Goal: Information Seeking & Learning: Find specific page/section

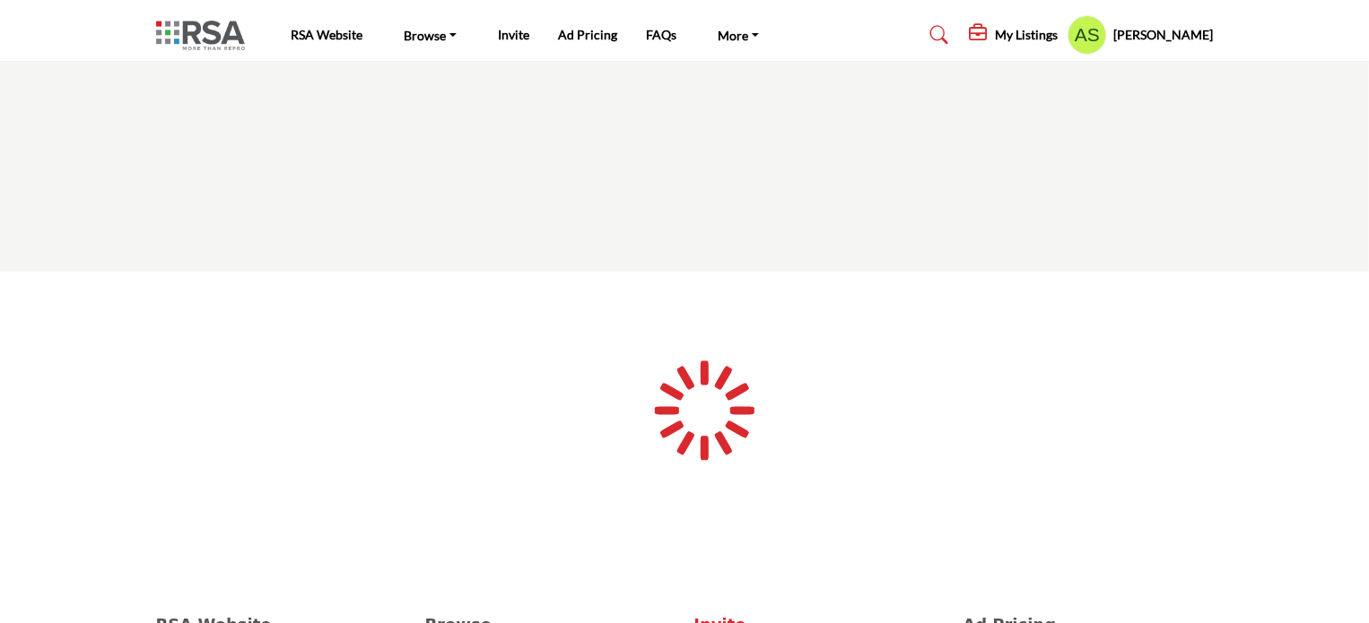
type input "**********"
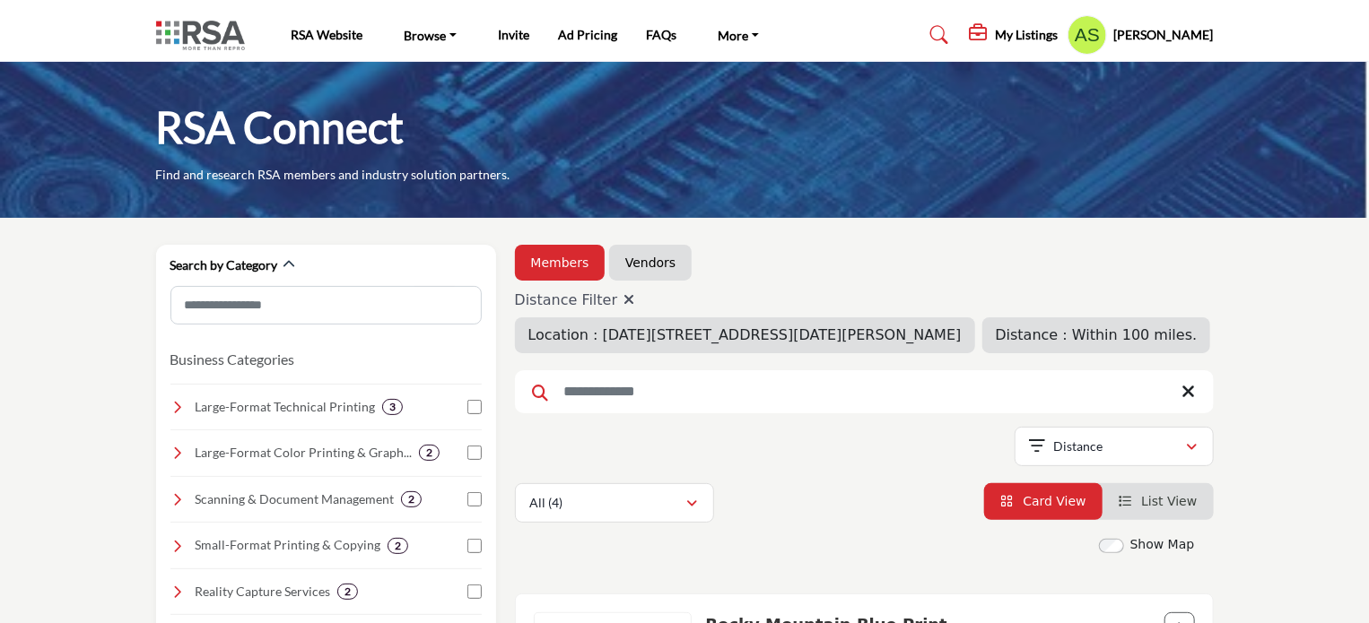
click at [624, 301] on icon at bounding box center [628, 299] width 11 height 14
type input "*"
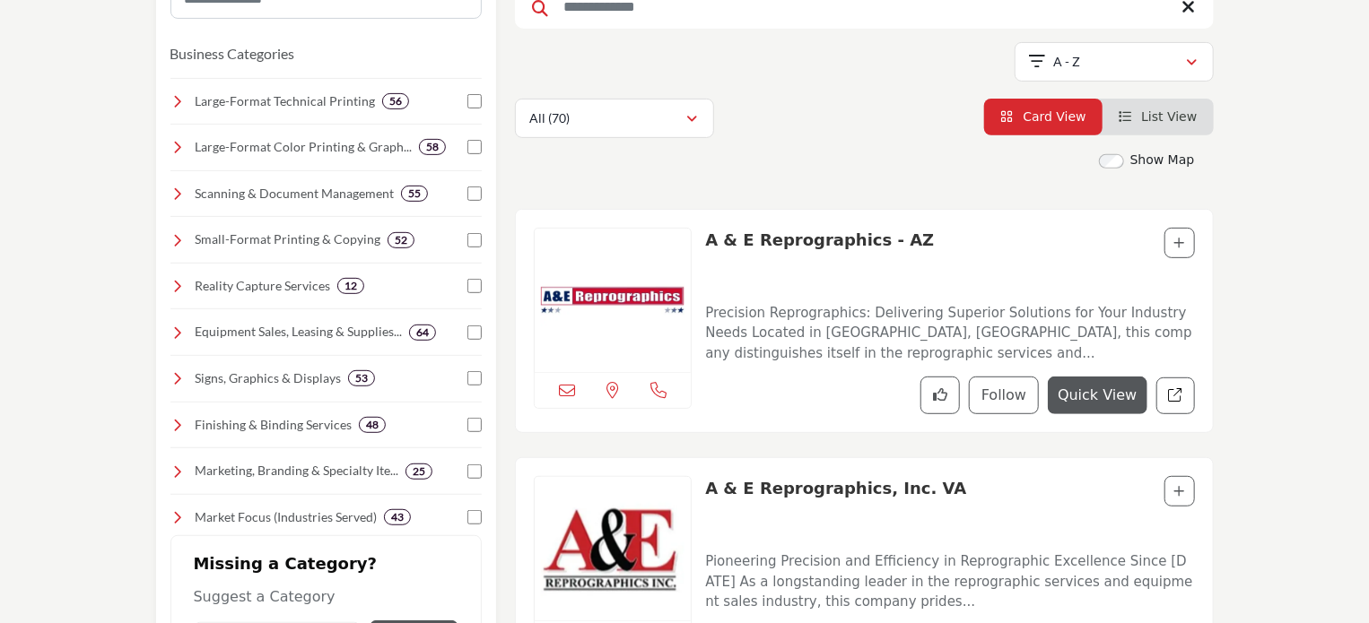
scroll to position [240, 0]
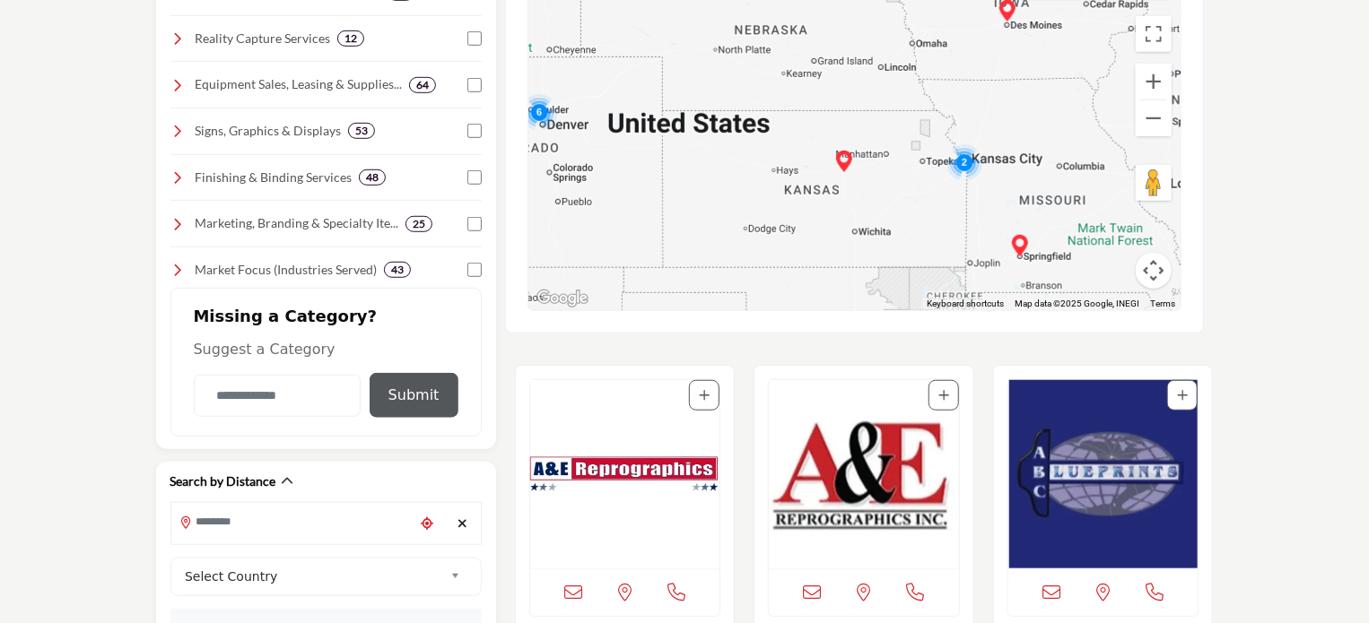
scroll to position [477, 0]
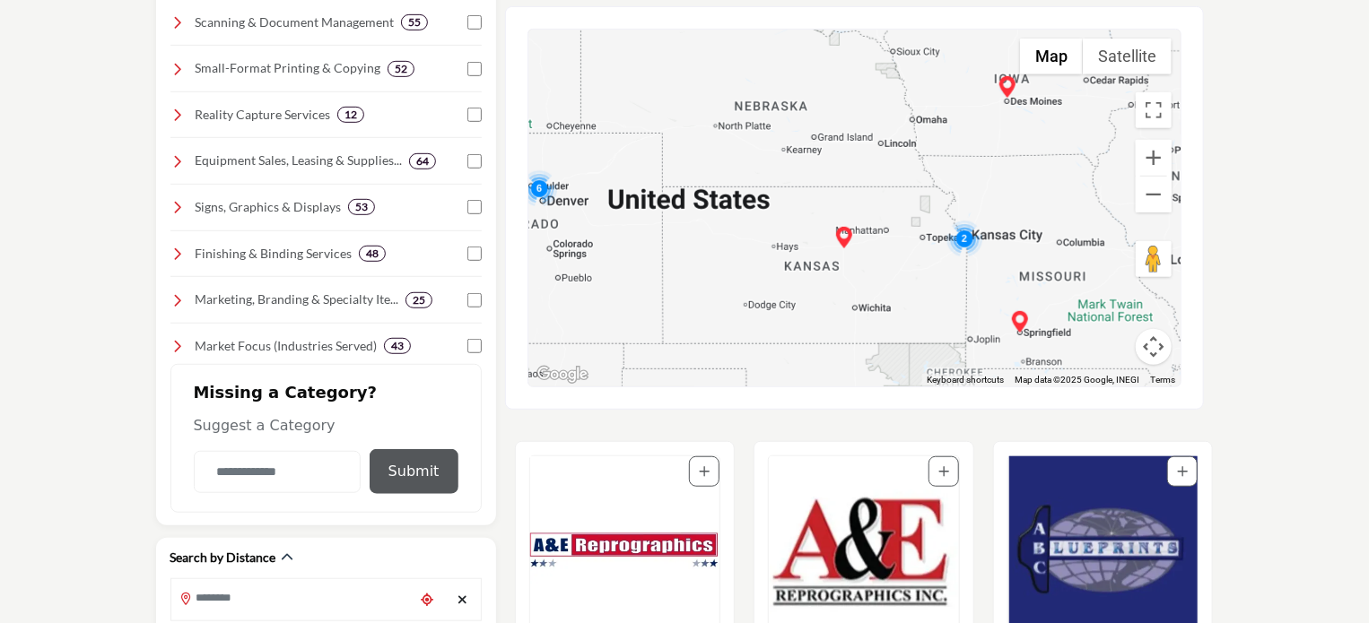
click at [1155, 344] on button "Map camera controls" at bounding box center [1154, 347] width 36 height 36
click at [1160, 351] on button "Map camera controls" at bounding box center [1154, 347] width 36 height 36
click at [1154, 153] on button "Zoom in" at bounding box center [1154, 158] width 36 height 36
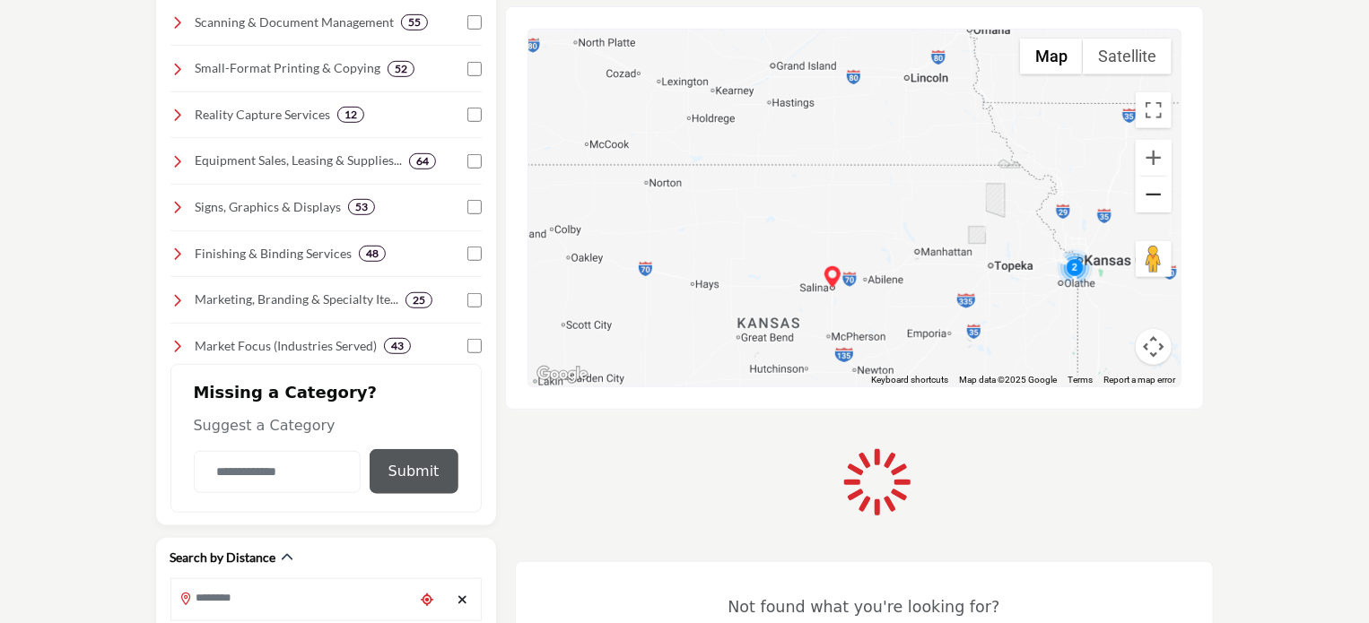
click at [1154, 186] on button "Zoom out" at bounding box center [1154, 195] width 36 height 36
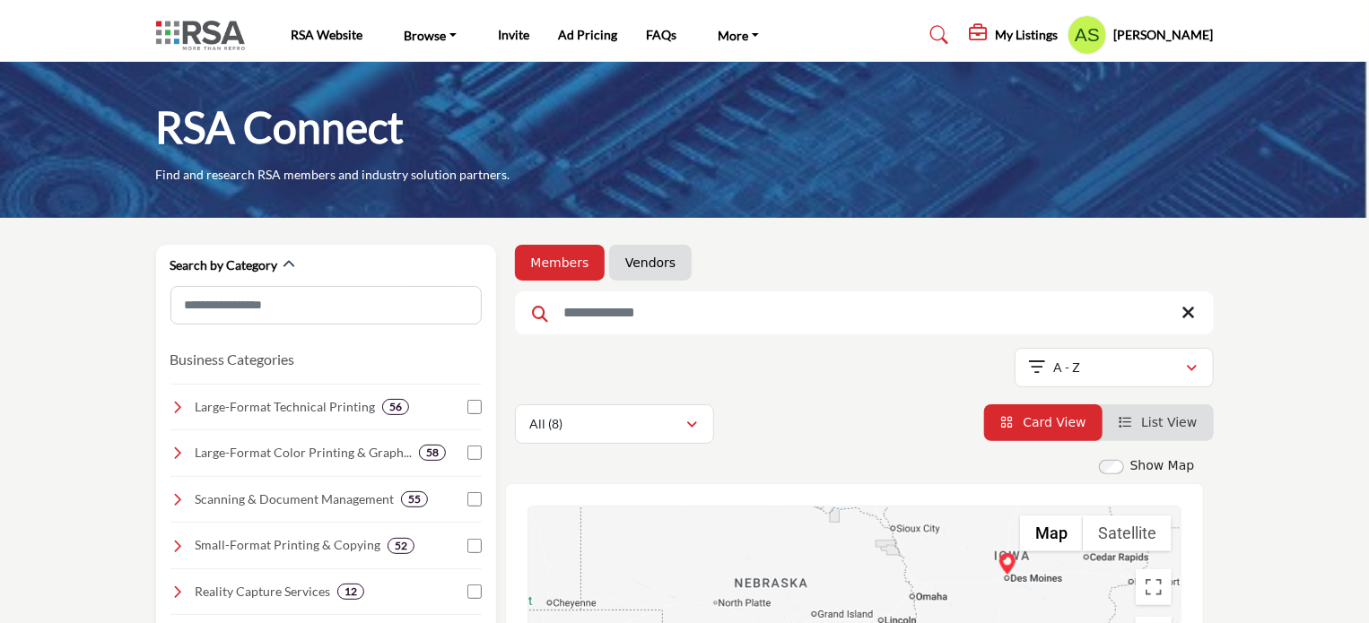
scroll to position [538, 0]
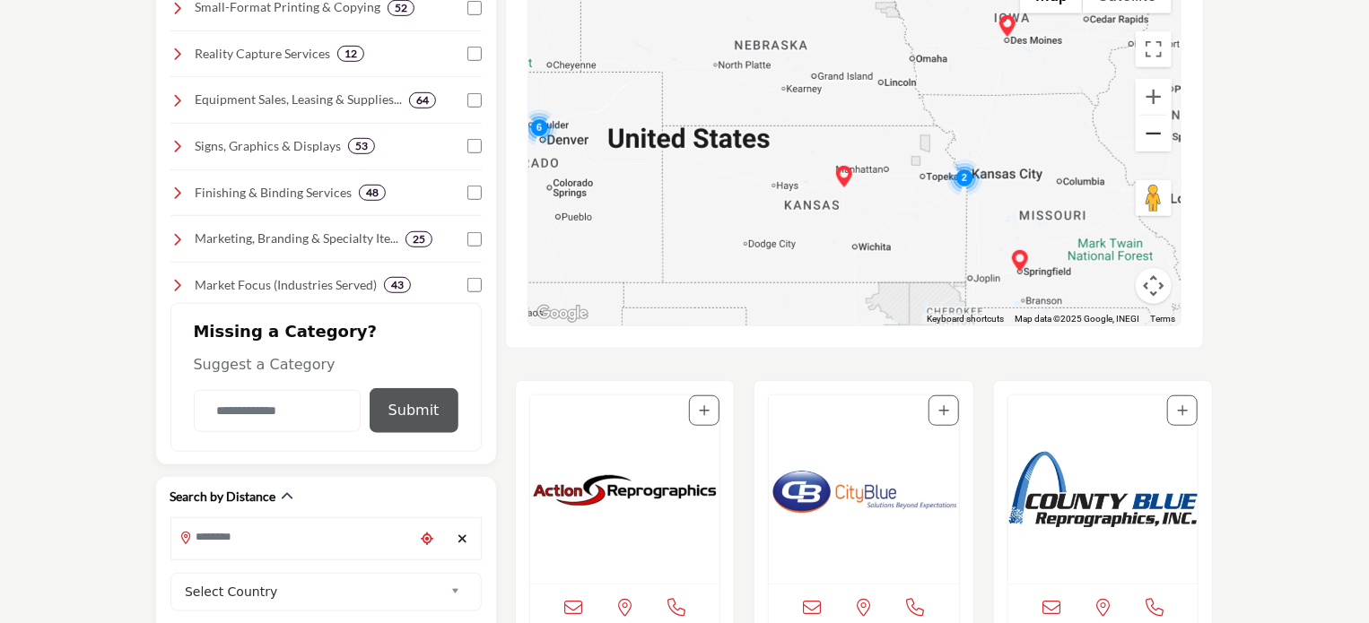
click at [1153, 135] on button "Zoom out" at bounding box center [1154, 134] width 36 height 36
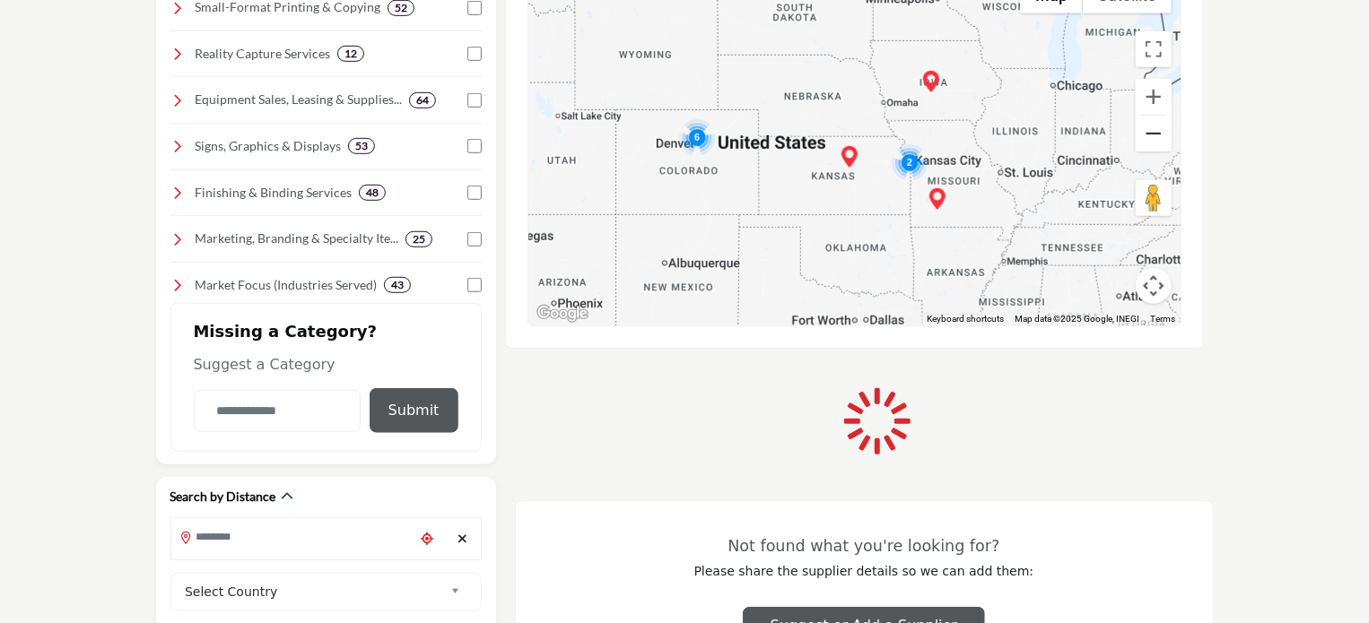
click at [1153, 135] on button "Zoom out" at bounding box center [1154, 134] width 36 height 36
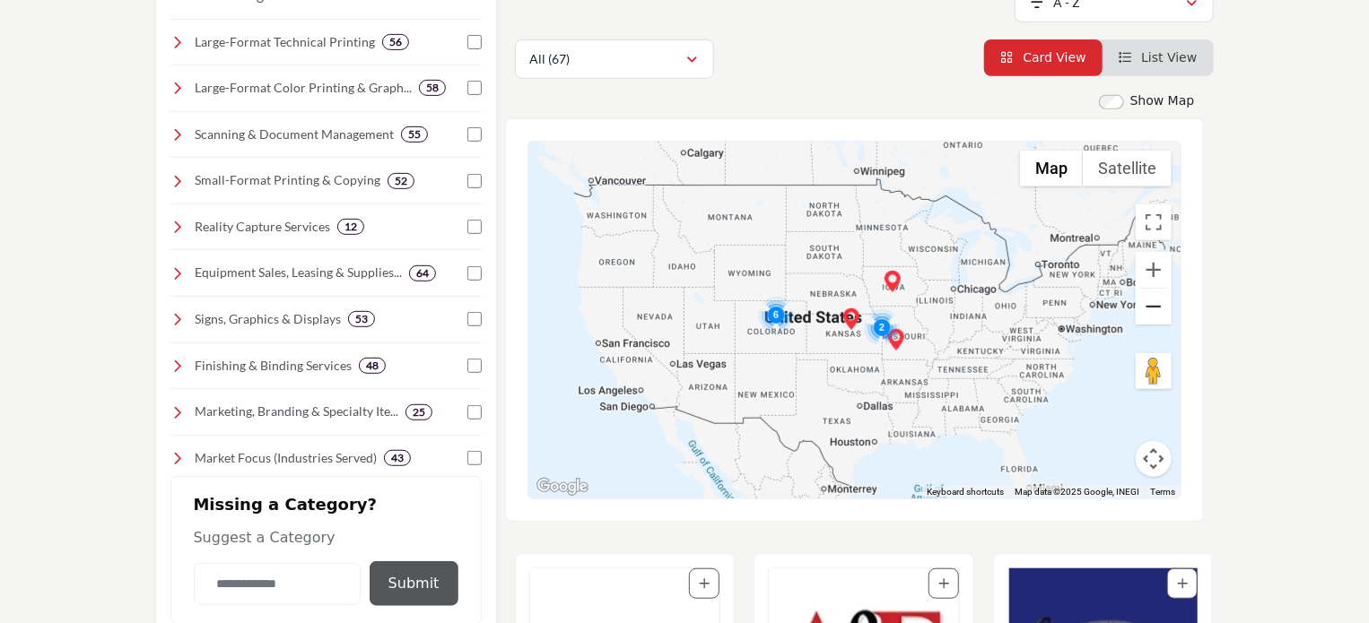
scroll to position [440, 0]
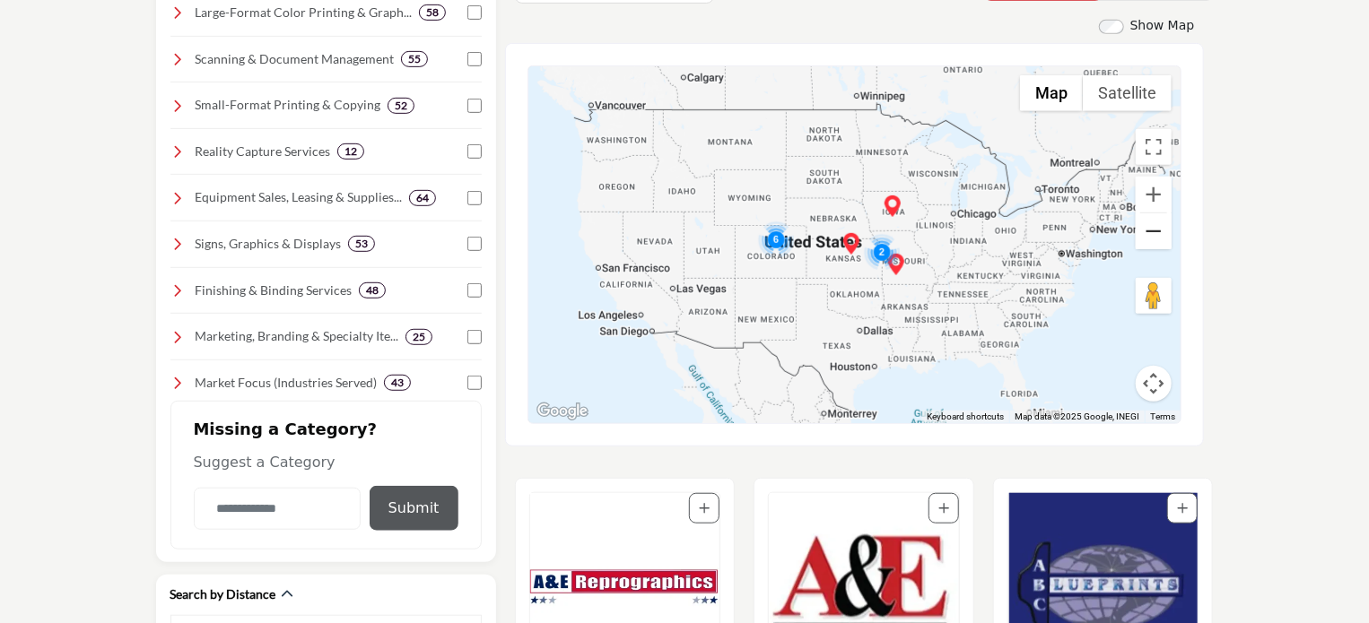
click at [1154, 232] on button "Zoom out" at bounding box center [1154, 231] width 36 height 36
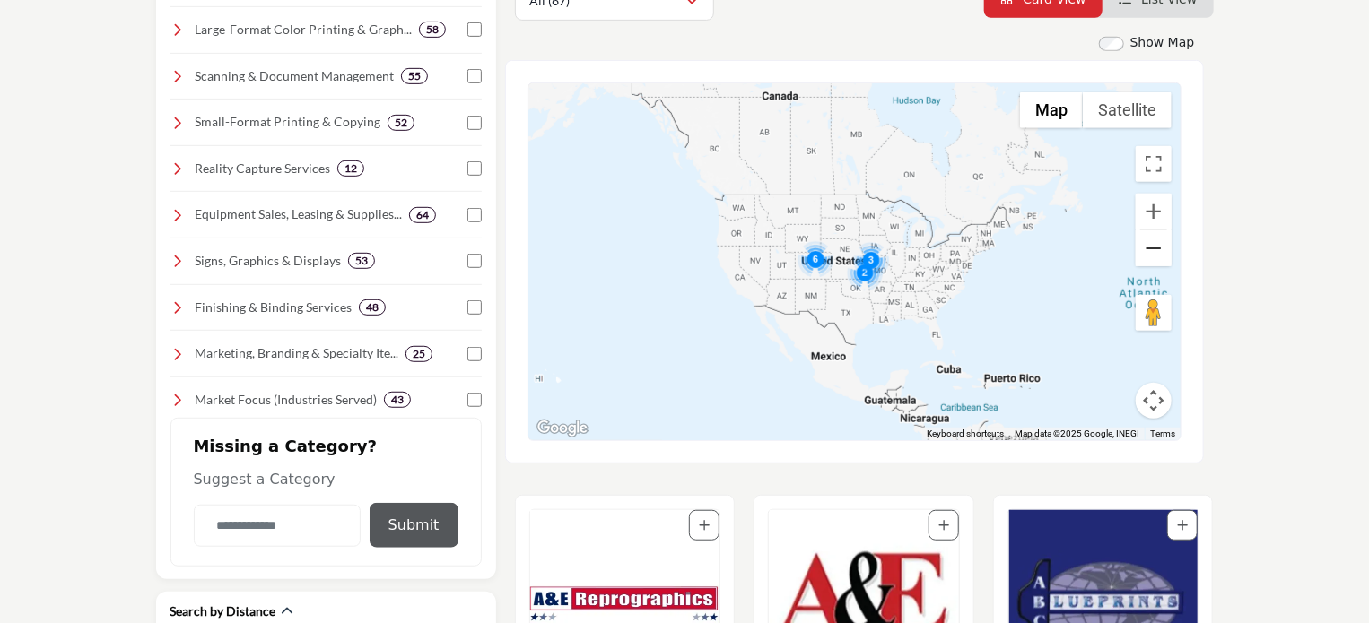
scroll to position [452, 0]
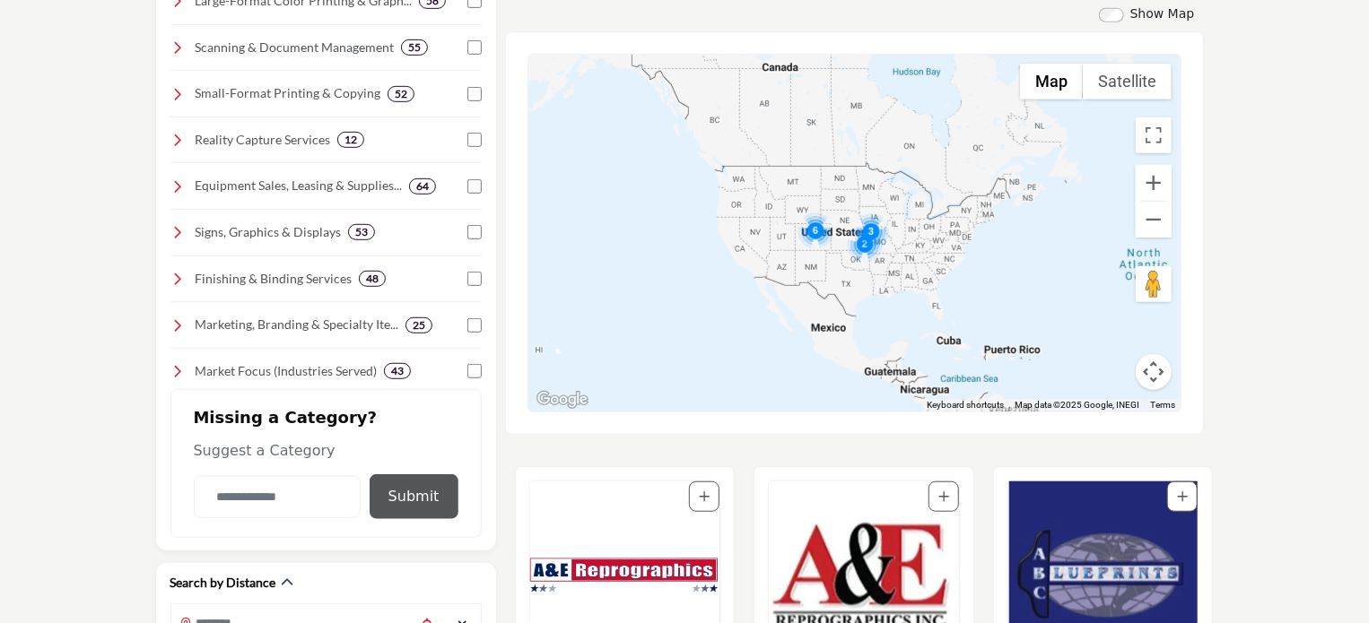
click at [937, 311] on div at bounding box center [854, 233] width 652 height 357
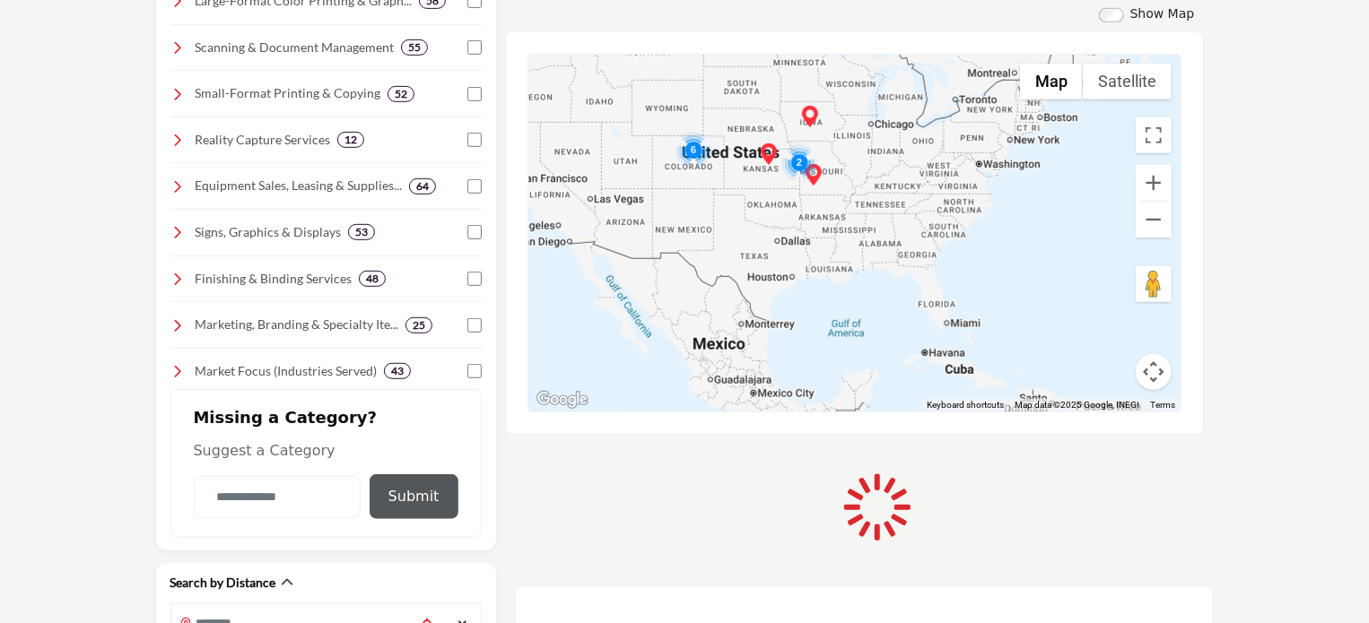
click at [937, 311] on div at bounding box center [854, 233] width 652 height 357
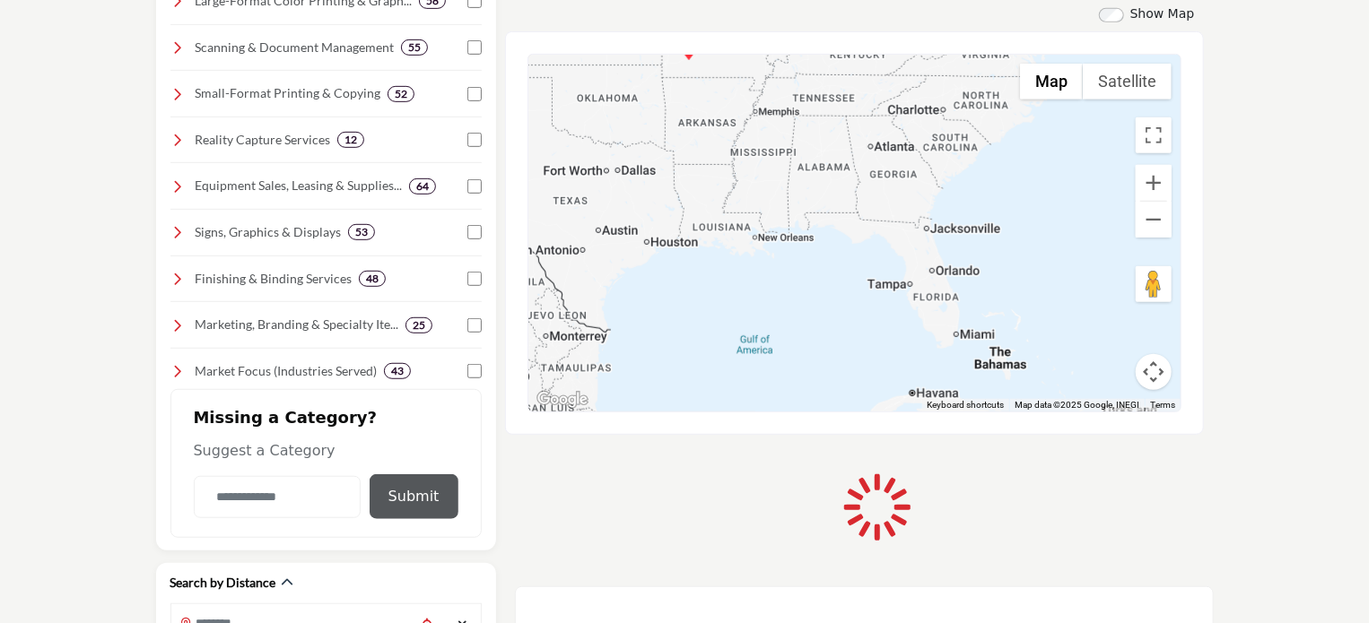
click at [937, 311] on div at bounding box center [854, 233] width 652 height 357
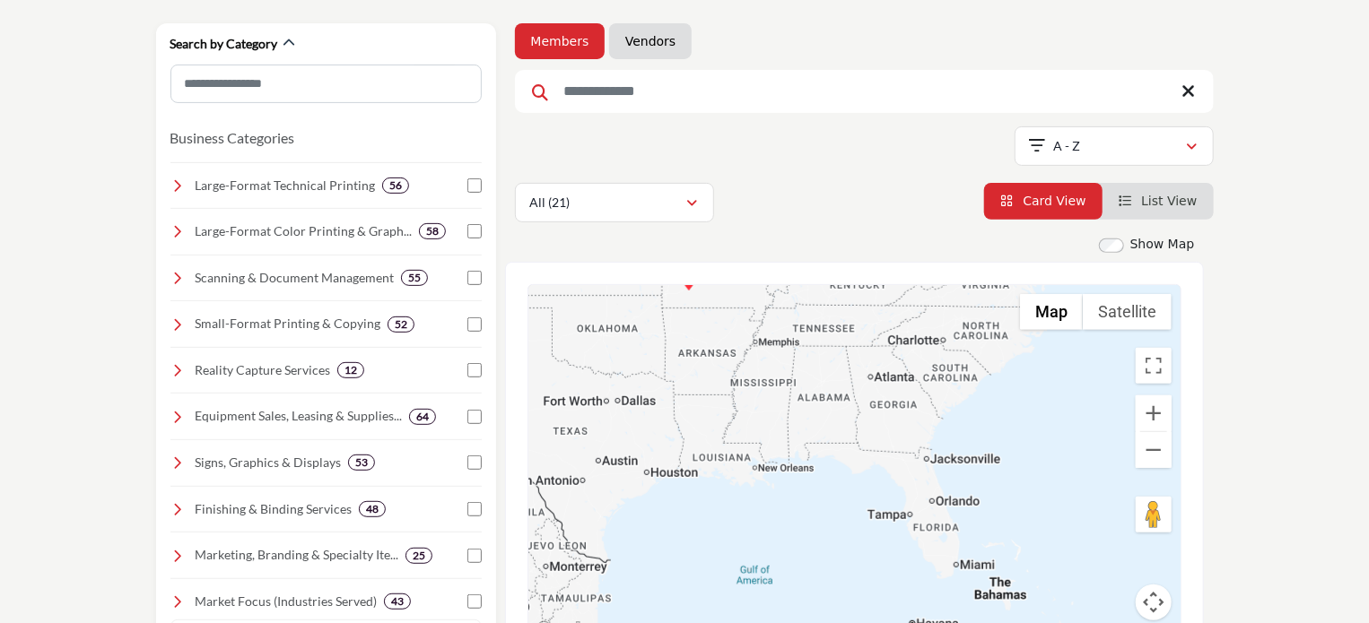
scroll to position [449, 0]
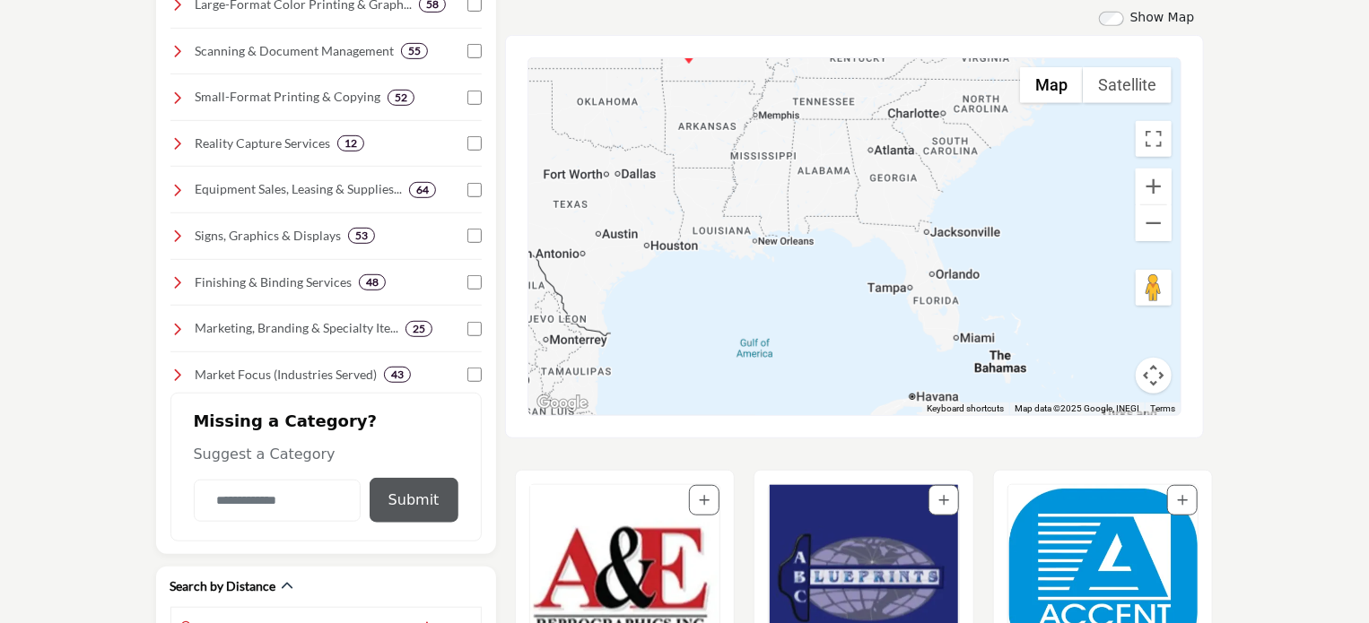
click at [931, 303] on div at bounding box center [854, 236] width 652 height 357
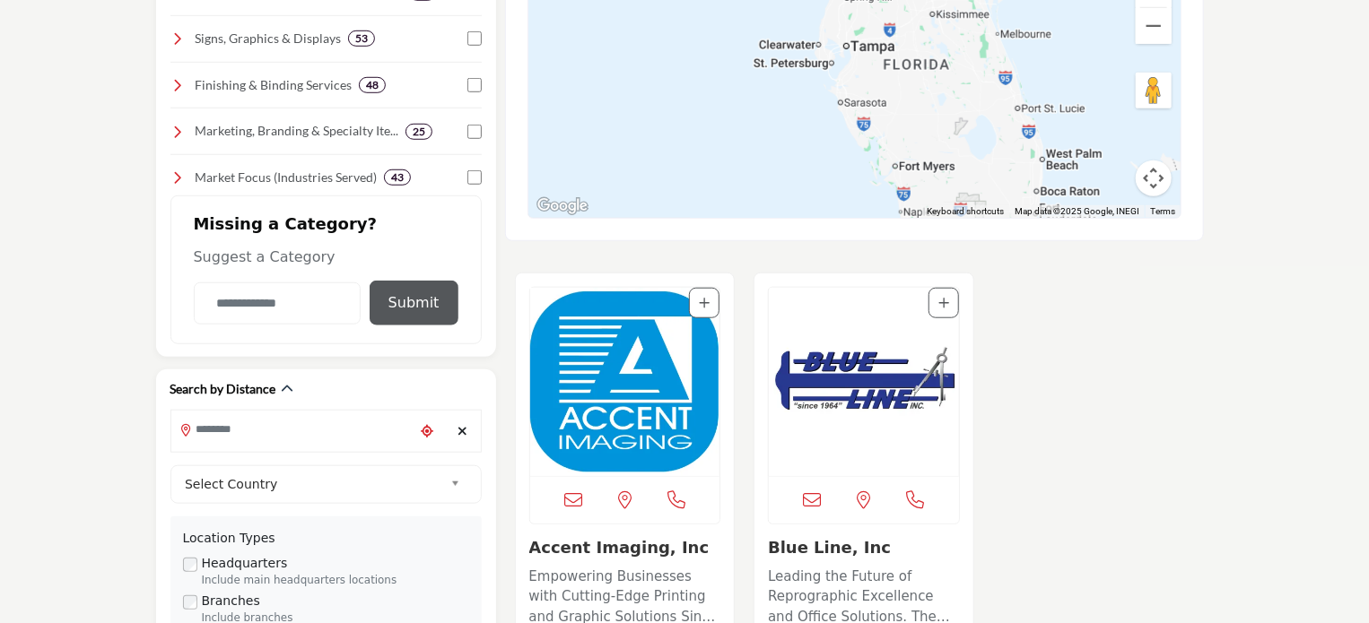
scroll to position [730, 0]
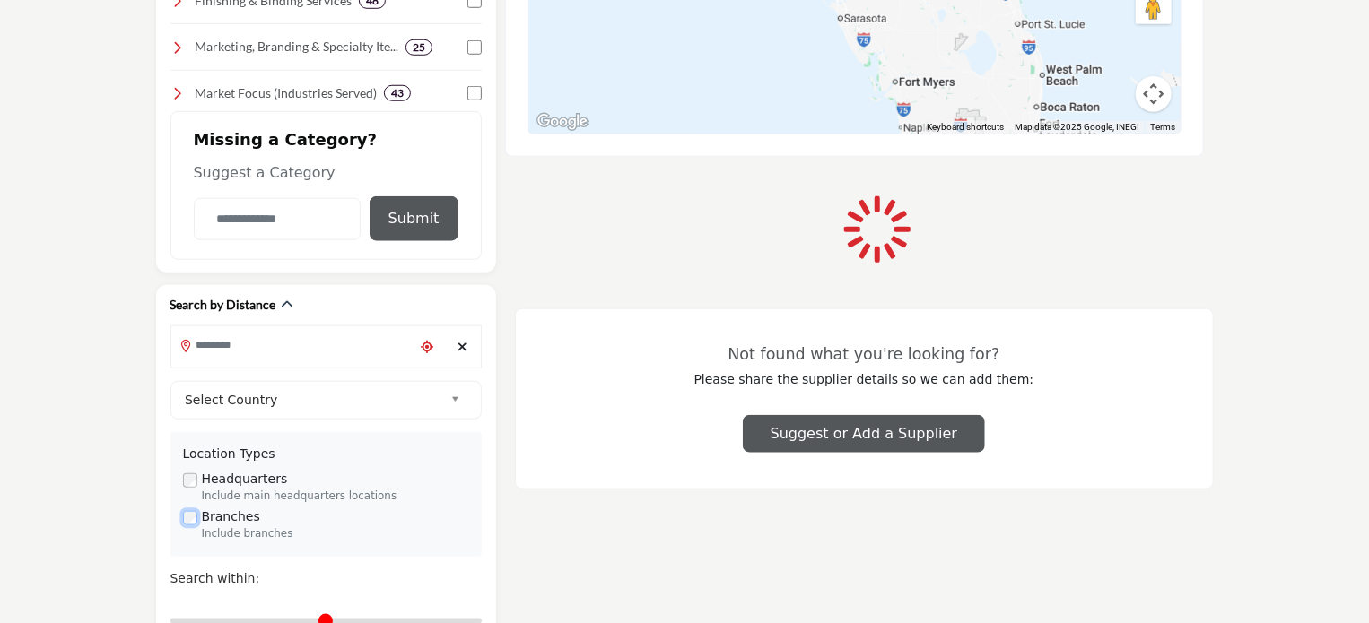
type input "**********"
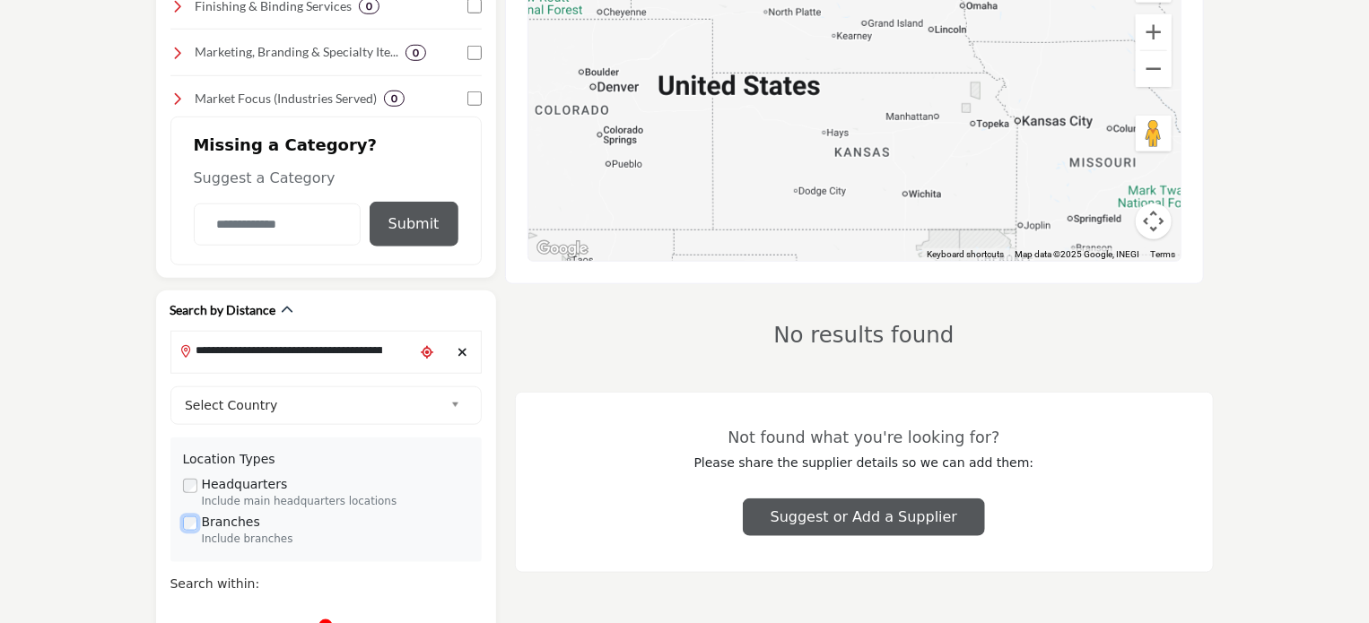
scroll to position [857, 0]
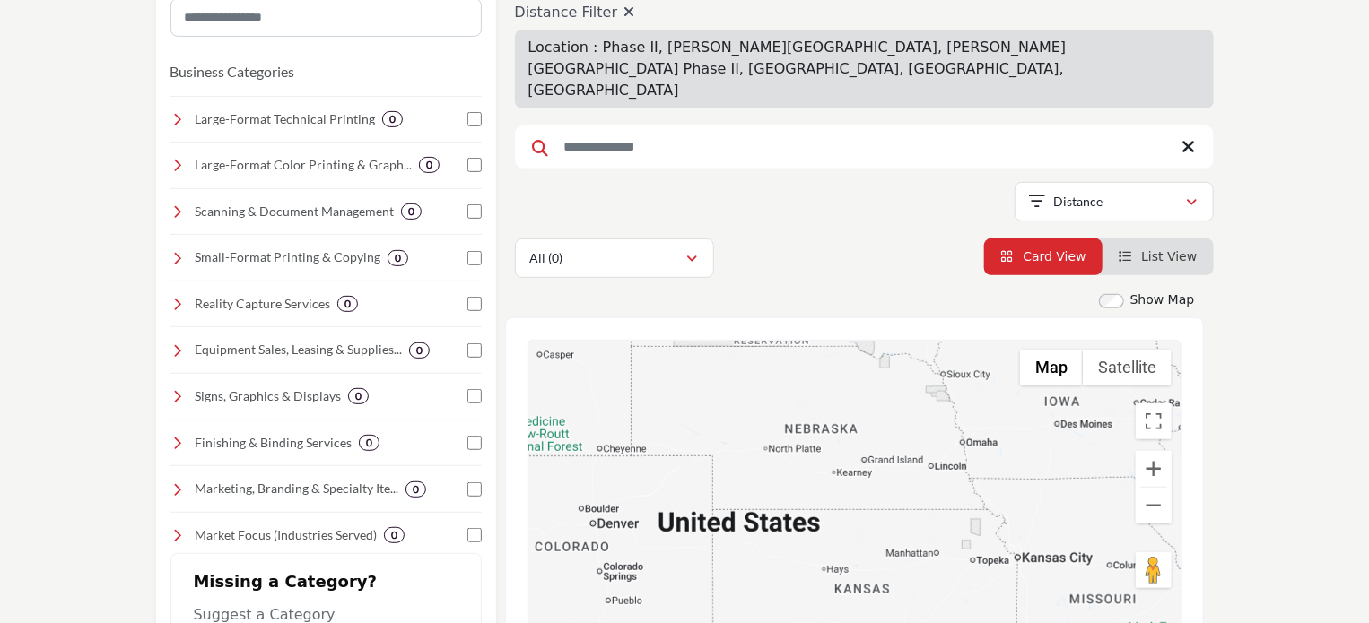
scroll to position [315, 0]
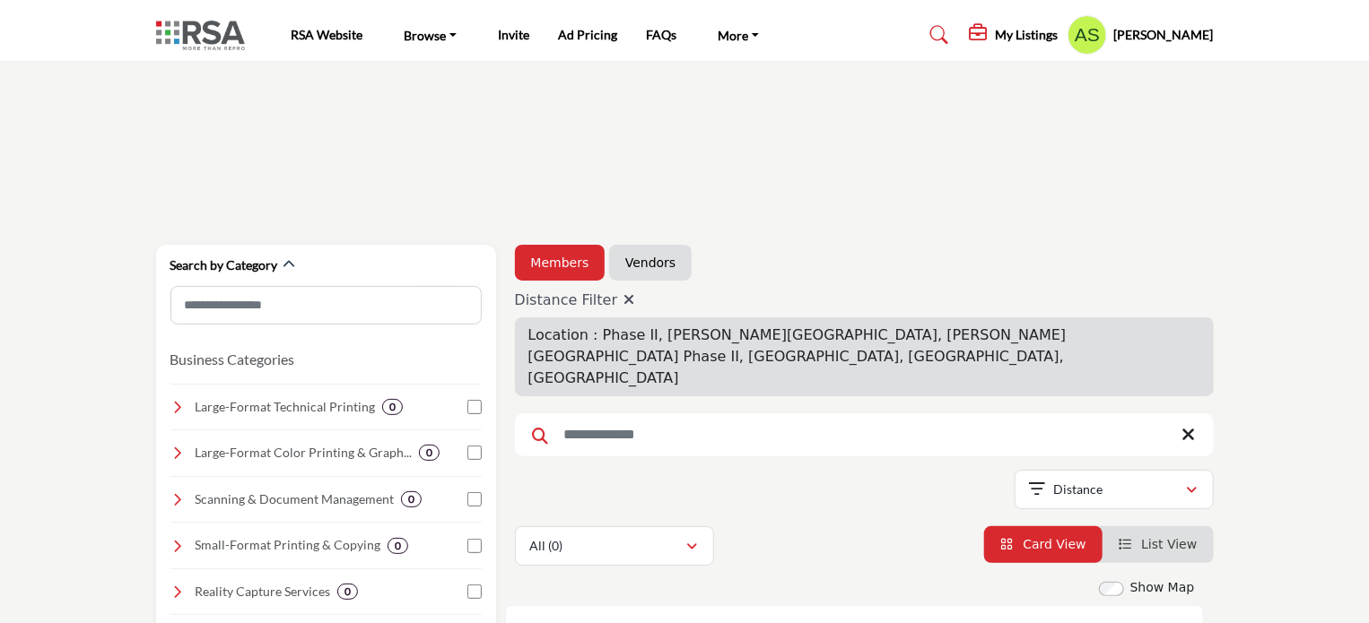
click at [623, 297] on icon at bounding box center [628, 299] width 11 height 14
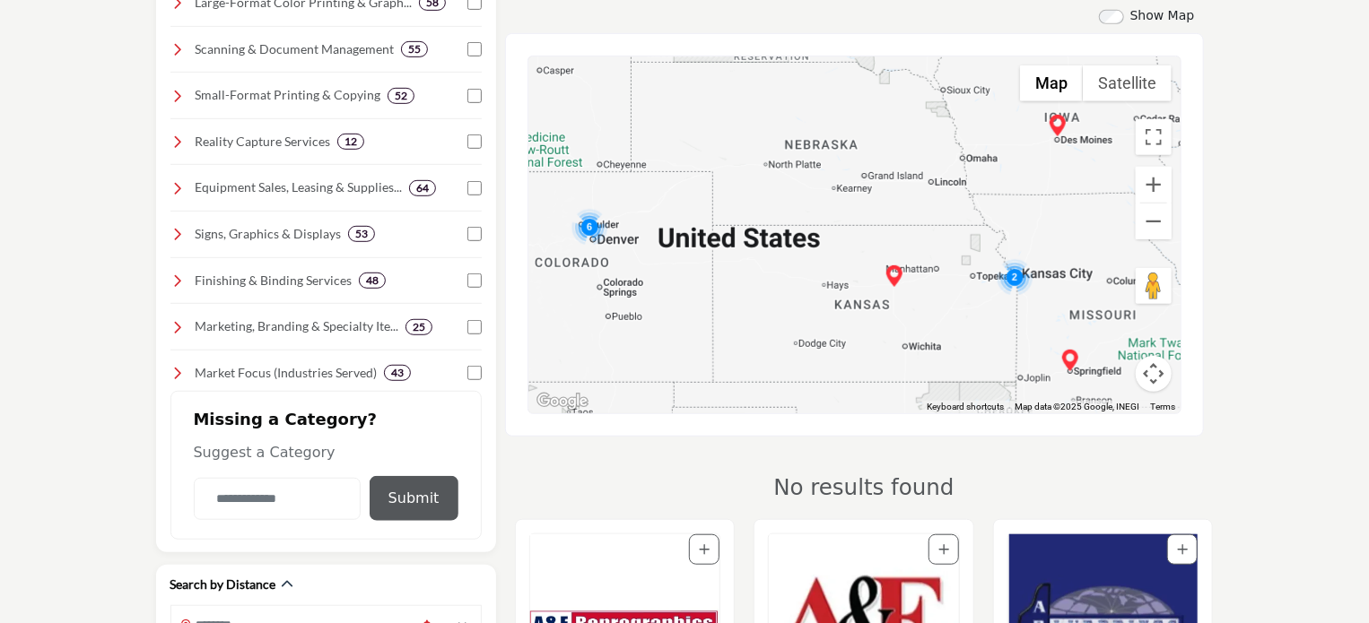
scroll to position [392, 0]
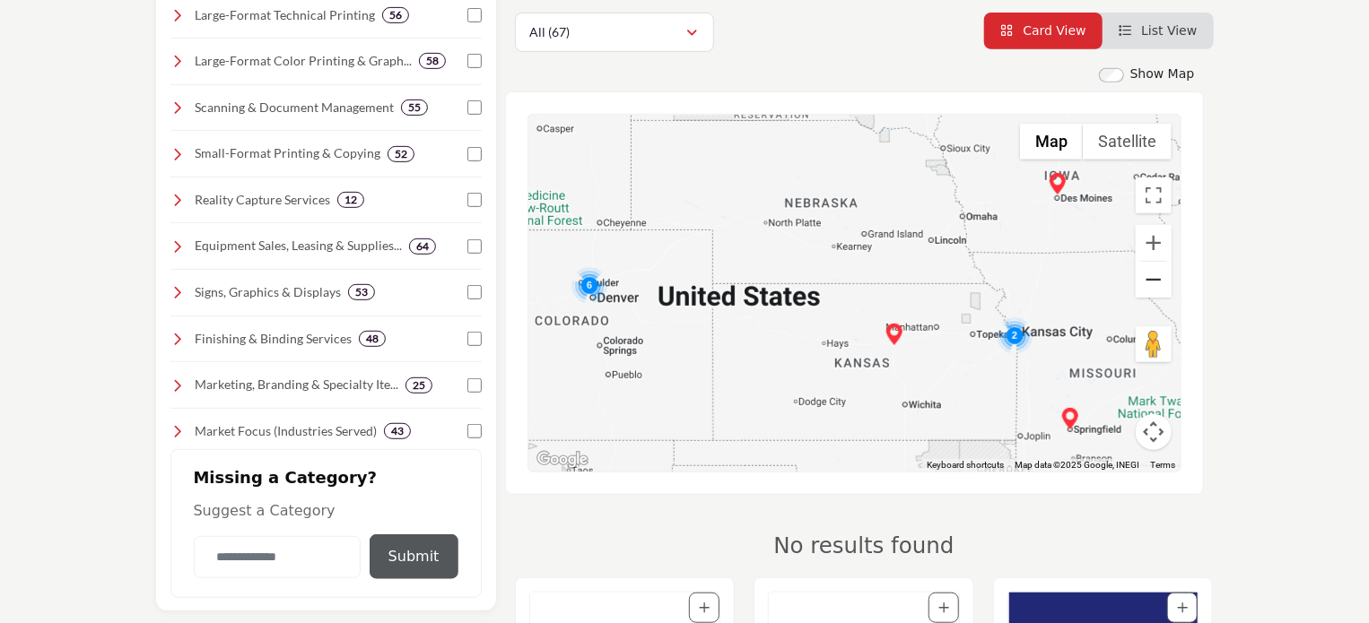
click at [1159, 277] on button "Zoom out" at bounding box center [1154, 280] width 36 height 36
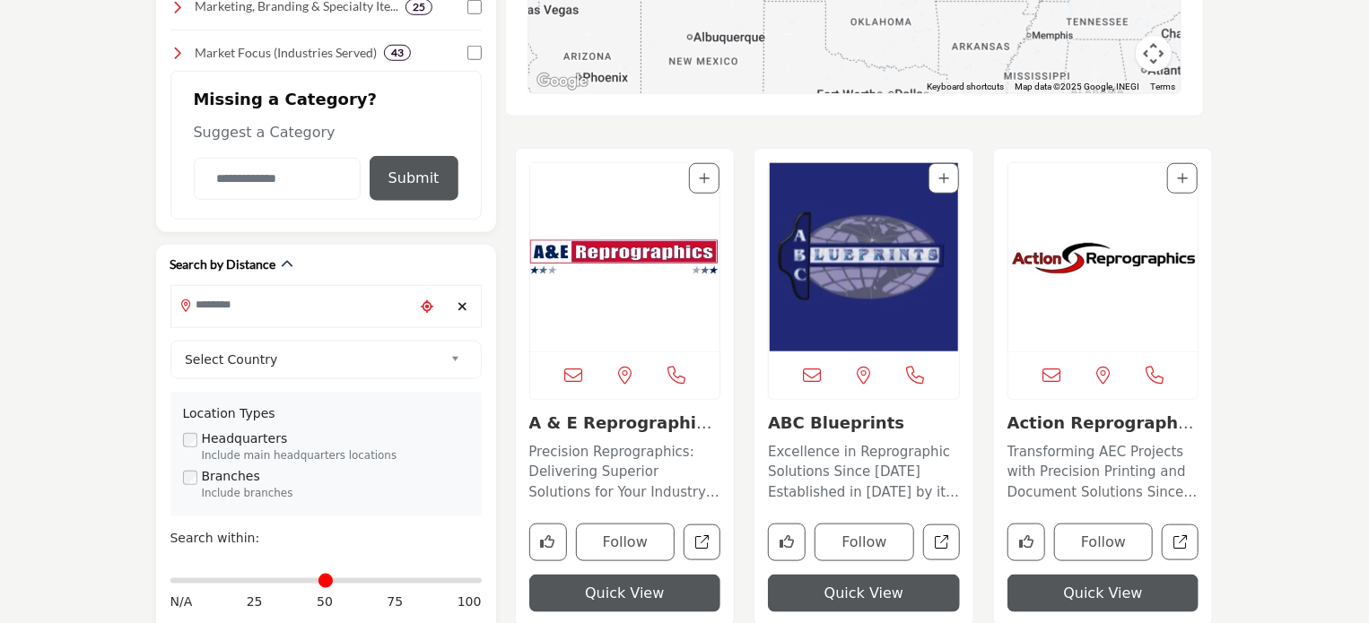
scroll to position [794, 0]
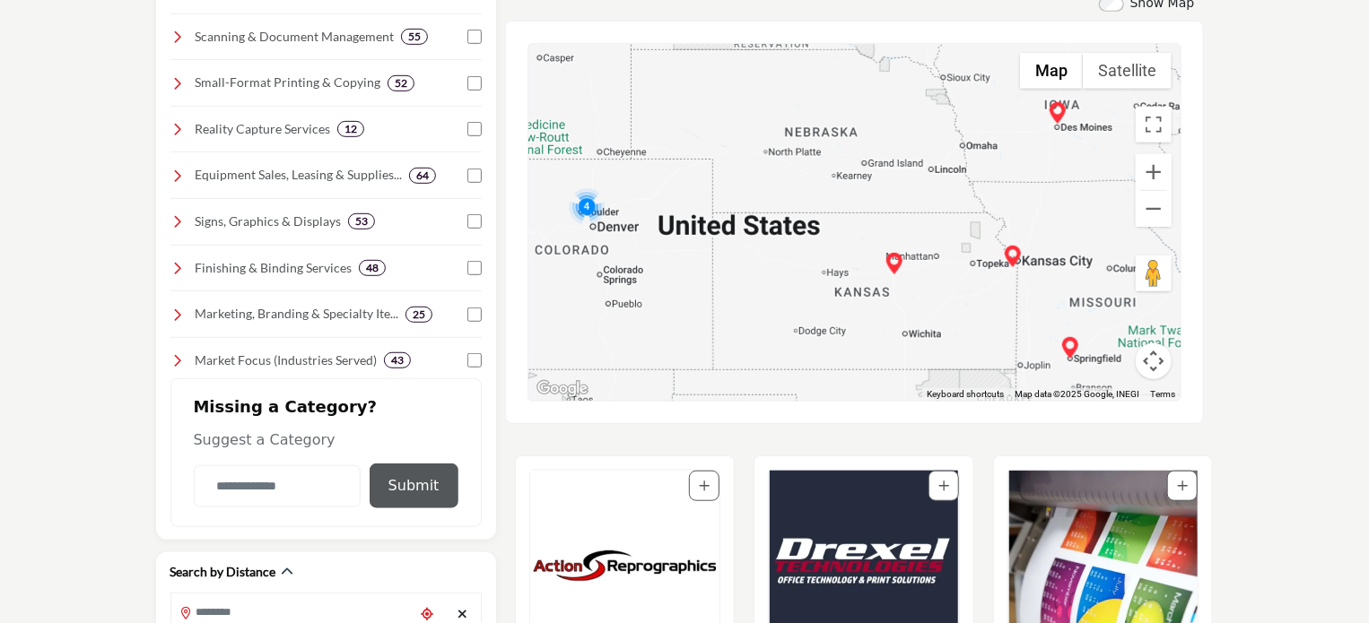
scroll to position [556, 0]
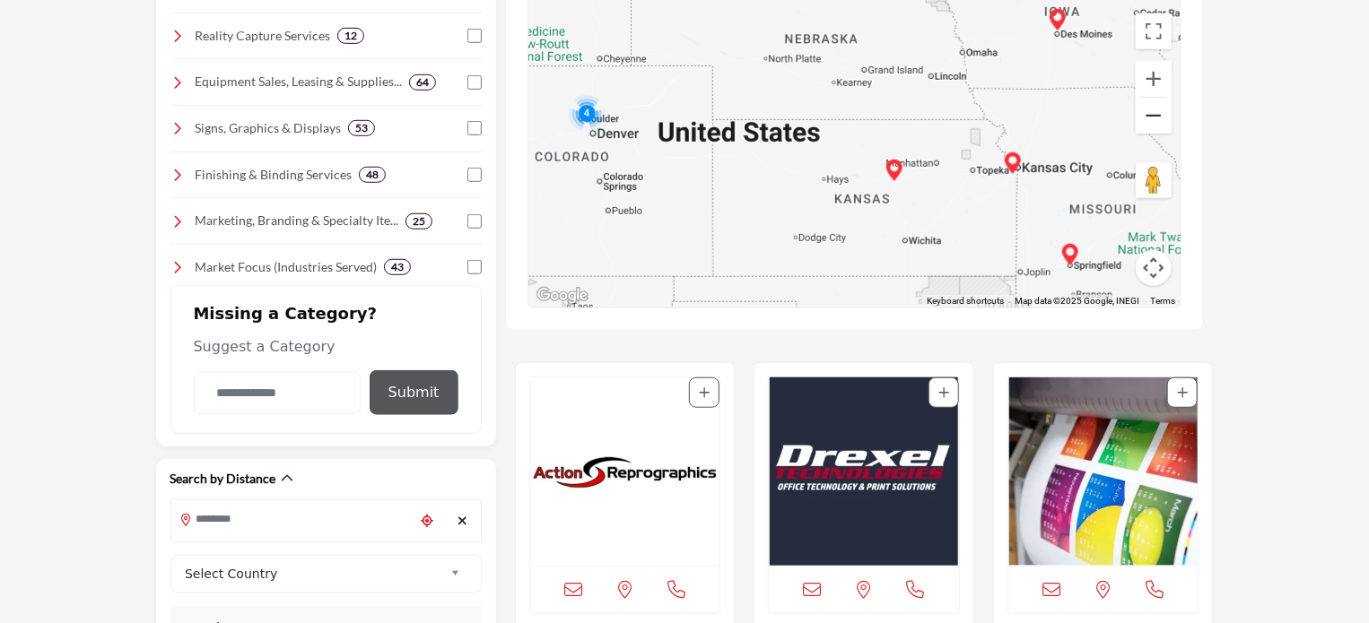
click at [1152, 118] on button "Zoom out" at bounding box center [1154, 116] width 36 height 36
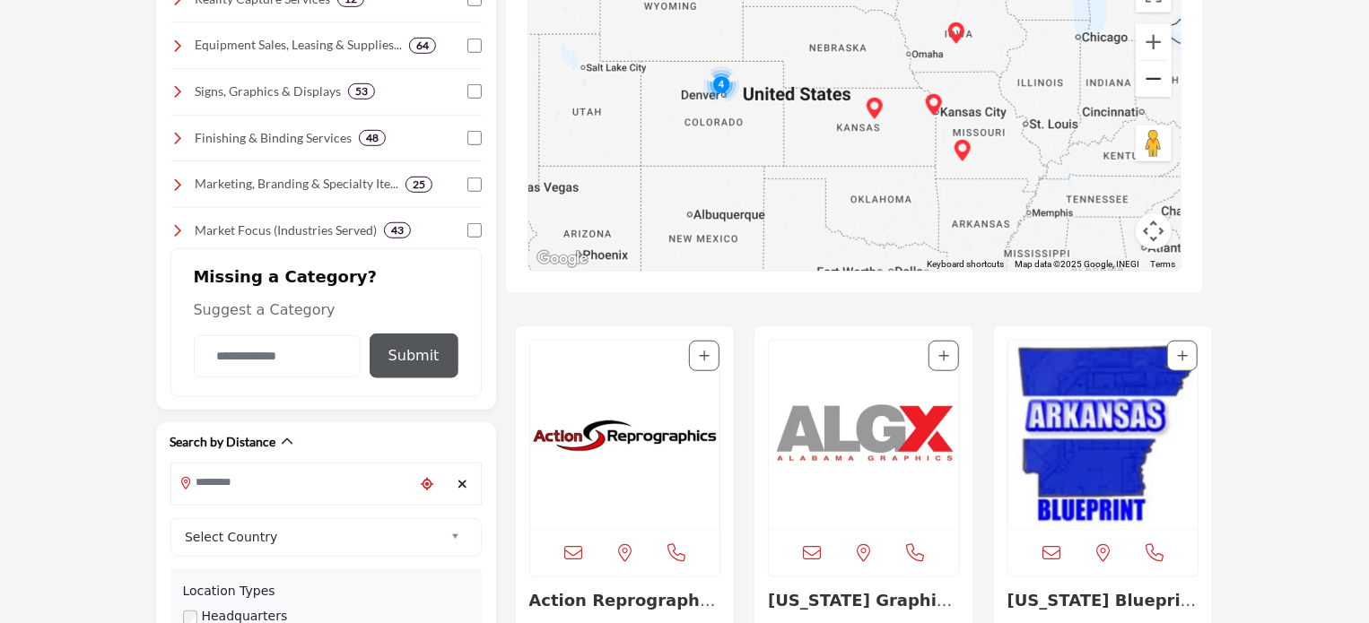
scroll to position [529, 0]
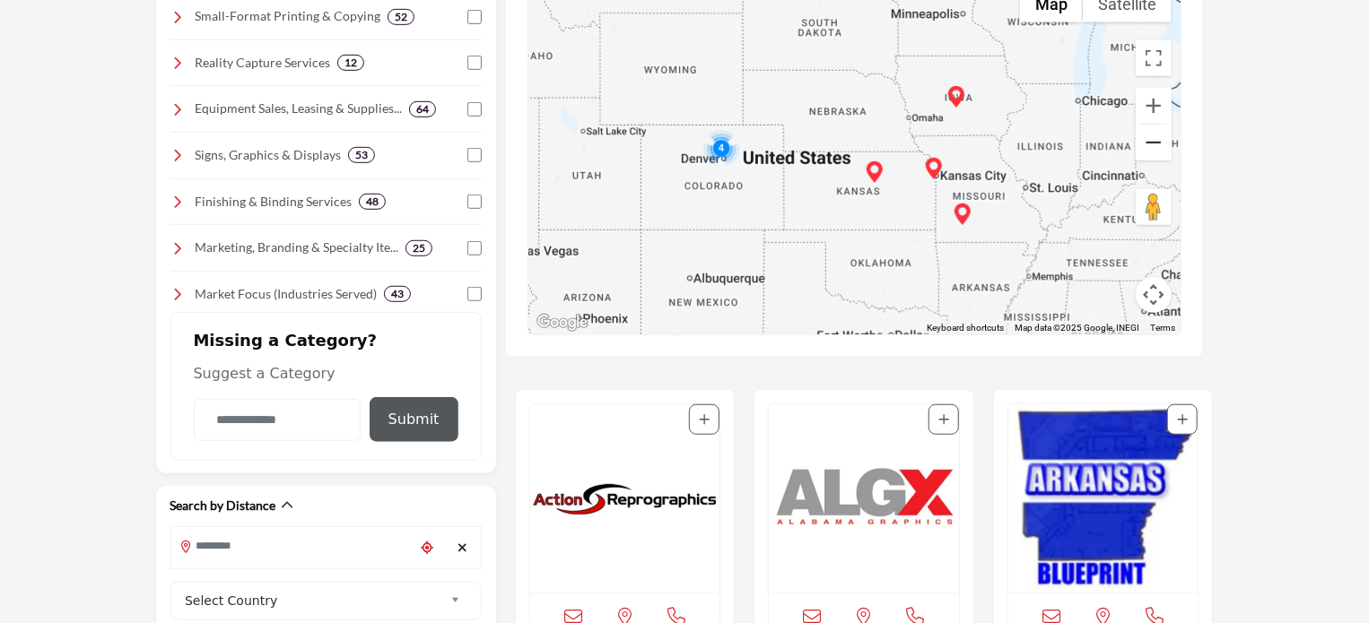
click at [1149, 137] on button "Zoom out" at bounding box center [1154, 143] width 36 height 36
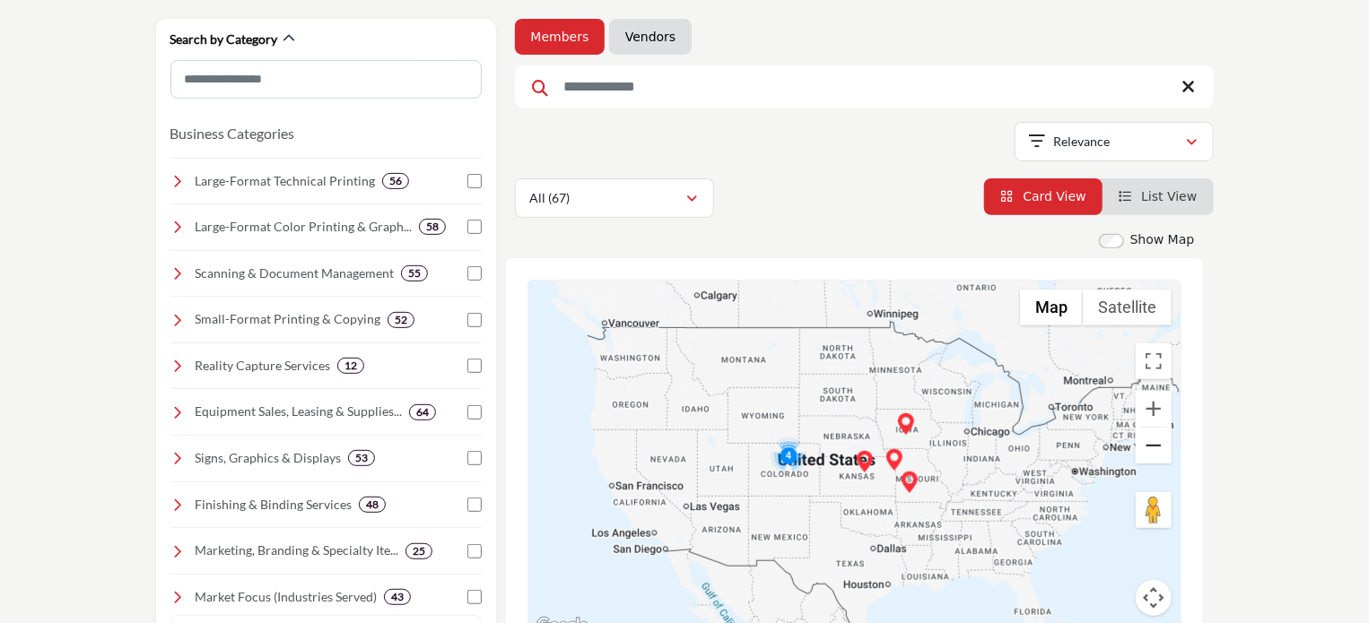
scroll to position [249, 0]
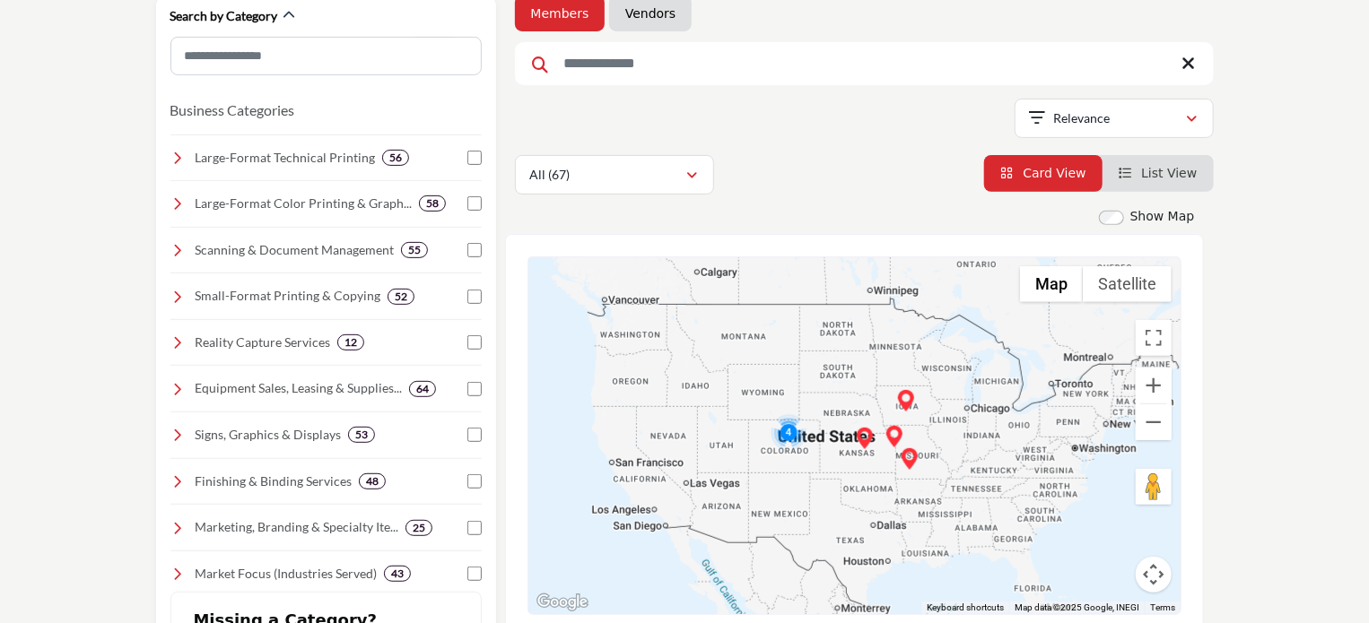
click at [1059, 166] on span "Card View" at bounding box center [1054, 173] width 63 height 14
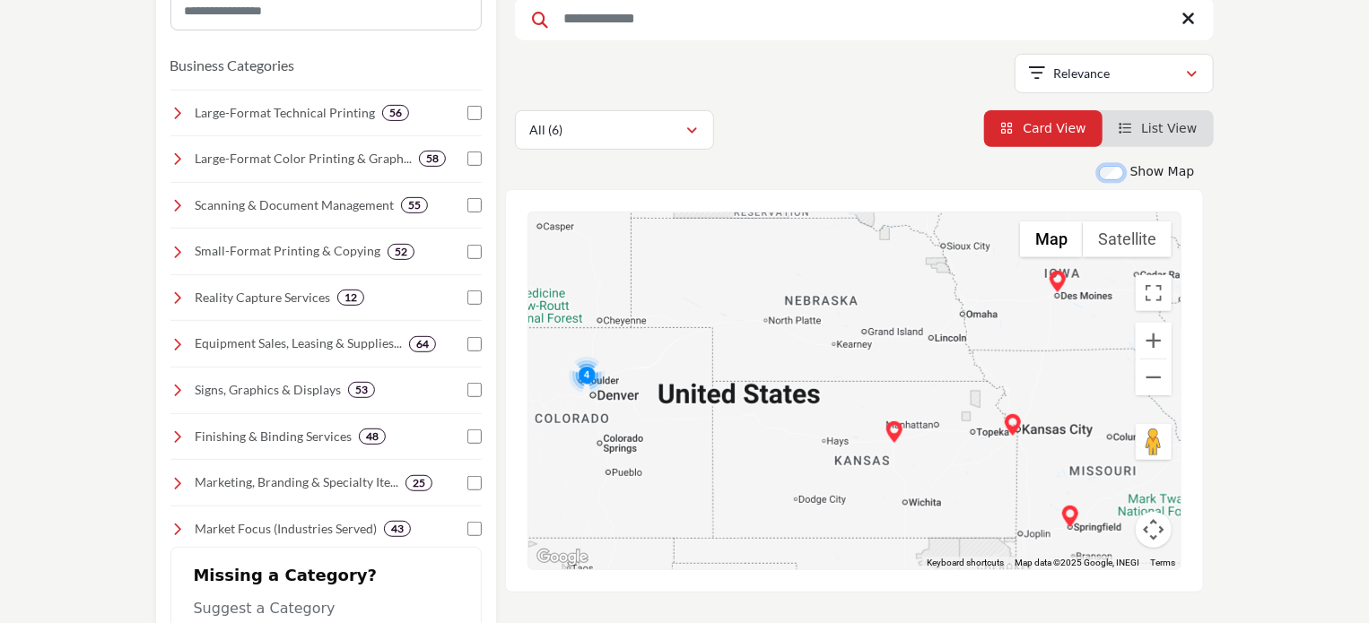
scroll to position [330, 0]
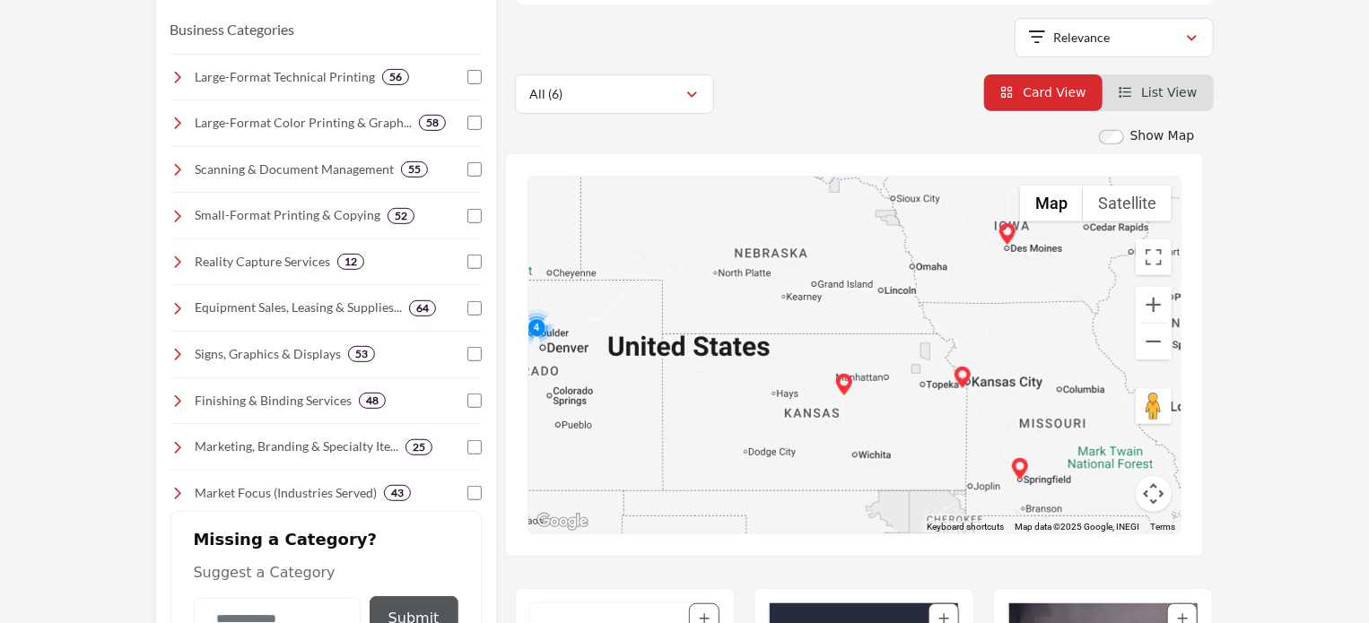
click at [1150, 492] on button "Map camera controls" at bounding box center [1154, 494] width 36 height 36
click at [1018, 452] on button "Move left" at bounding box center [1019, 449] width 36 height 36
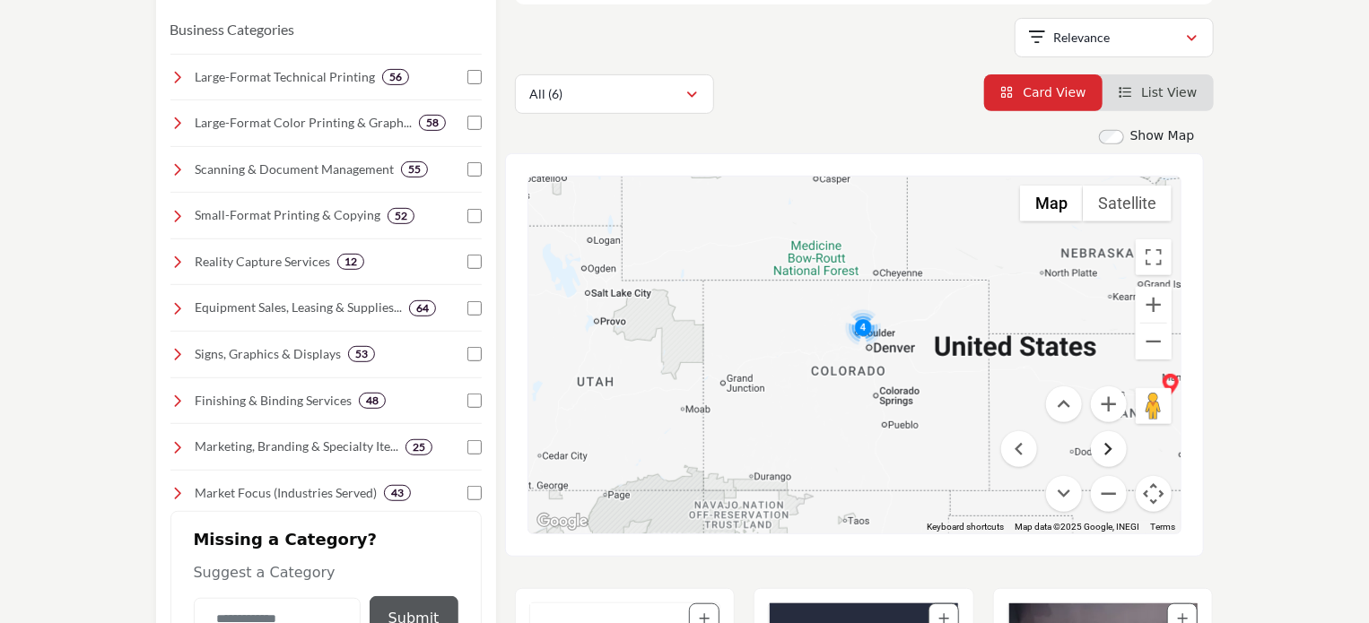
click at [1116, 450] on button "Move right" at bounding box center [1109, 449] width 36 height 36
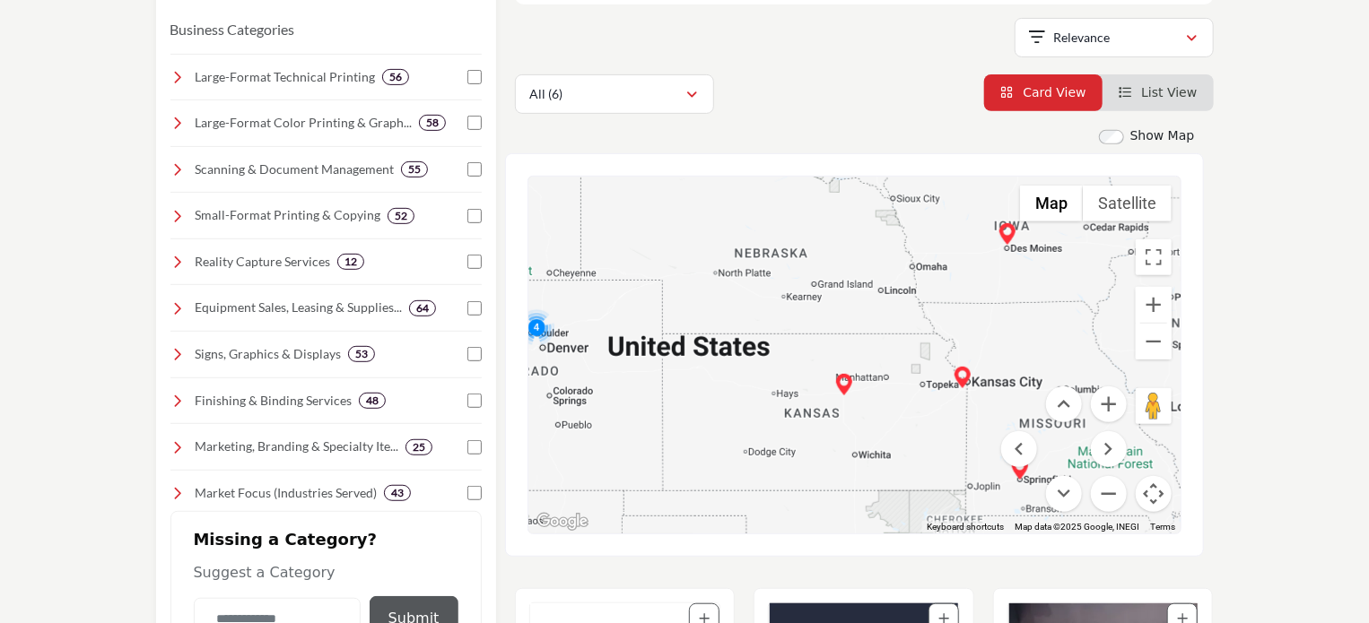
click at [1019, 447] on button "Move left" at bounding box center [1019, 449] width 36 height 36
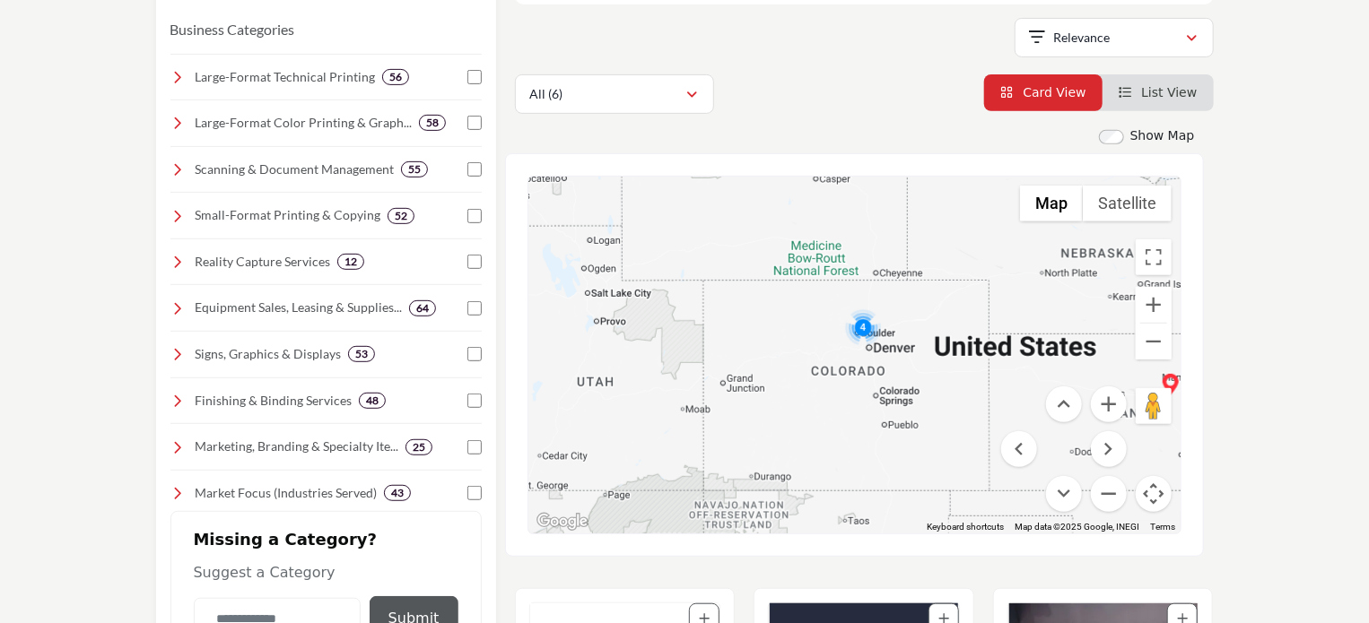
click at [1158, 490] on button "Map camera controls" at bounding box center [1154, 494] width 36 height 36
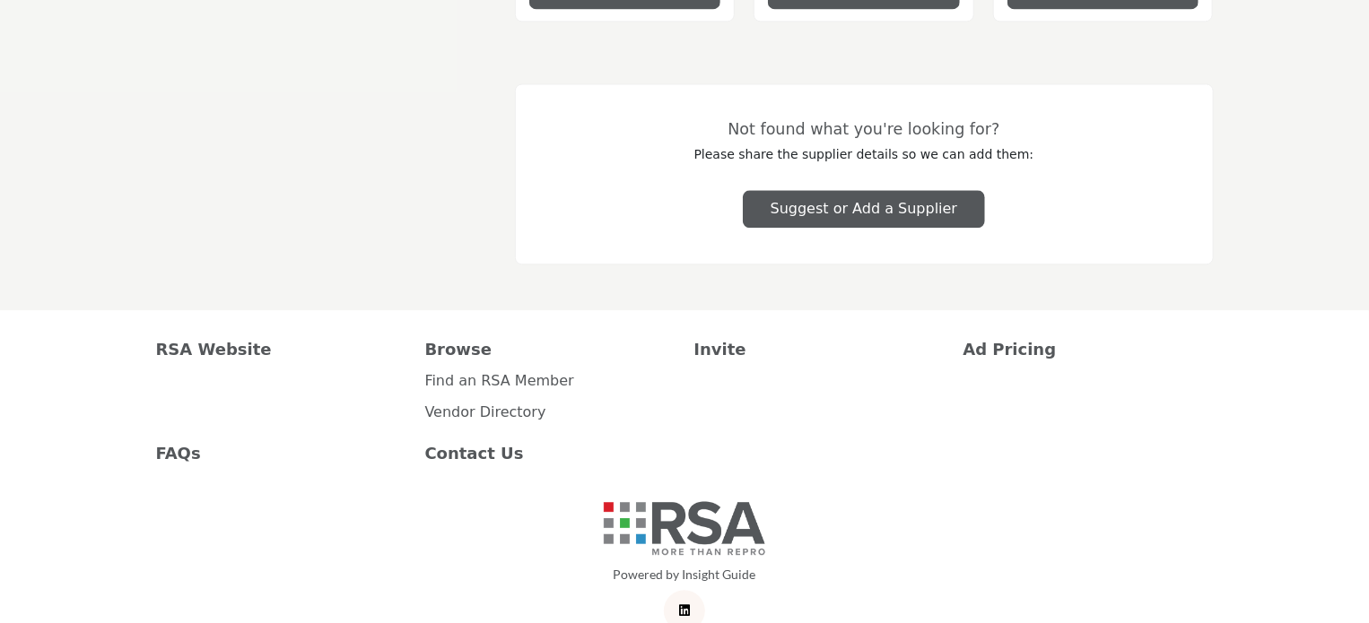
scroll to position [1991, 0]
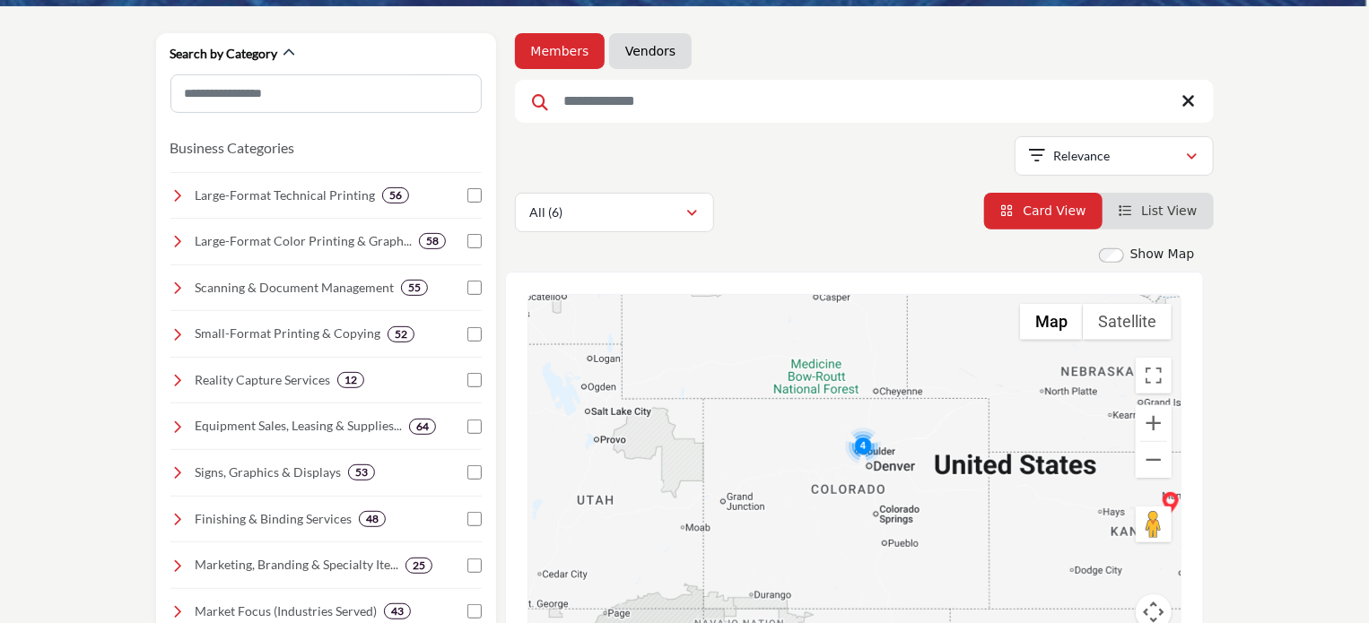
scroll to position [213, 0]
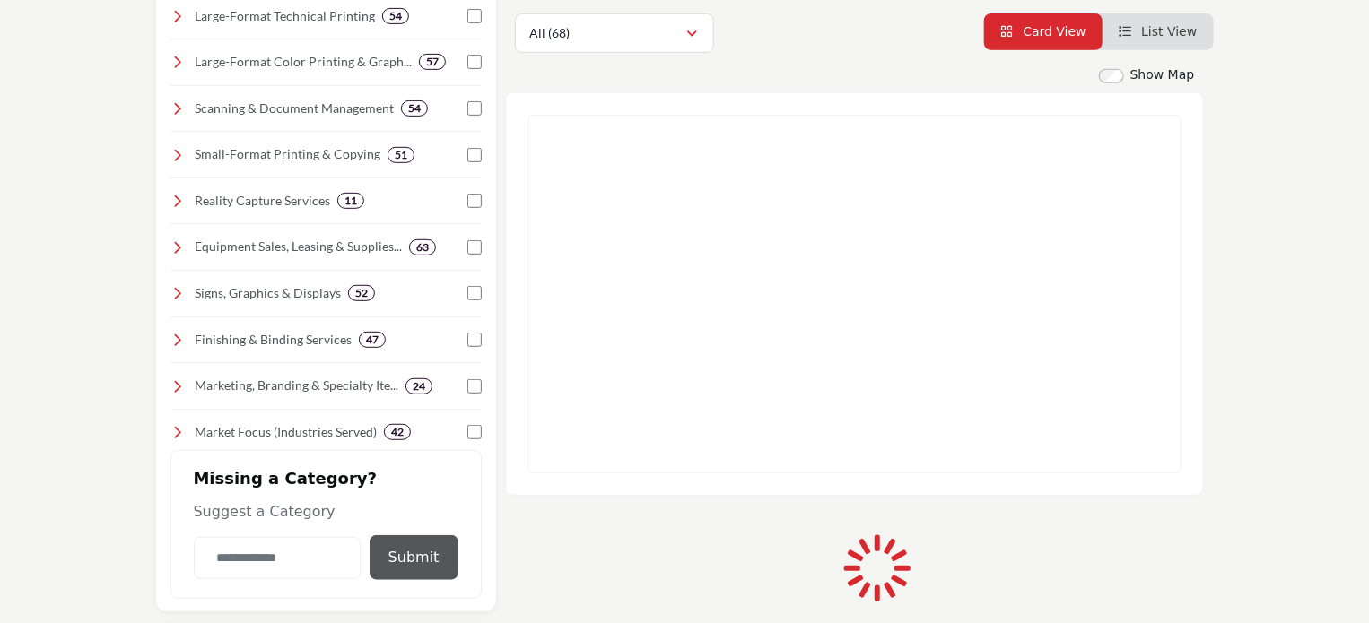
scroll to position [363, 0]
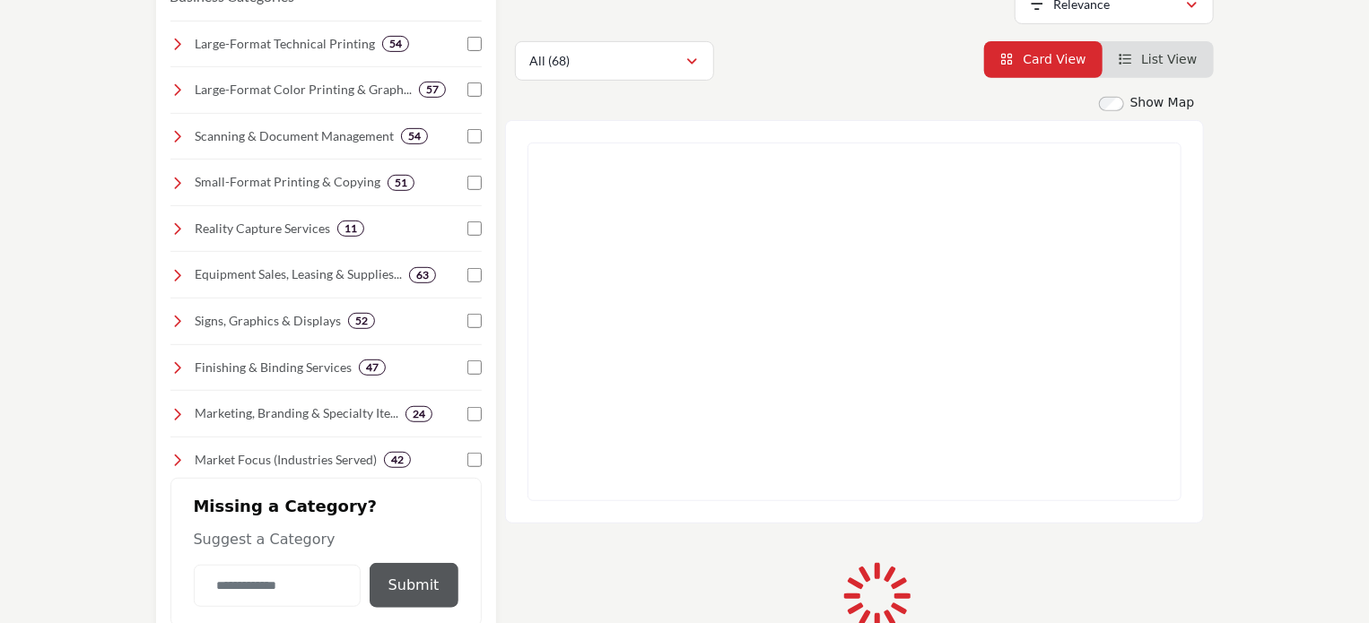
click at [1281, 285] on section "Search by Category Business Categories Clear 54 "" at bounding box center [684, 478] width 1369 height 1247
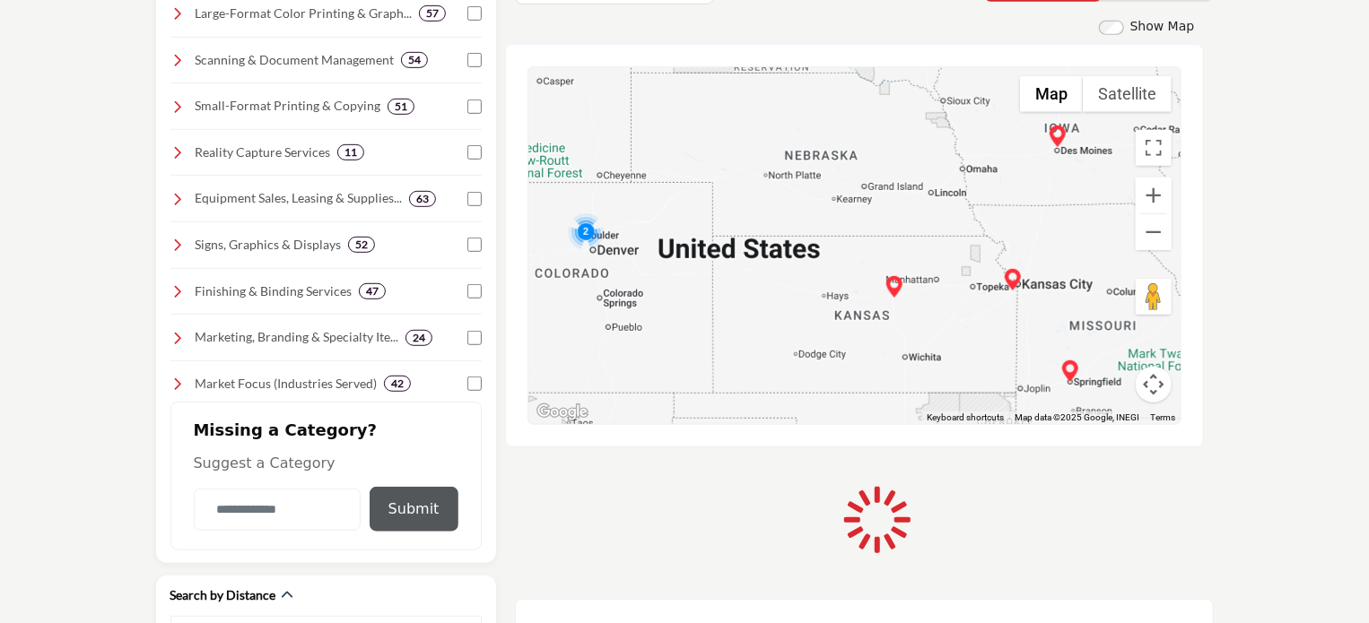
scroll to position [517, 0]
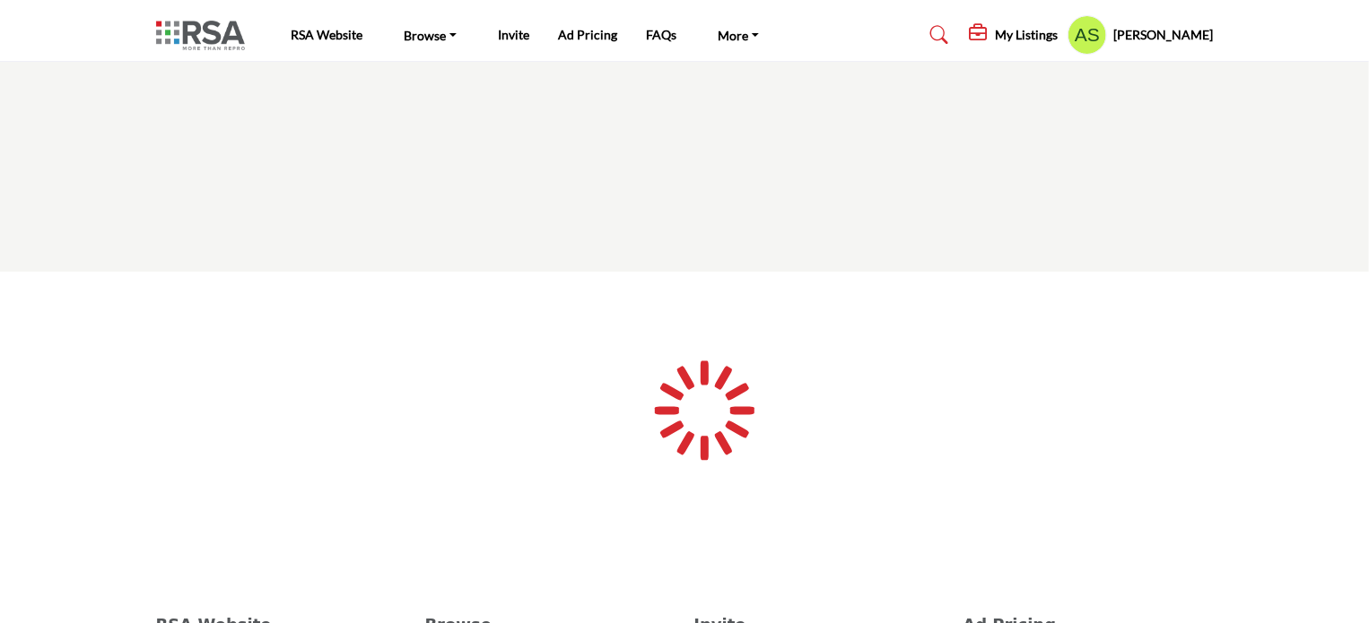
type input "**********"
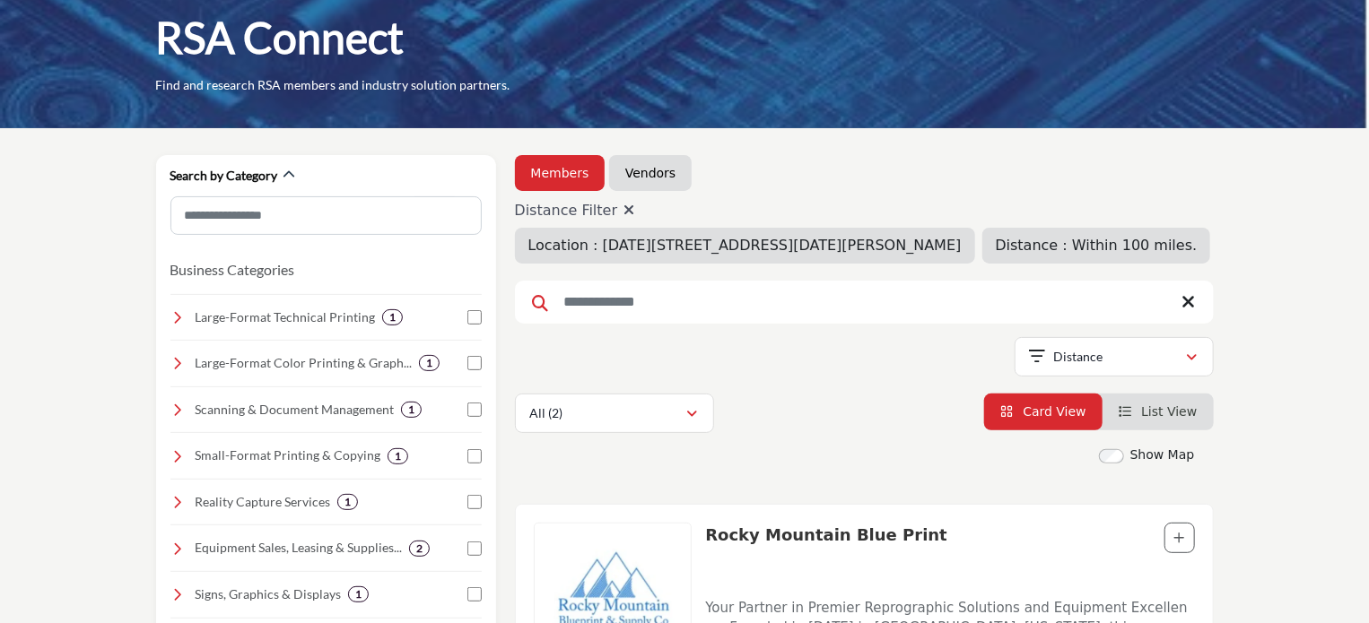
scroll to position [179, 0]
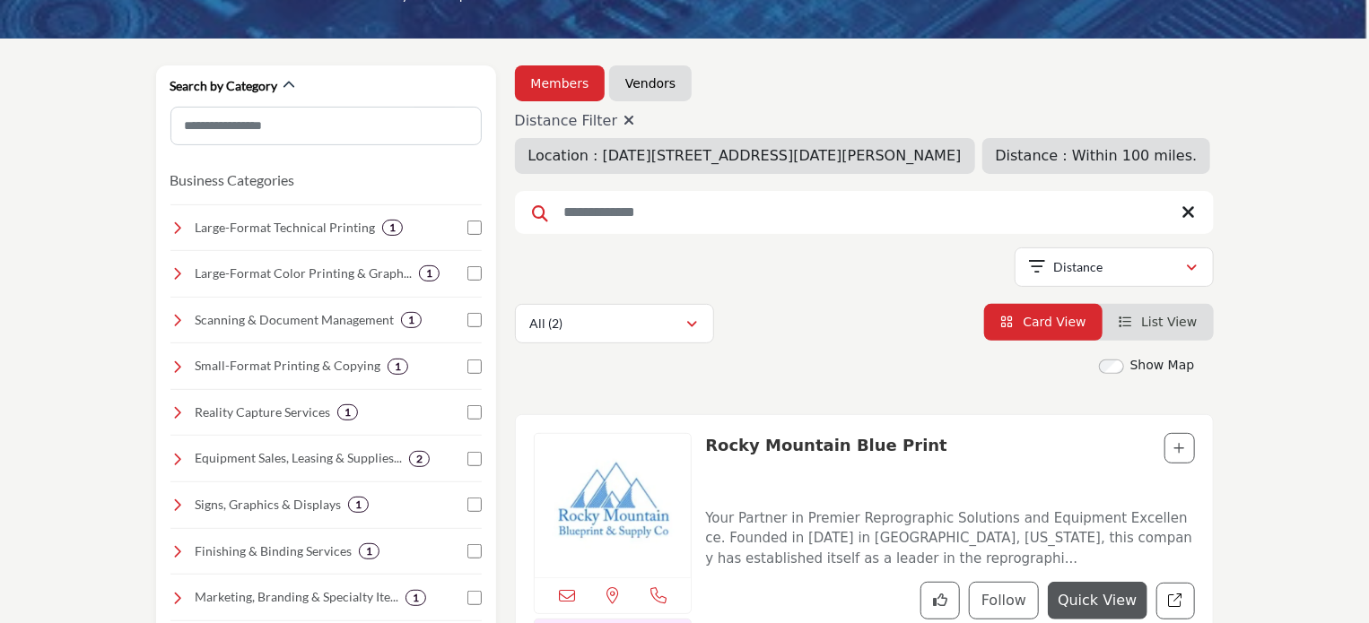
drag, startPoint x: 619, startPoint y: 122, endPoint x: 743, endPoint y: 293, distance: 211.4
click at [623, 122] on icon at bounding box center [628, 120] width 11 height 14
type input "*"
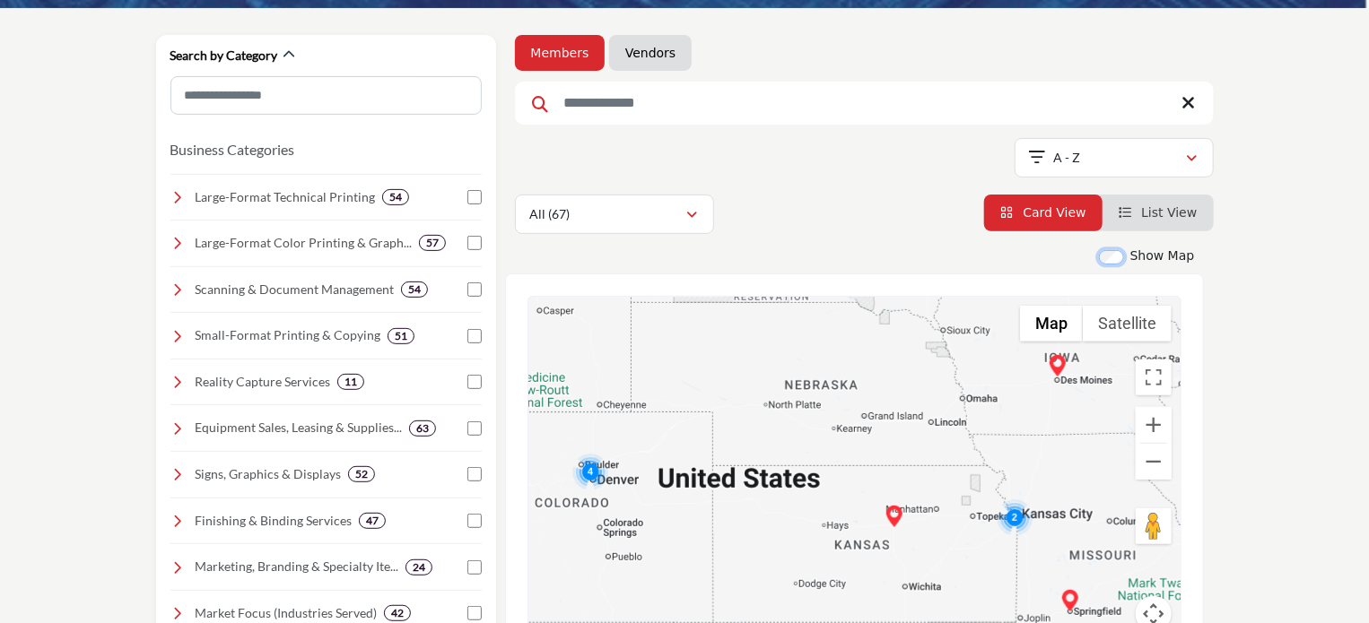
scroll to position [359, 0]
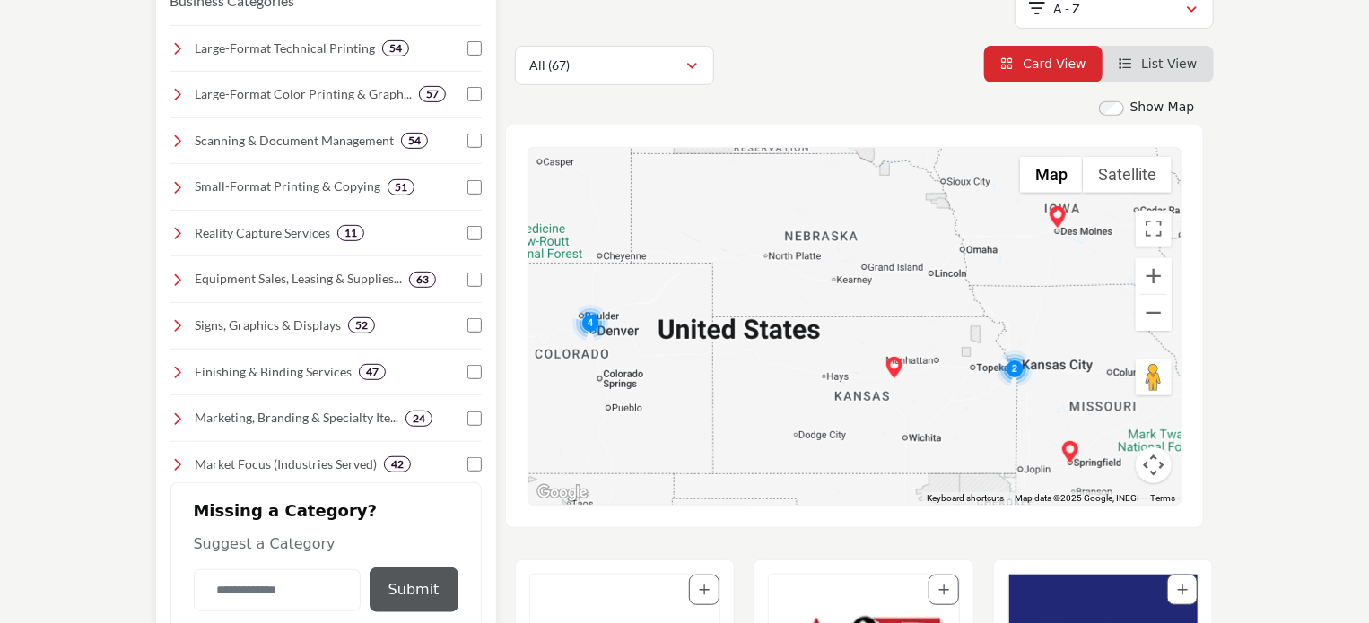
click at [183, 93] on icon at bounding box center [177, 94] width 14 height 14
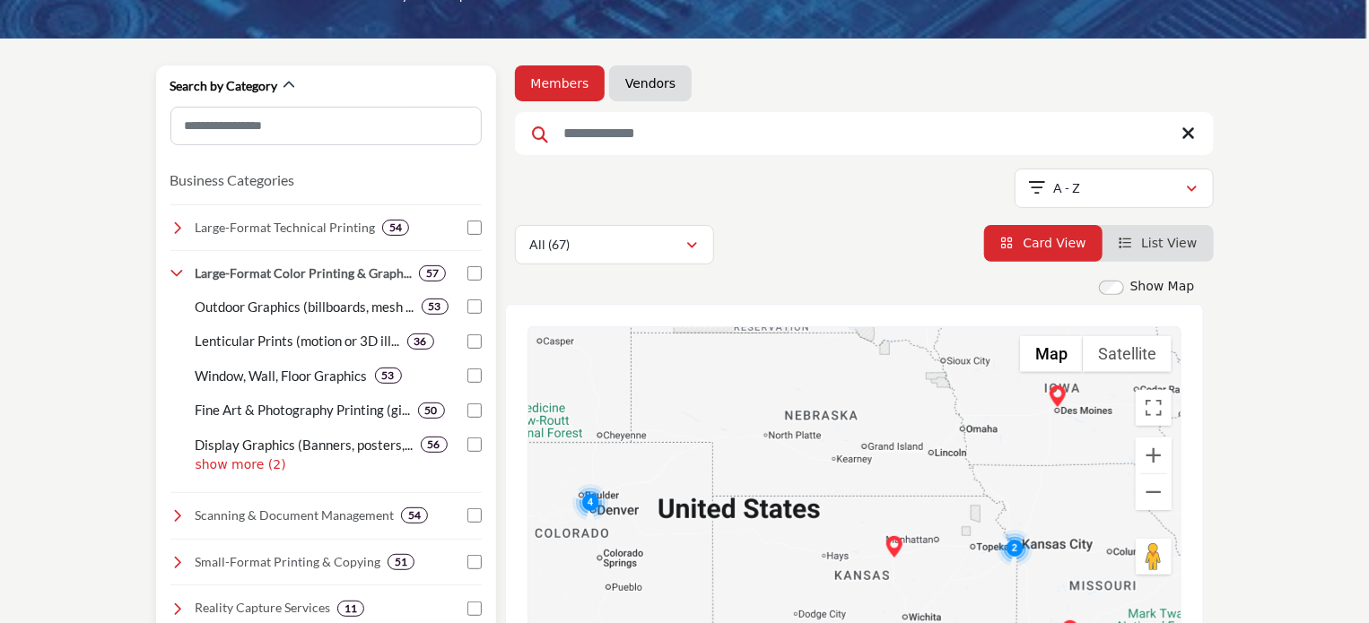
scroll to position [90, 0]
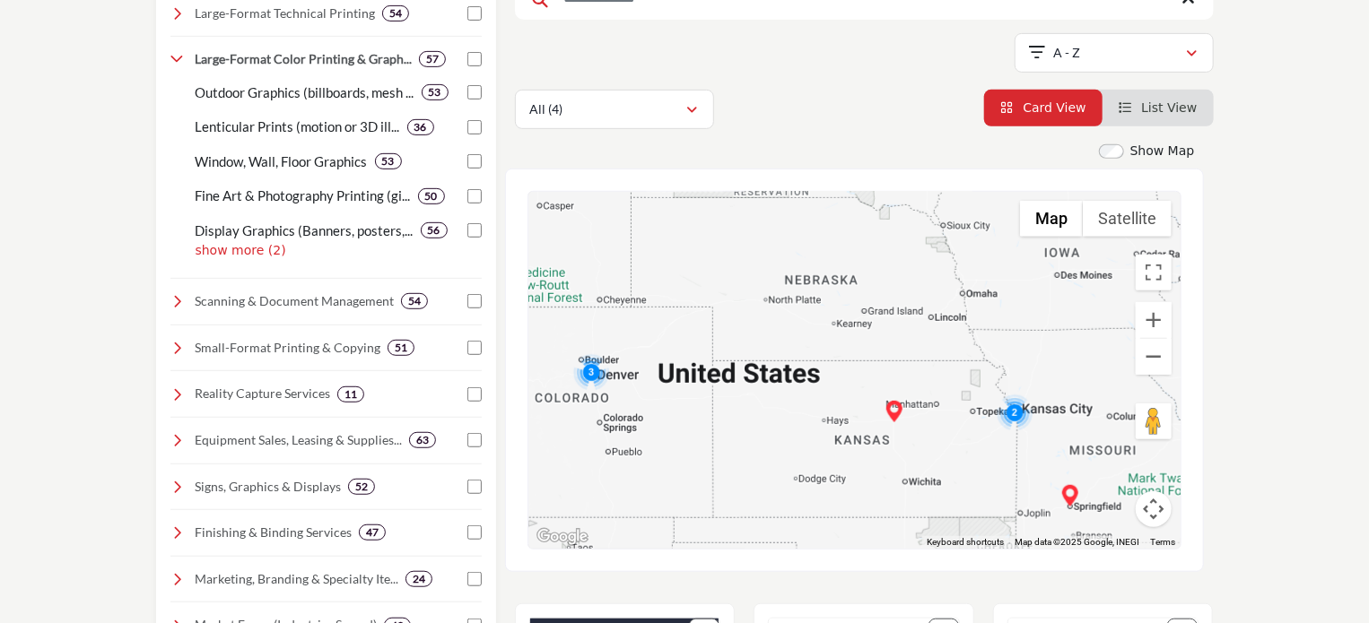
scroll to position [441, 0]
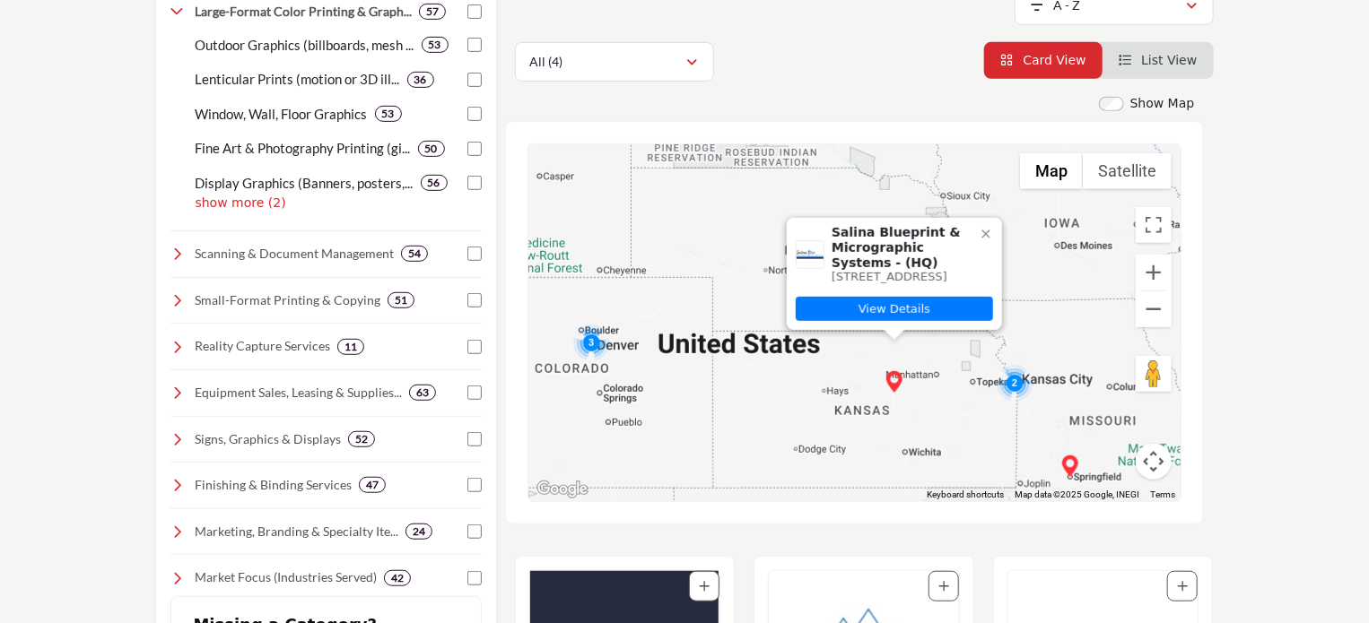
click at [984, 230] on icon at bounding box center [985, 234] width 8 height 8
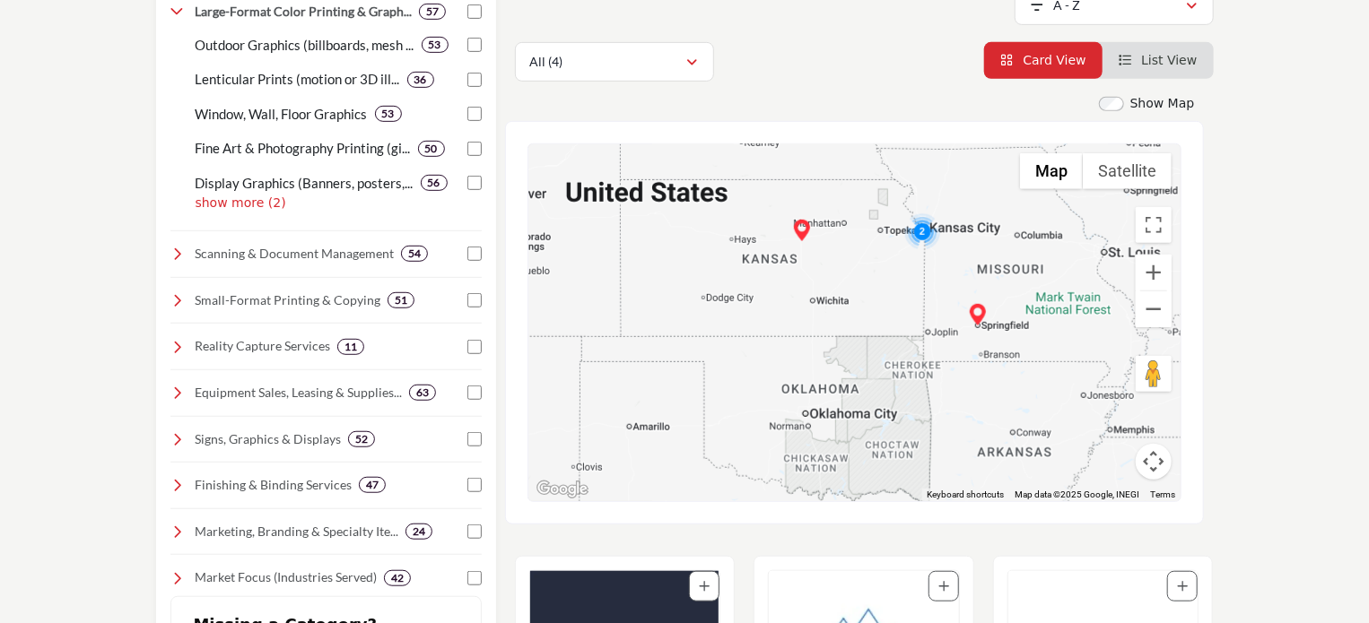
drag, startPoint x: 1035, startPoint y: 423, endPoint x: 943, endPoint y: 266, distance: 181.4
click at [943, 266] on div at bounding box center [854, 322] width 652 height 357
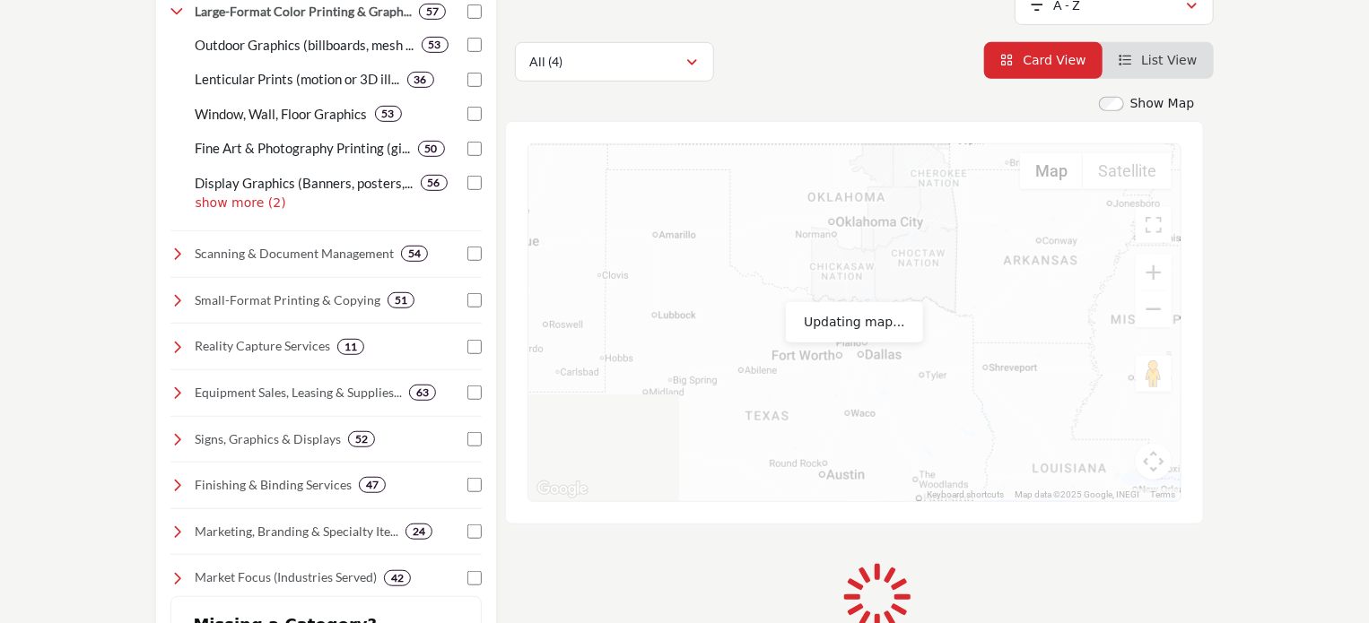
drag, startPoint x: 1004, startPoint y: 405, endPoint x: 1021, endPoint y: 238, distance: 167.7
click at [1021, 238] on div at bounding box center [854, 322] width 652 height 357
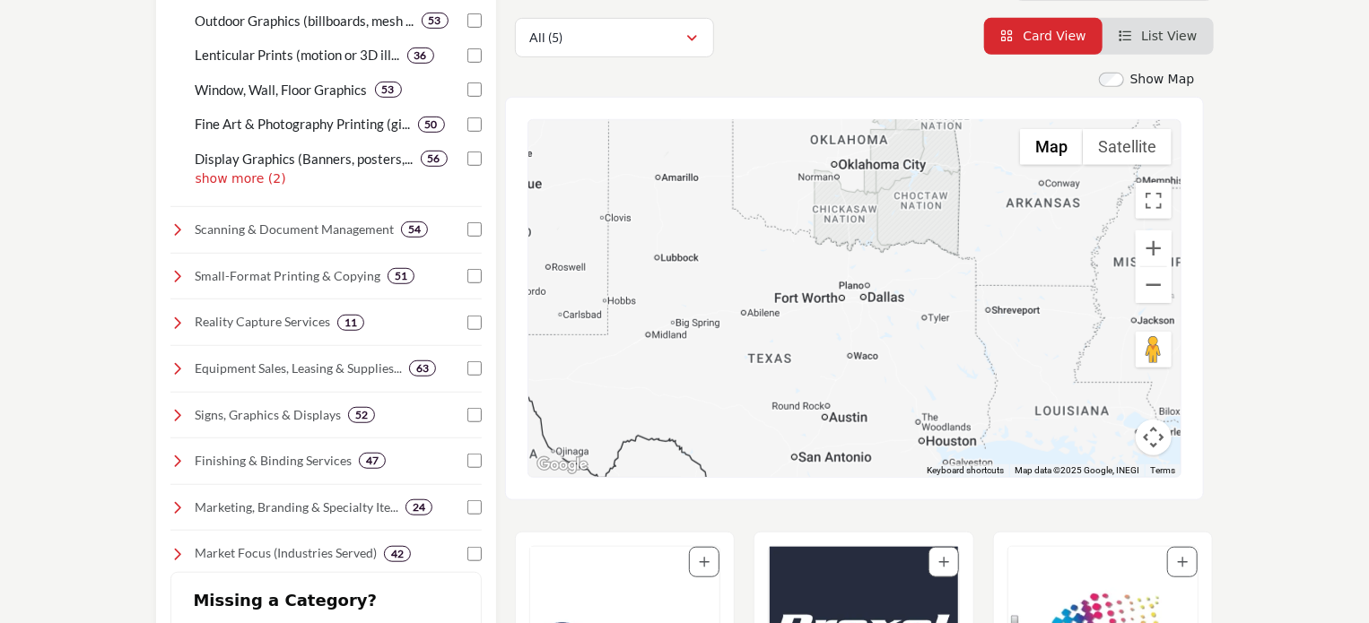
scroll to position [477, 0]
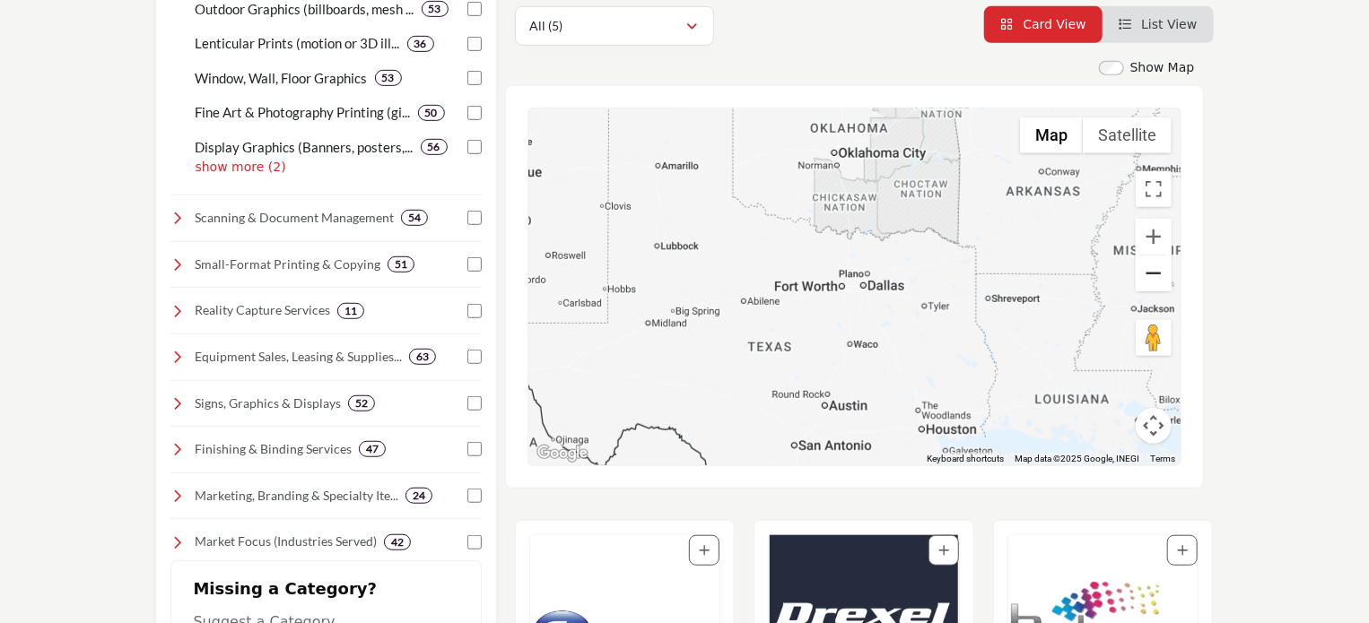
click at [1154, 274] on button "Zoom out" at bounding box center [1154, 274] width 36 height 36
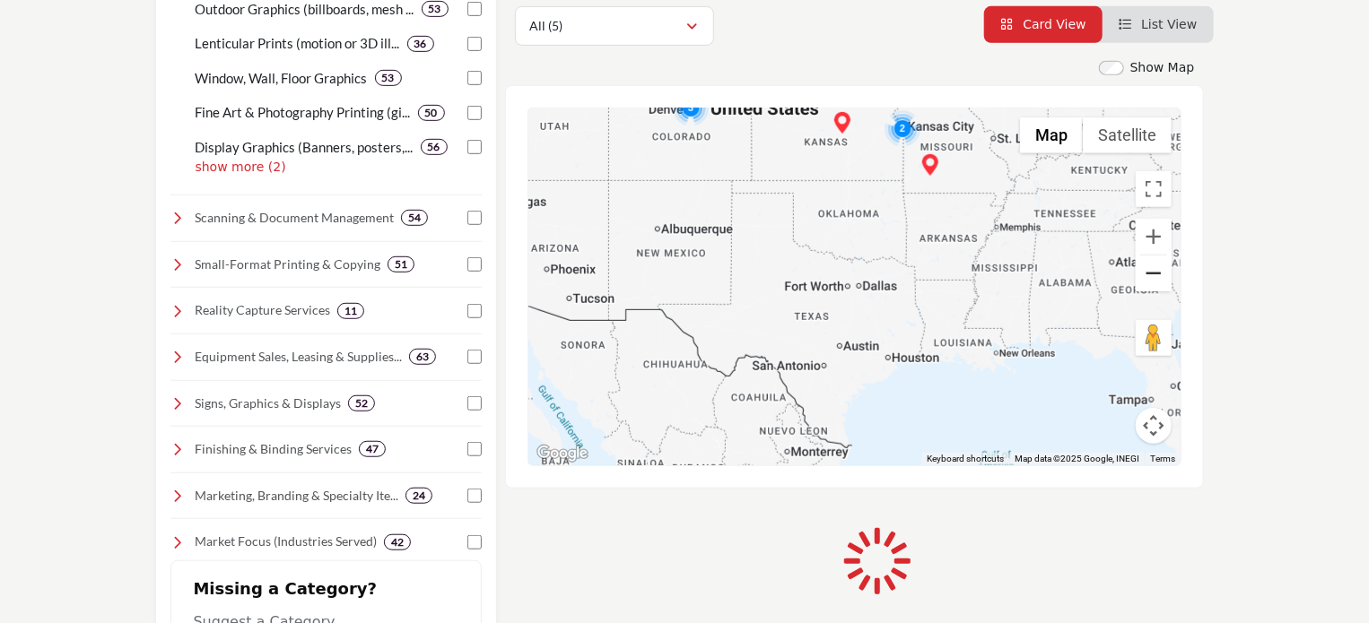
click at [1154, 274] on button "Zoom out" at bounding box center [1154, 274] width 36 height 36
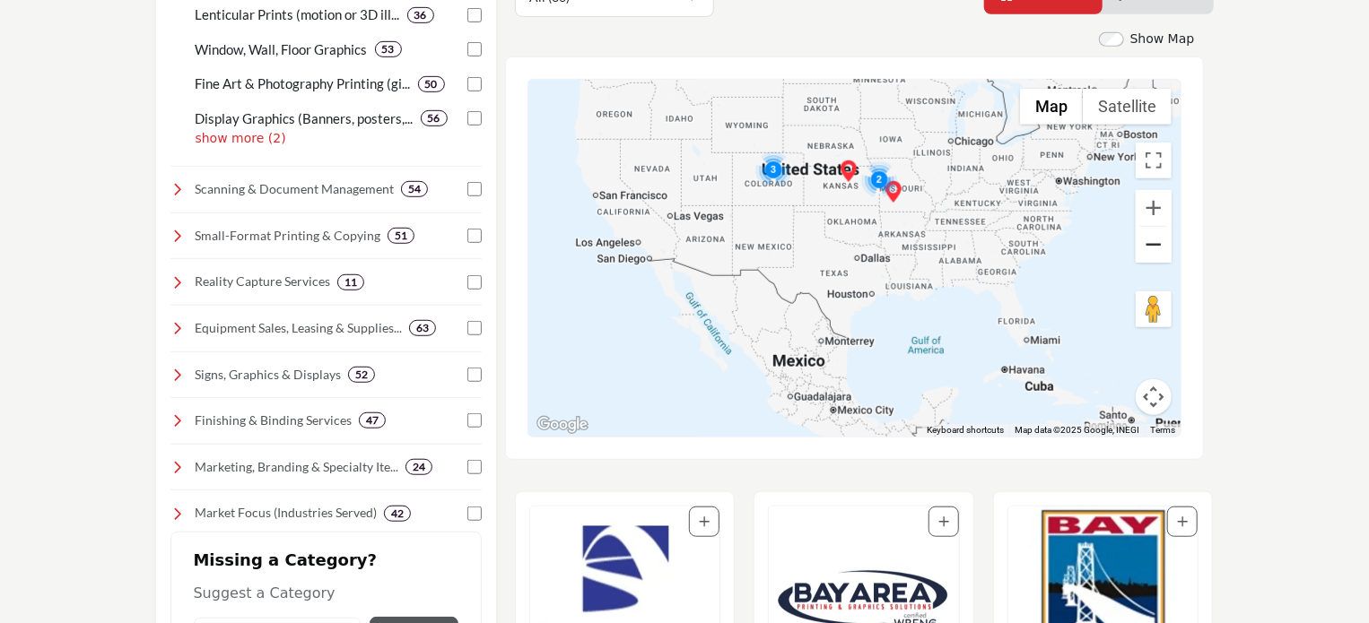
scroll to position [470, 0]
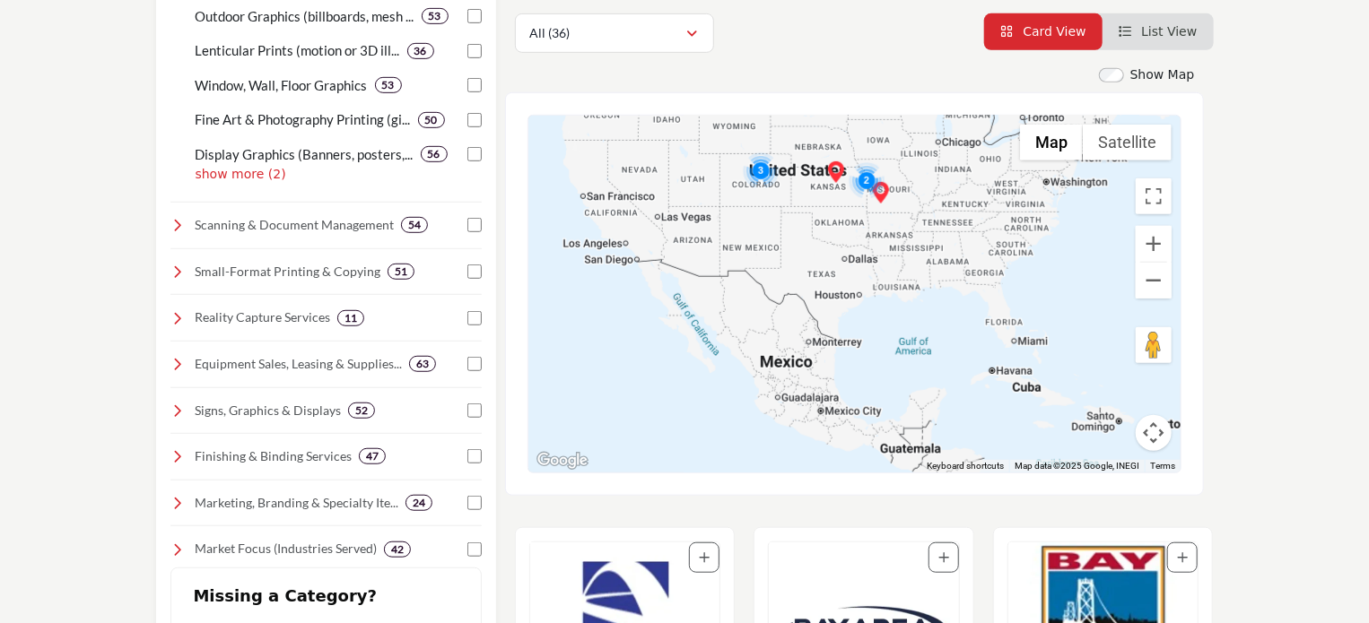
drag, startPoint x: 1016, startPoint y: 349, endPoint x: 991, endPoint y: 287, distance: 66.8
click at [991, 287] on div at bounding box center [854, 294] width 652 height 357
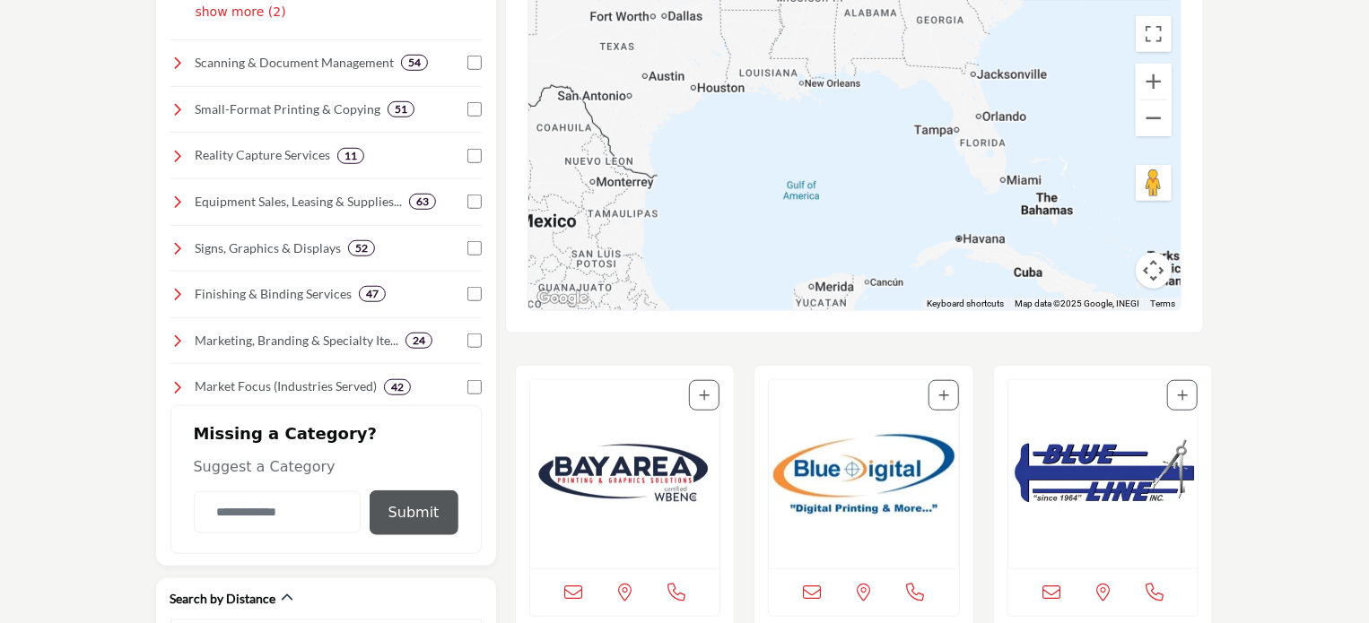
scroll to position [608, 0]
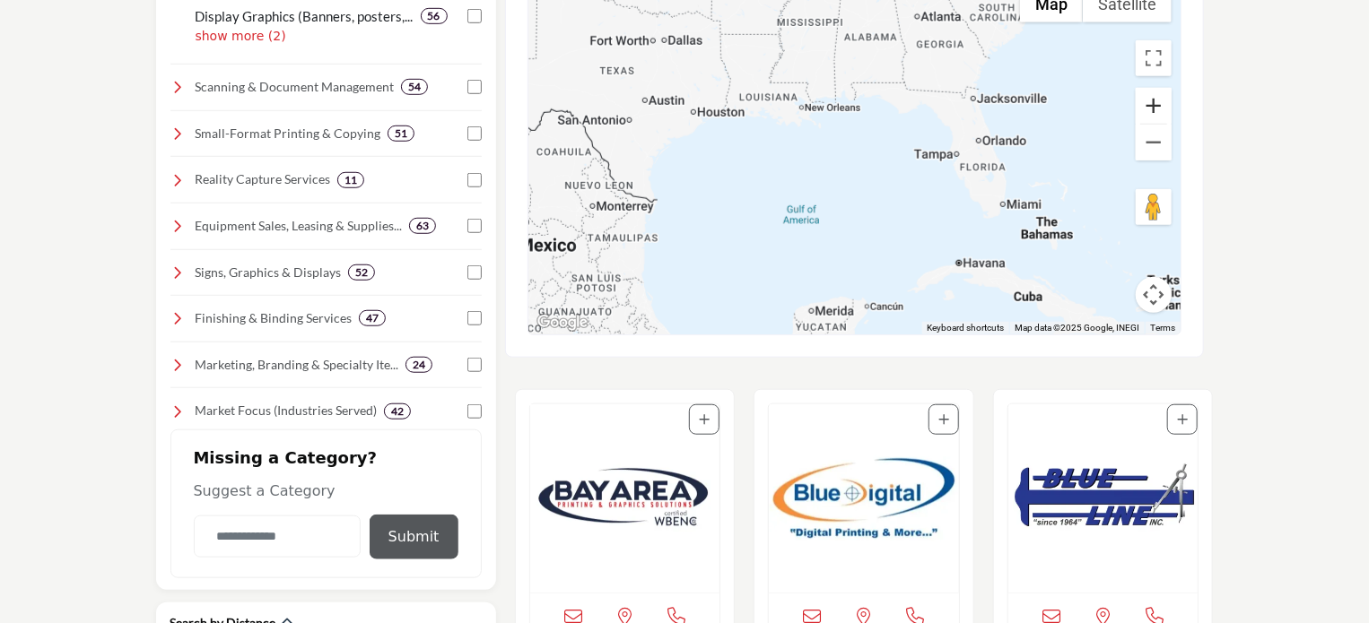
click at [1158, 105] on button "Zoom in" at bounding box center [1154, 106] width 36 height 36
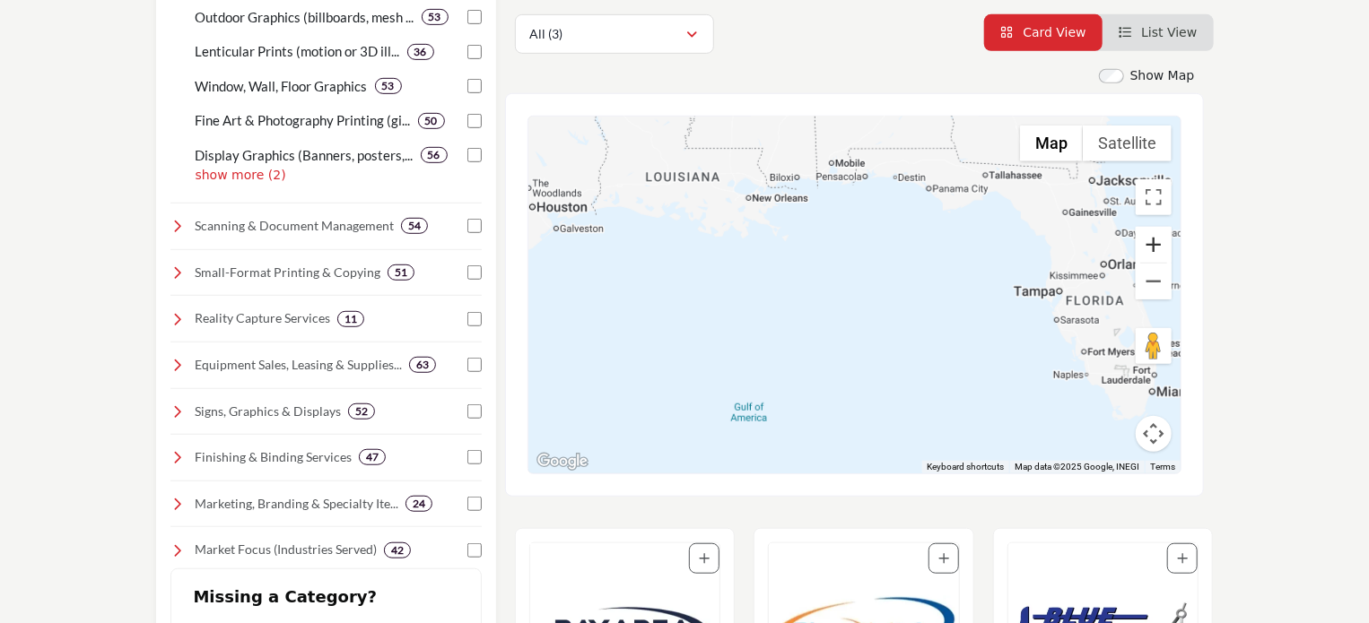
scroll to position [499, 0]
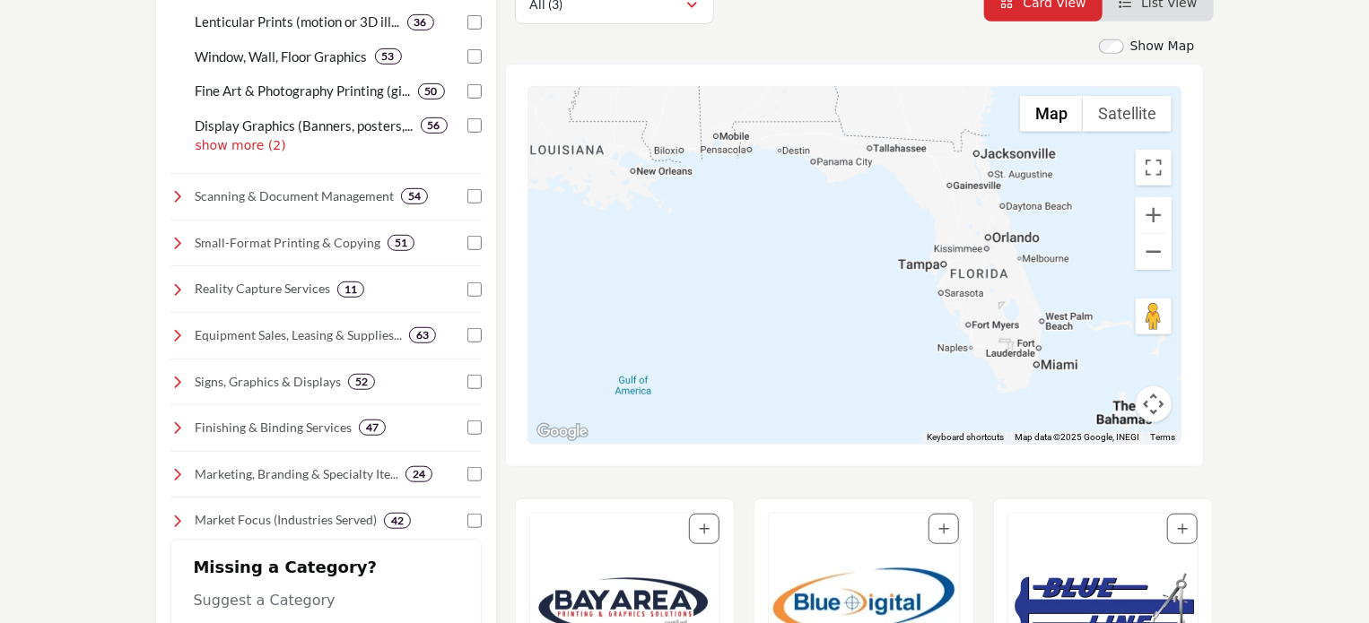
drag, startPoint x: 1089, startPoint y: 276, endPoint x: 966, endPoint y: 278, distance: 122.9
click at [966, 278] on div at bounding box center [854, 265] width 652 height 357
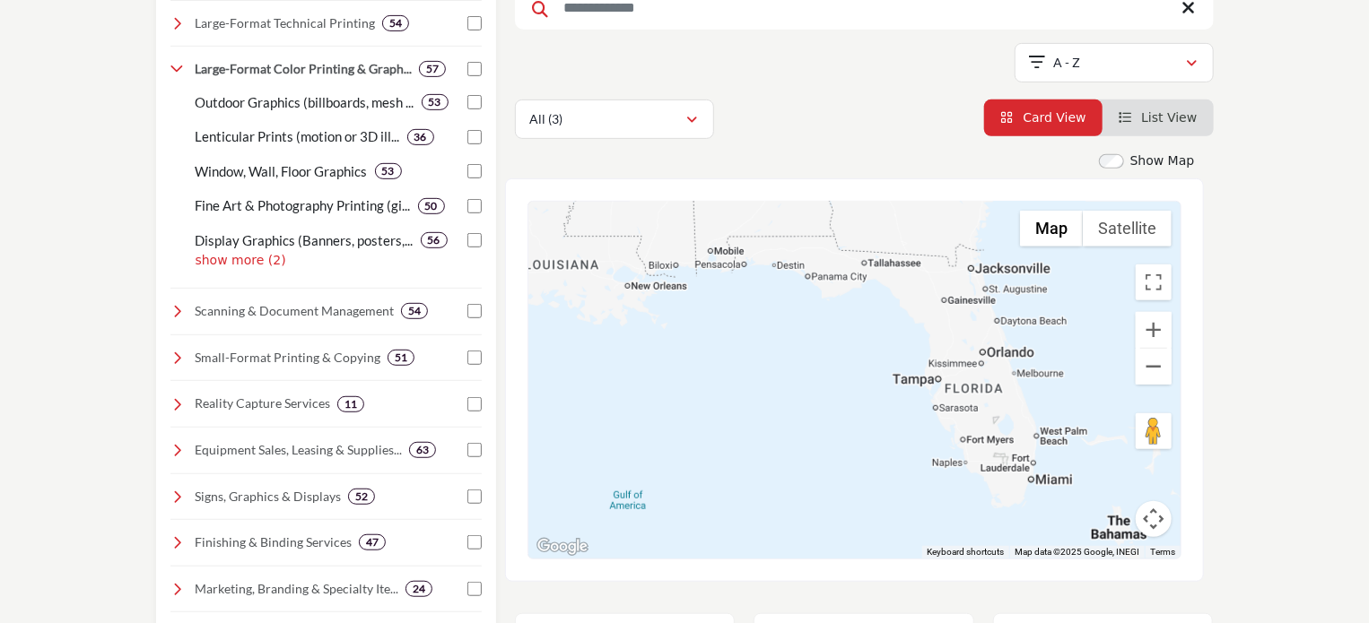
scroll to position [523, 0]
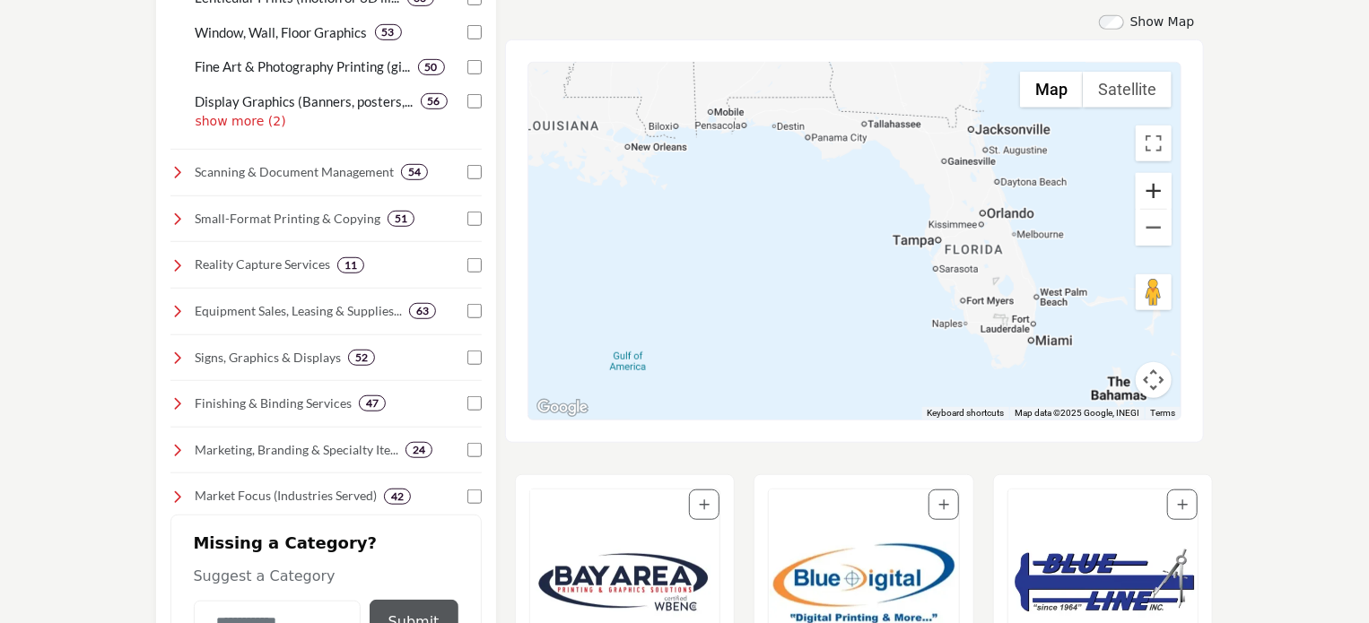
click at [1152, 186] on button "Zoom in" at bounding box center [1154, 191] width 36 height 36
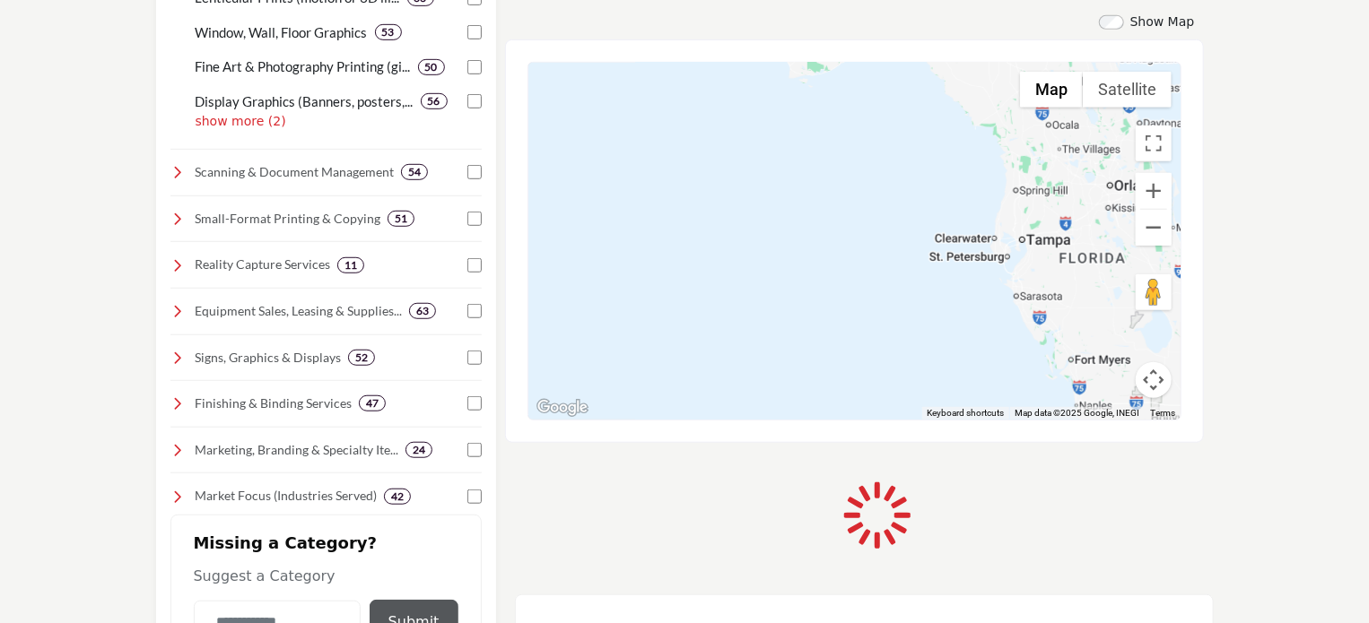
drag, startPoint x: 944, startPoint y: 287, endPoint x: 919, endPoint y: 287, distance: 25.1
click at [919, 287] on div at bounding box center [854, 241] width 652 height 357
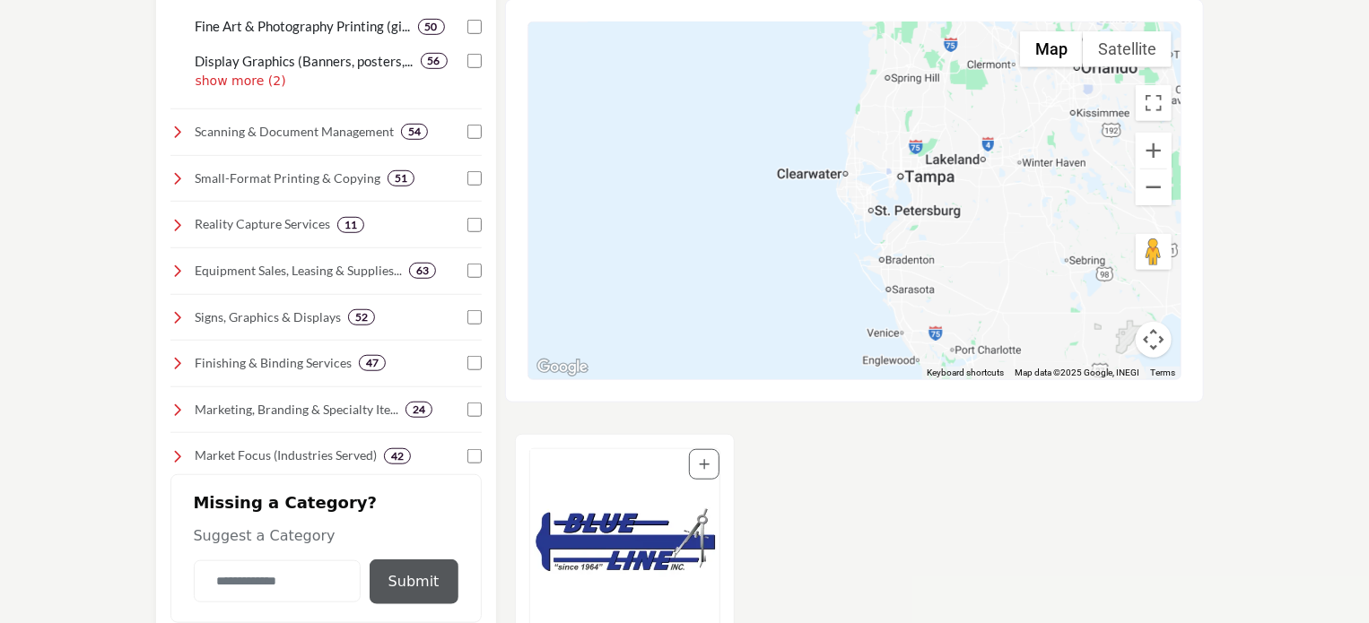
scroll to position [549, 0]
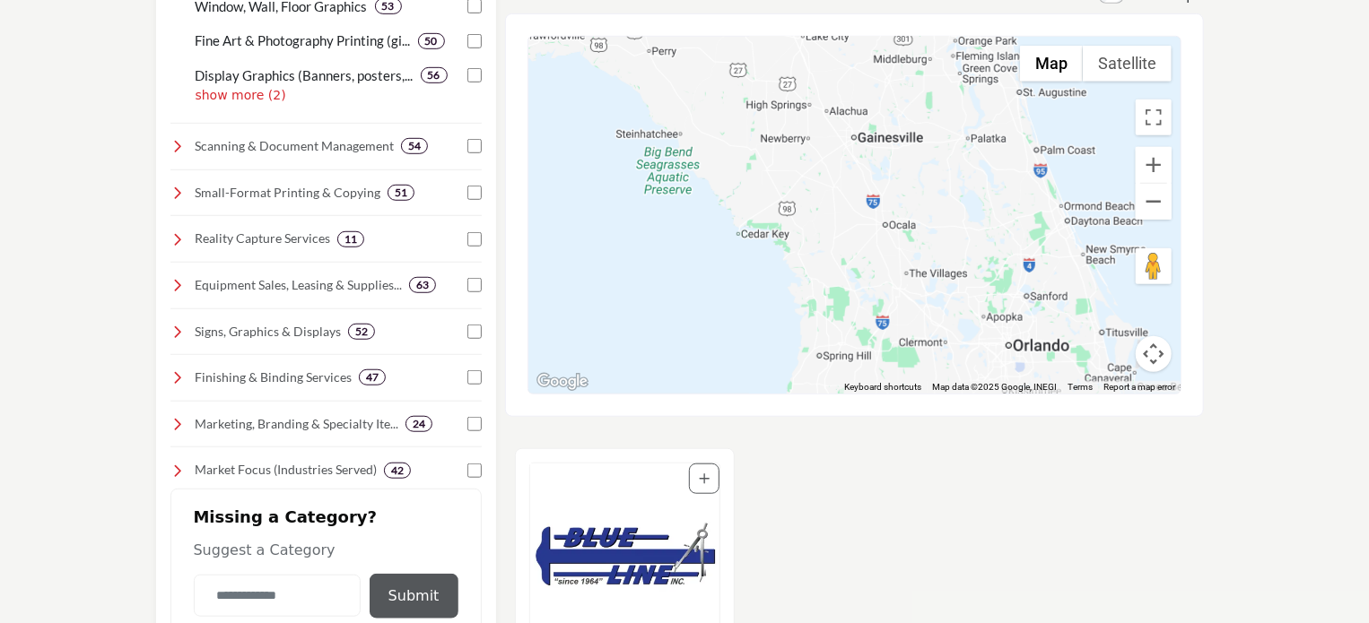
drag, startPoint x: 1068, startPoint y: 177, endPoint x: 999, endPoint y: 444, distance: 276.1
click at [999, 444] on div "Show Map Map is currently hidden. Toggle the switch above to show the map. ← Mo…" at bounding box center [864, 579] width 699 height 1184
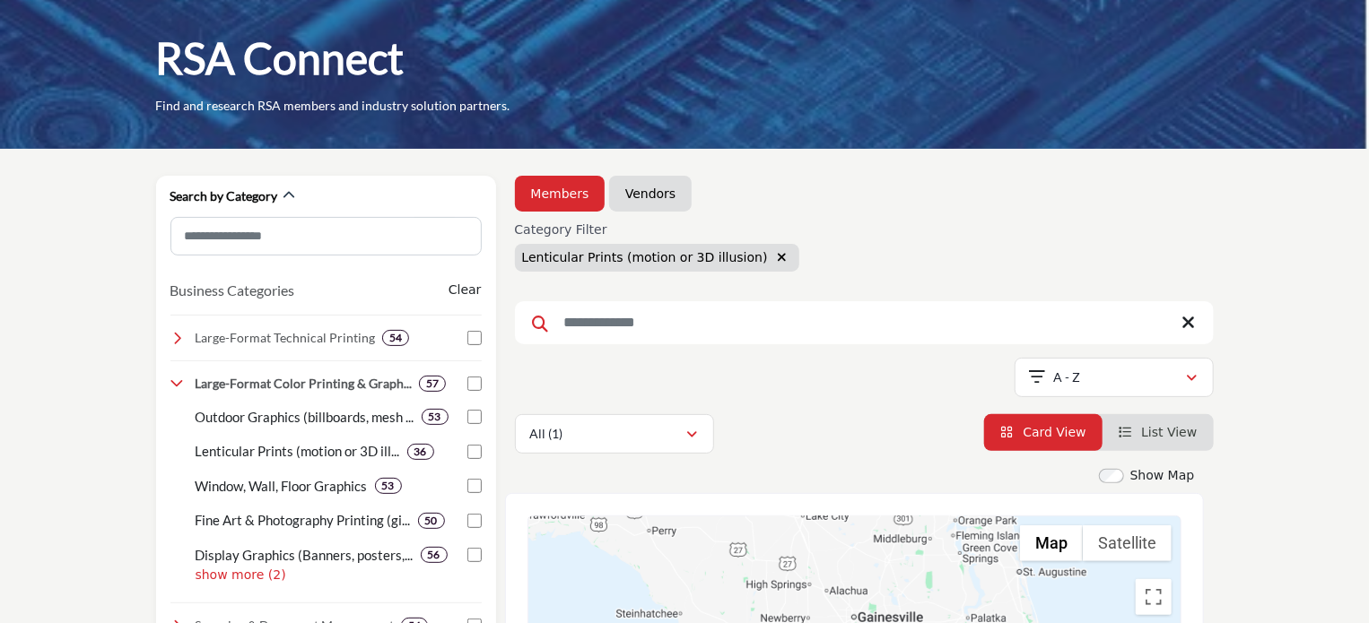
scroll to position [50, 0]
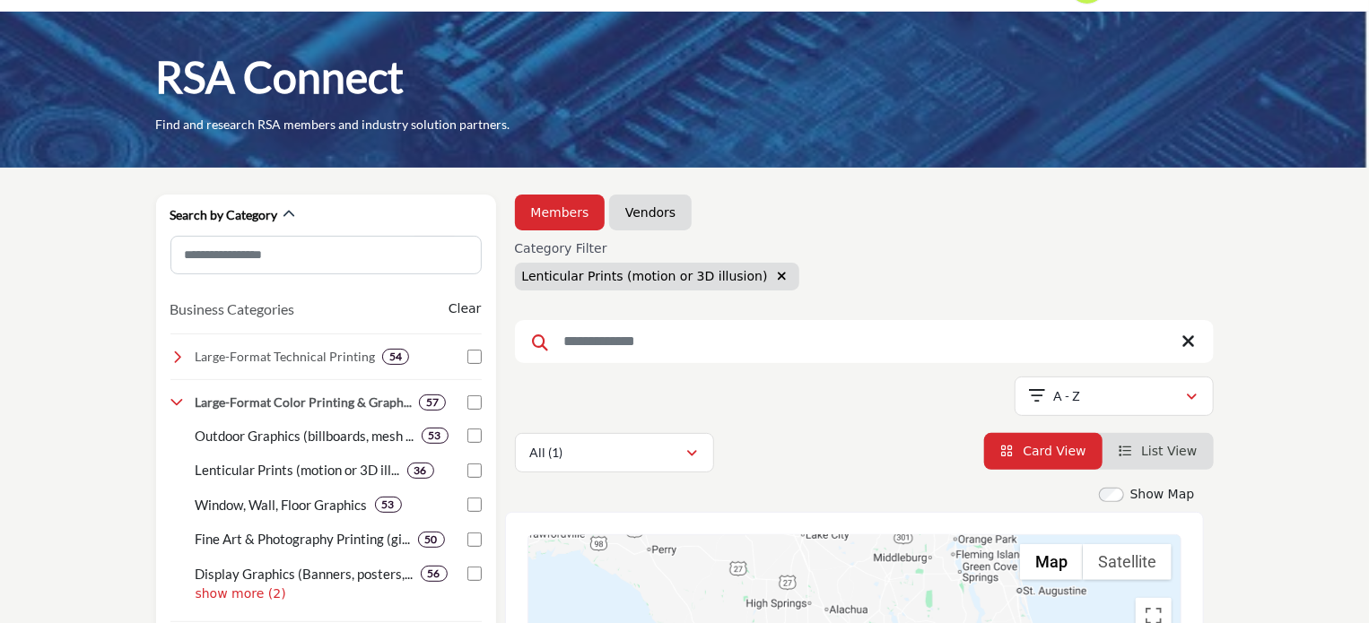
click at [700, 329] on input "Search Keyword" at bounding box center [864, 341] width 699 height 43
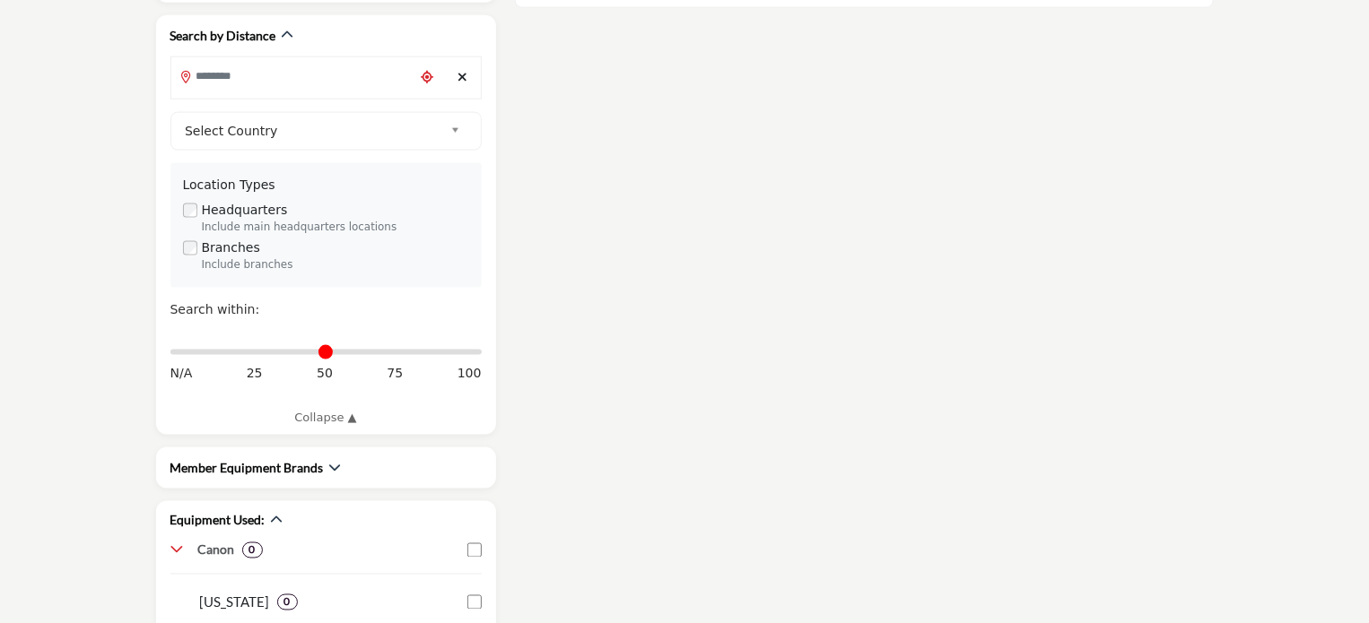
scroll to position [1216, 0]
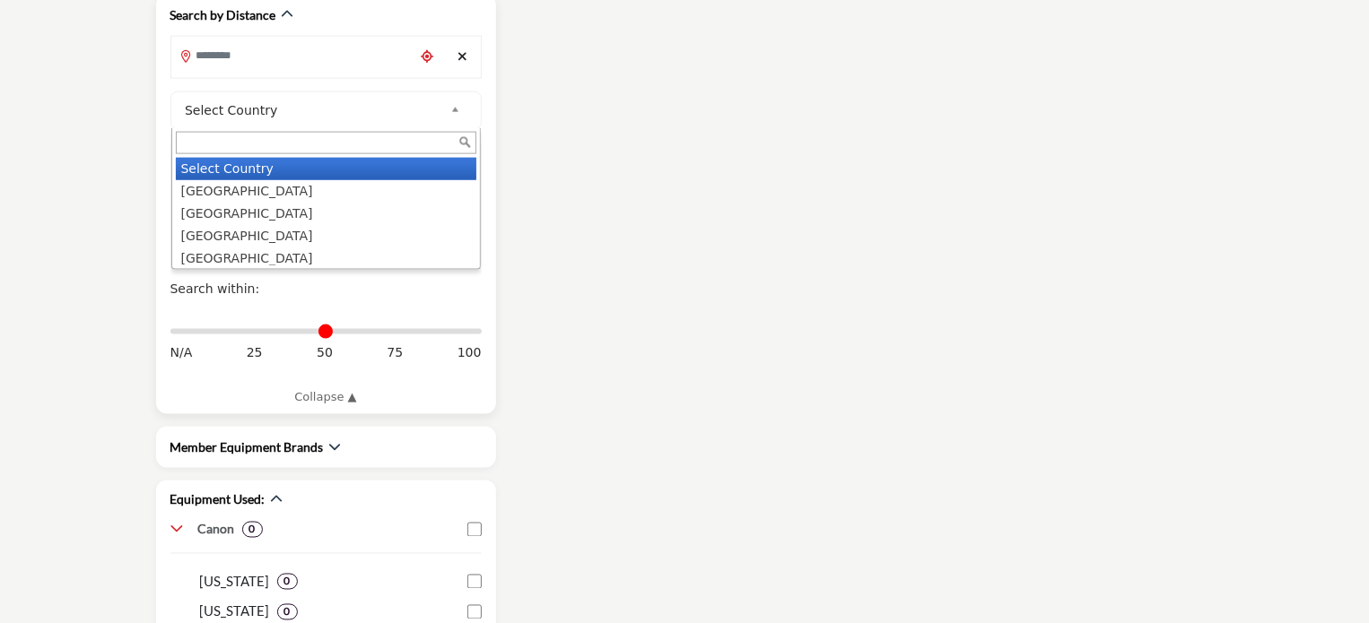
click at [285, 102] on span "Select Country" at bounding box center [314, 111] width 258 height 22
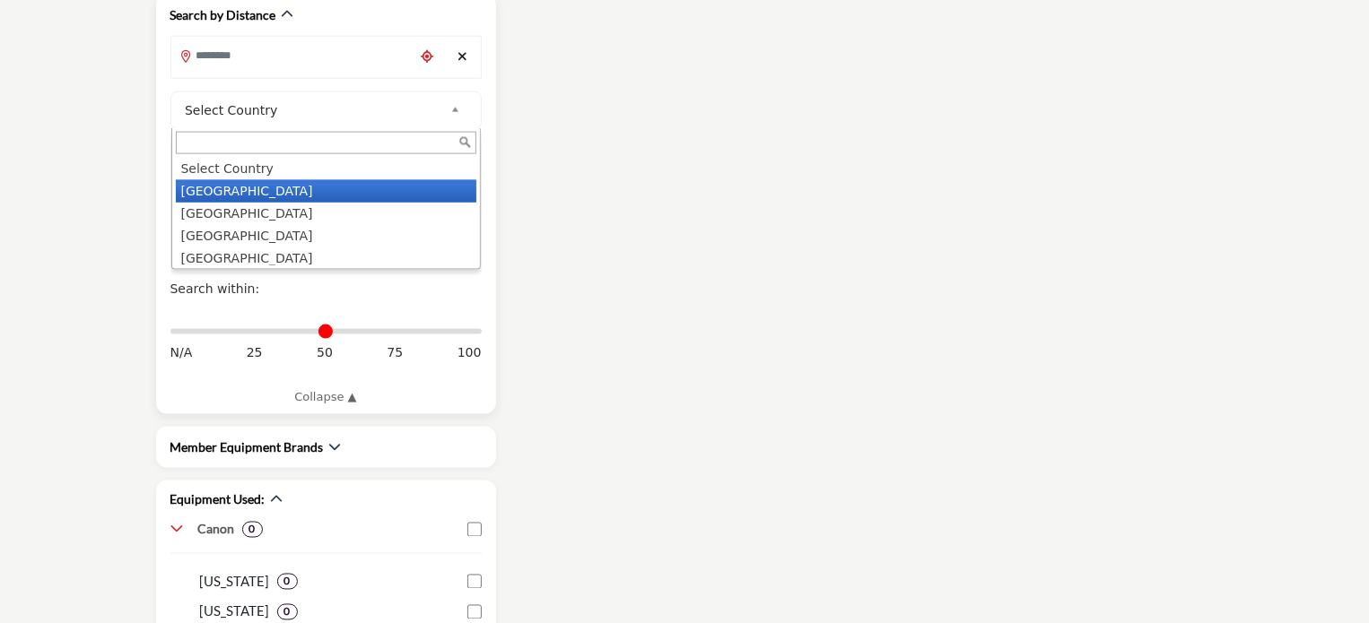
click at [259, 180] on li "[GEOGRAPHIC_DATA]" at bounding box center [326, 191] width 301 height 22
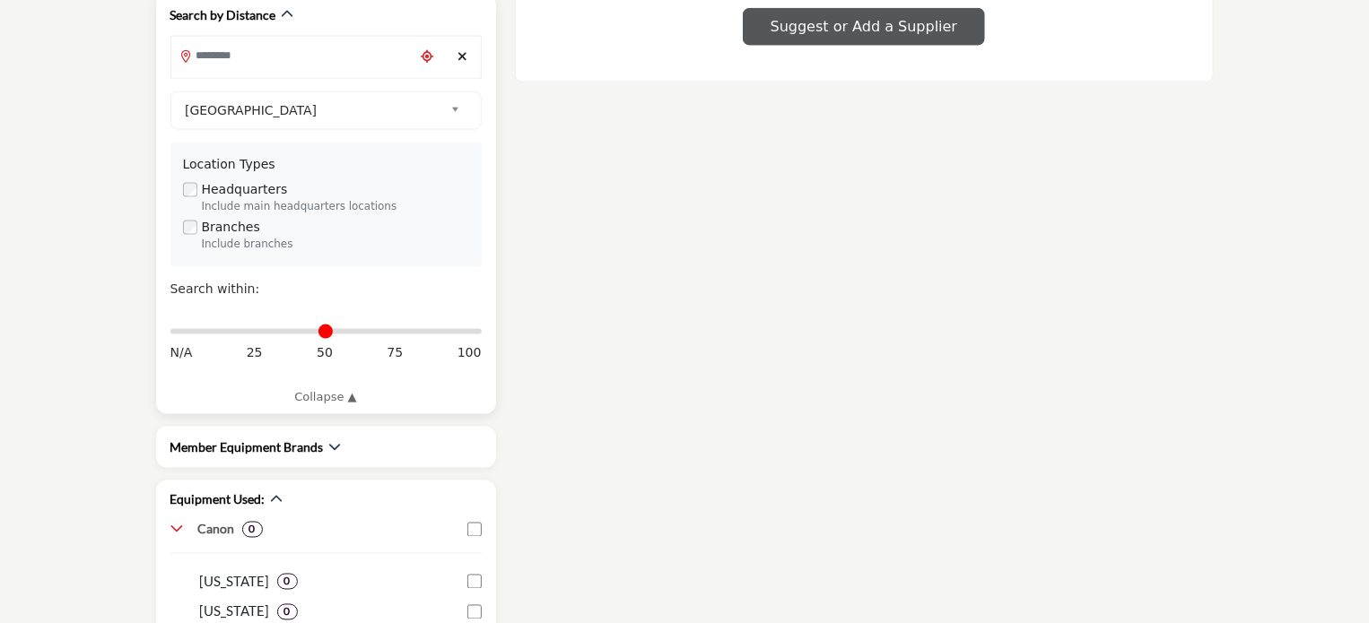
click at [279, 51] on input "Search Location" at bounding box center [292, 55] width 242 height 35
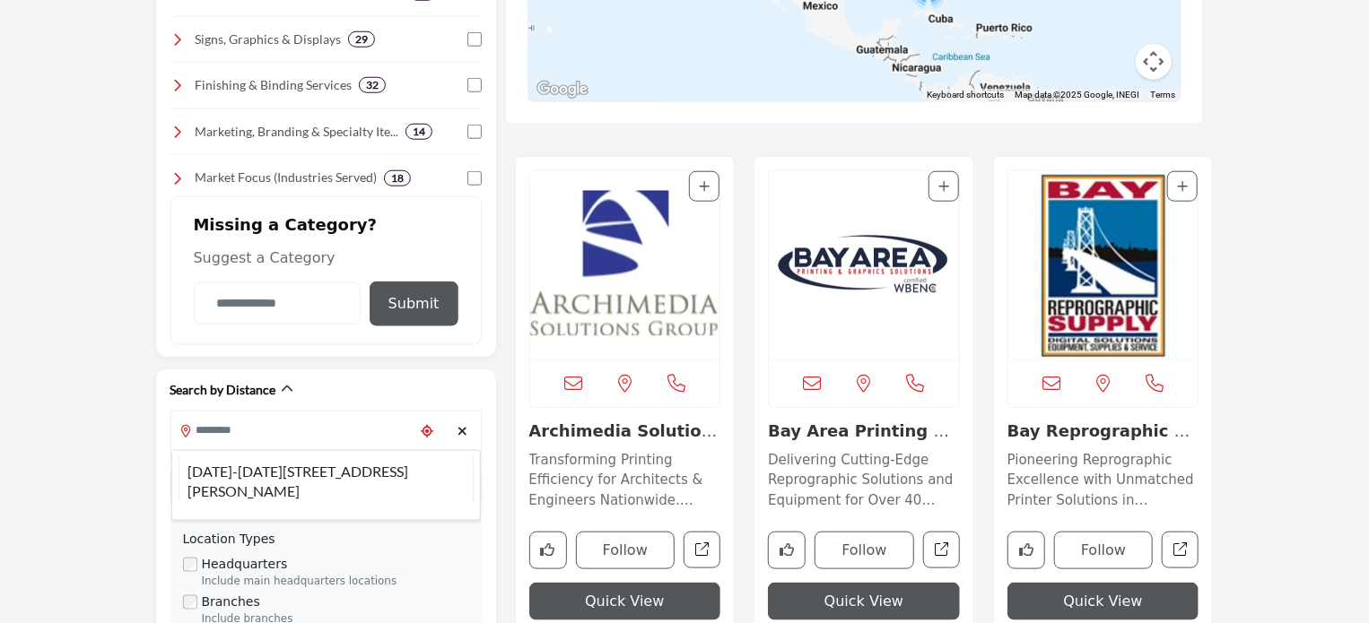
scroll to position [1053, 0]
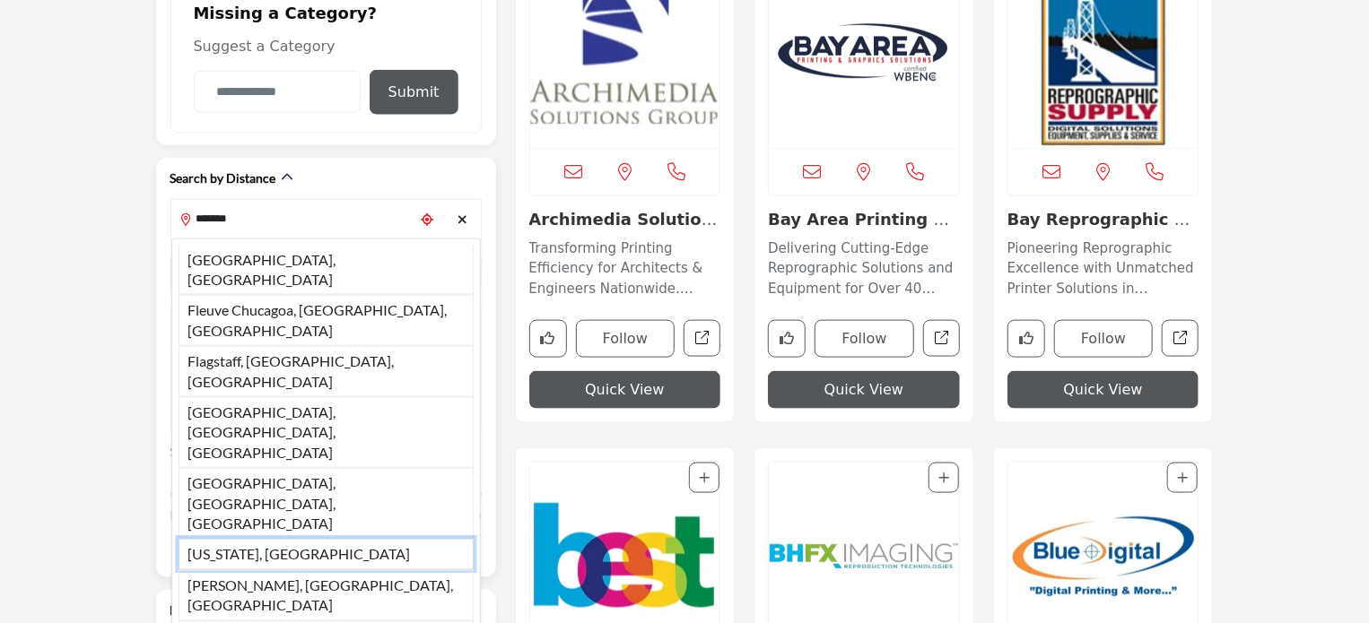
click at [244, 539] on li "[US_STATE], [GEOGRAPHIC_DATA]" at bounding box center [326, 554] width 295 height 30
type input "**********"
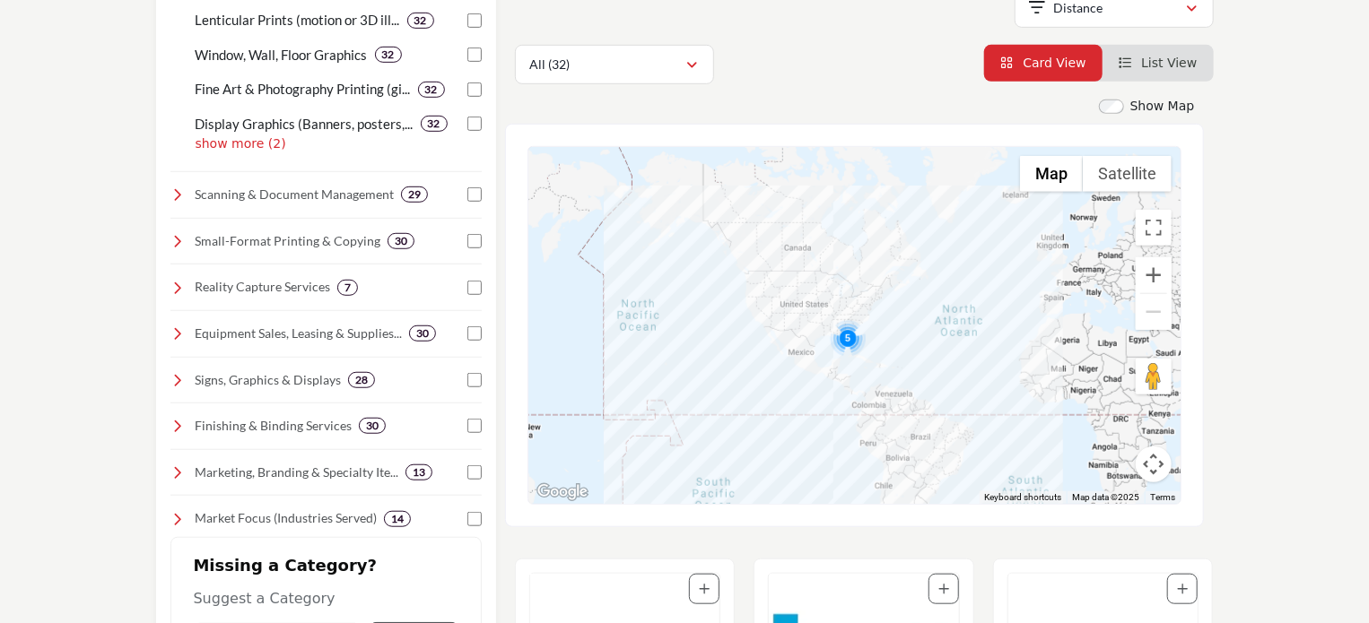
scroll to position [530, 0]
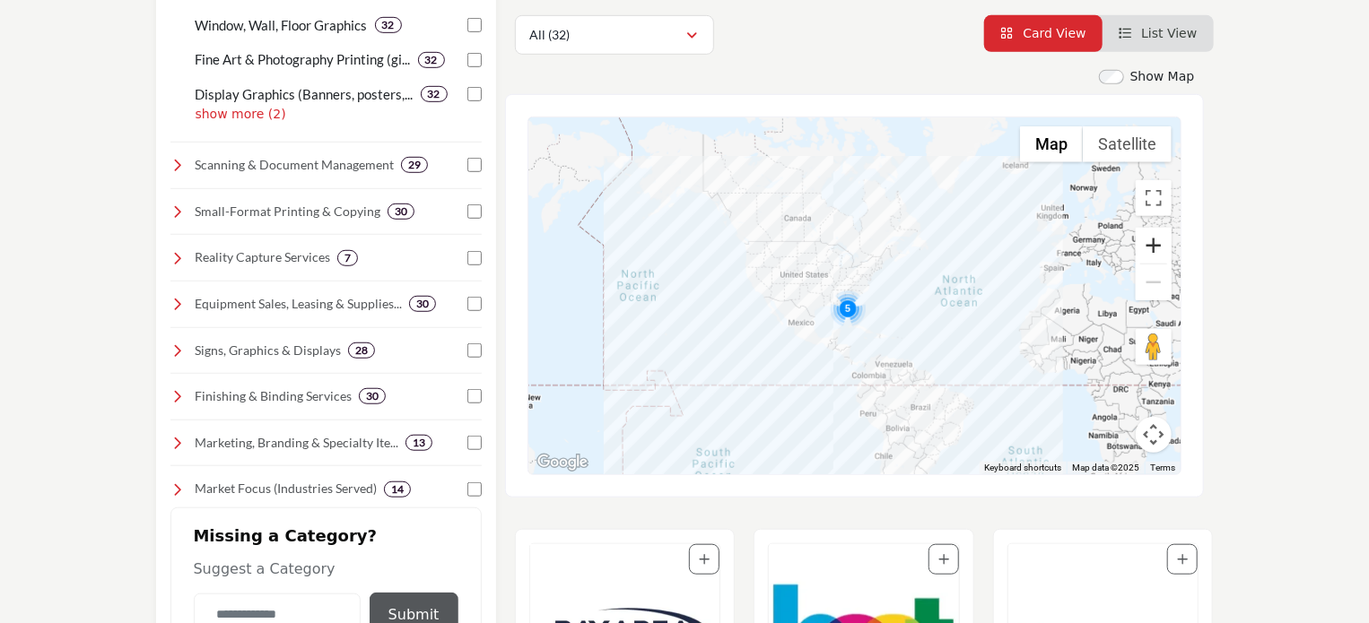
click at [1153, 247] on button "Zoom in" at bounding box center [1154, 246] width 36 height 36
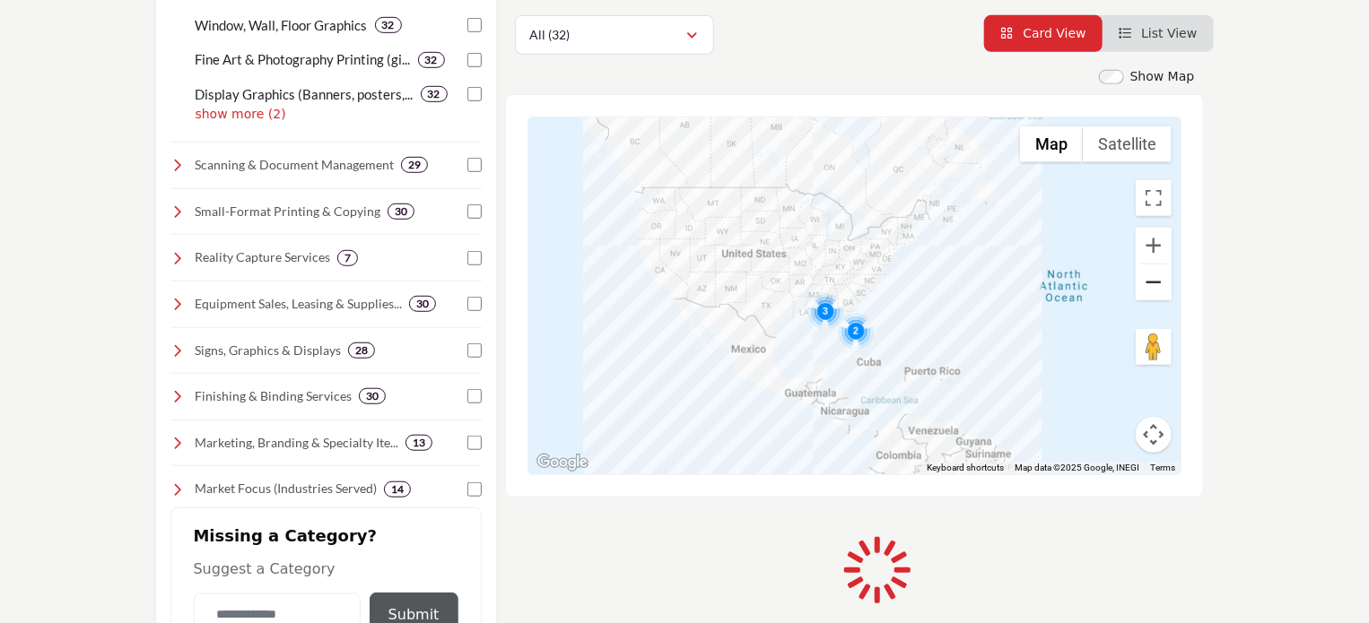
click at [1159, 287] on button "Zoom out" at bounding box center [1154, 283] width 36 height 36
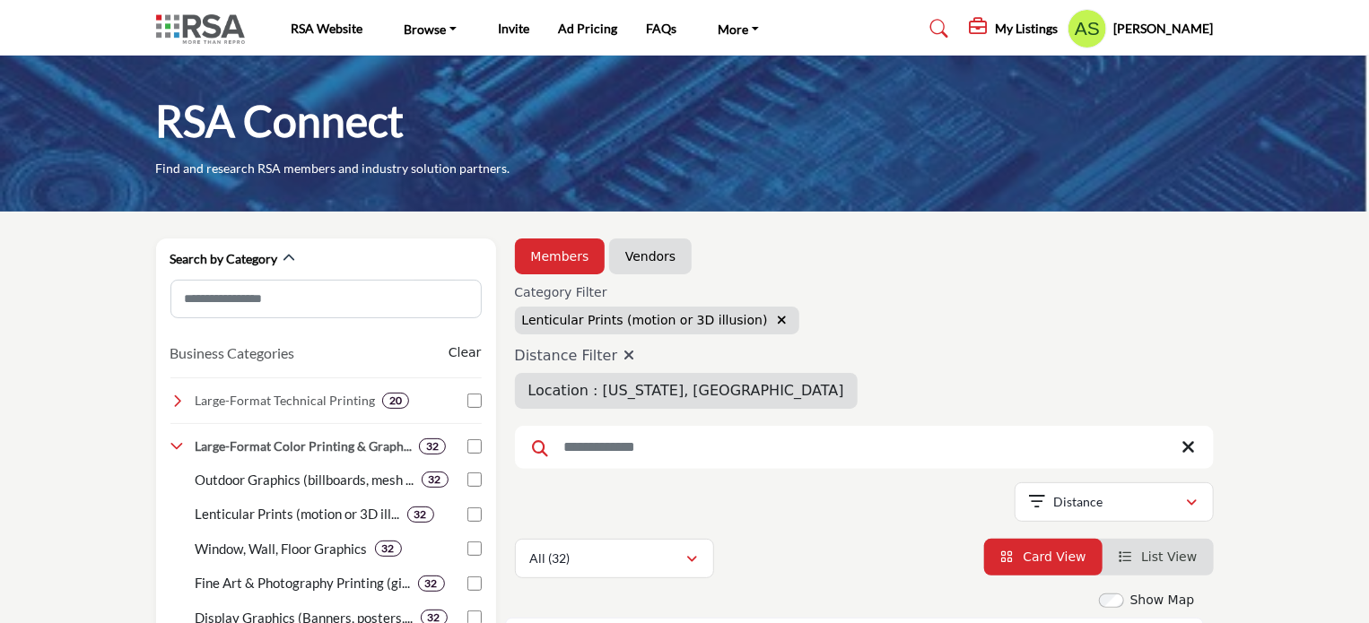
scroll to position [0, 0]
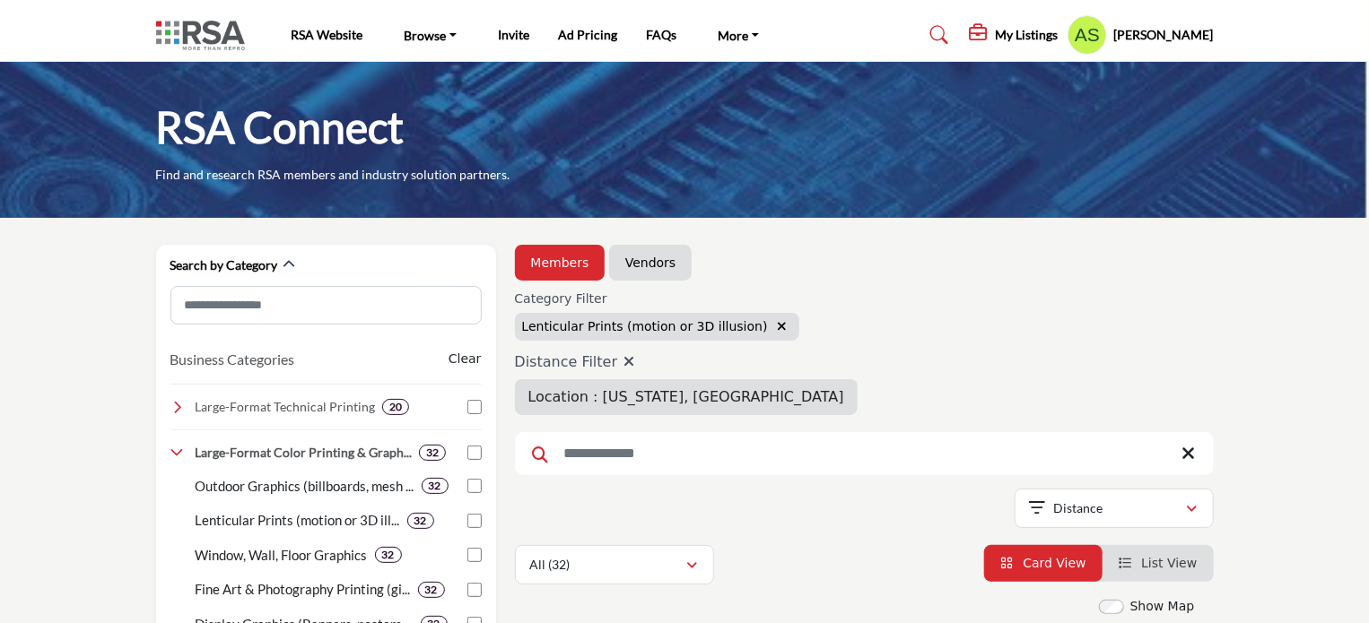
click at [1367, 118] on div "RSA Connect Find and research RSA members and industry solution partners." at bounding box center [684, 140] width 1369 height 156
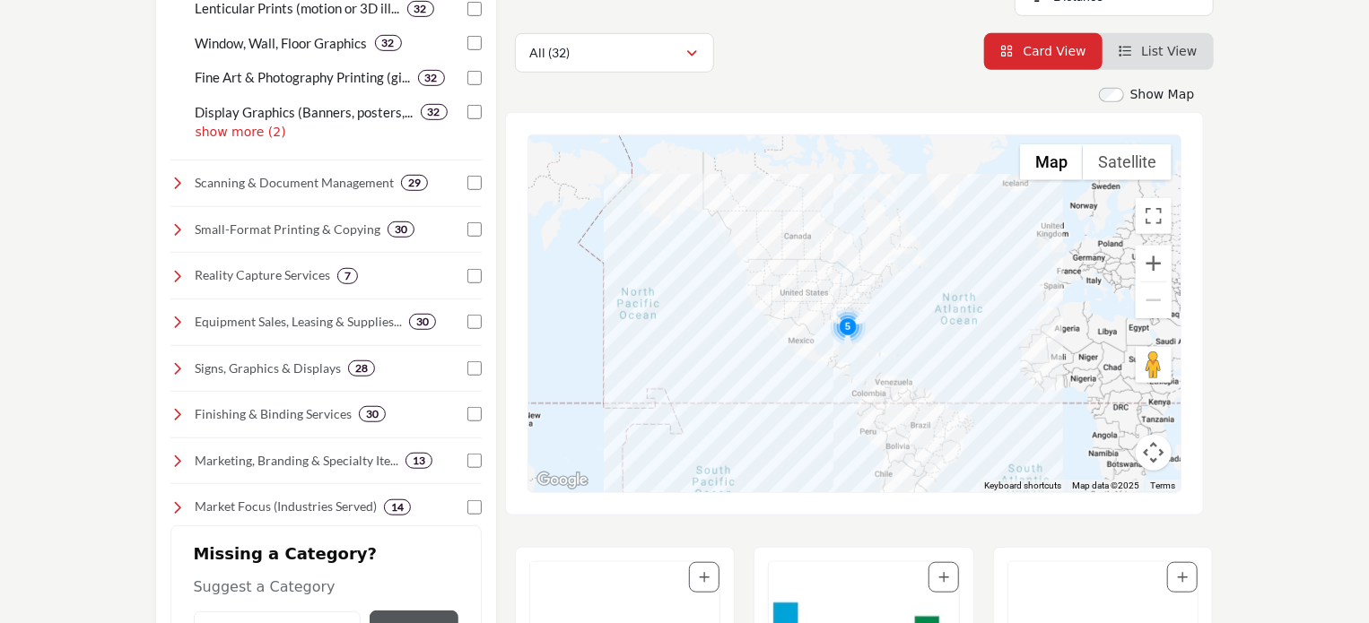
scroll to position [518, 0]
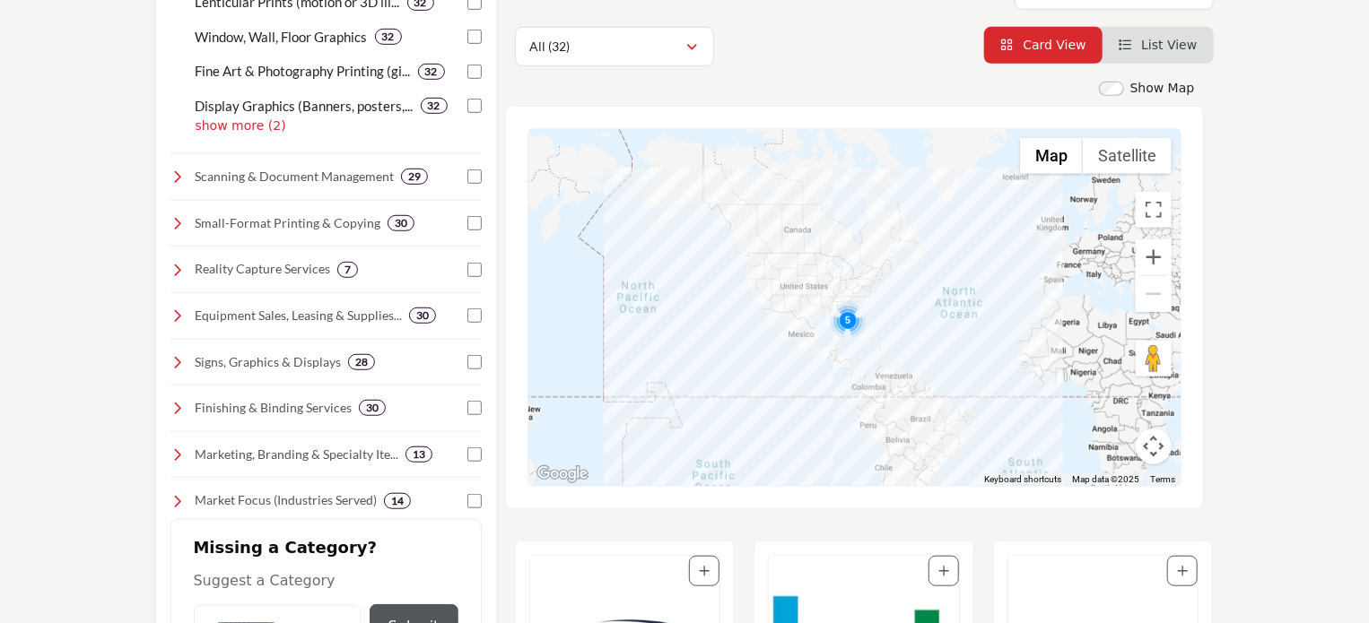
click at [849, 317] on img "Cluster of 5 locations (3 HQ, 2 Branches)\aClick to view companies" at bounding box center [848, 320] width 36 height 36
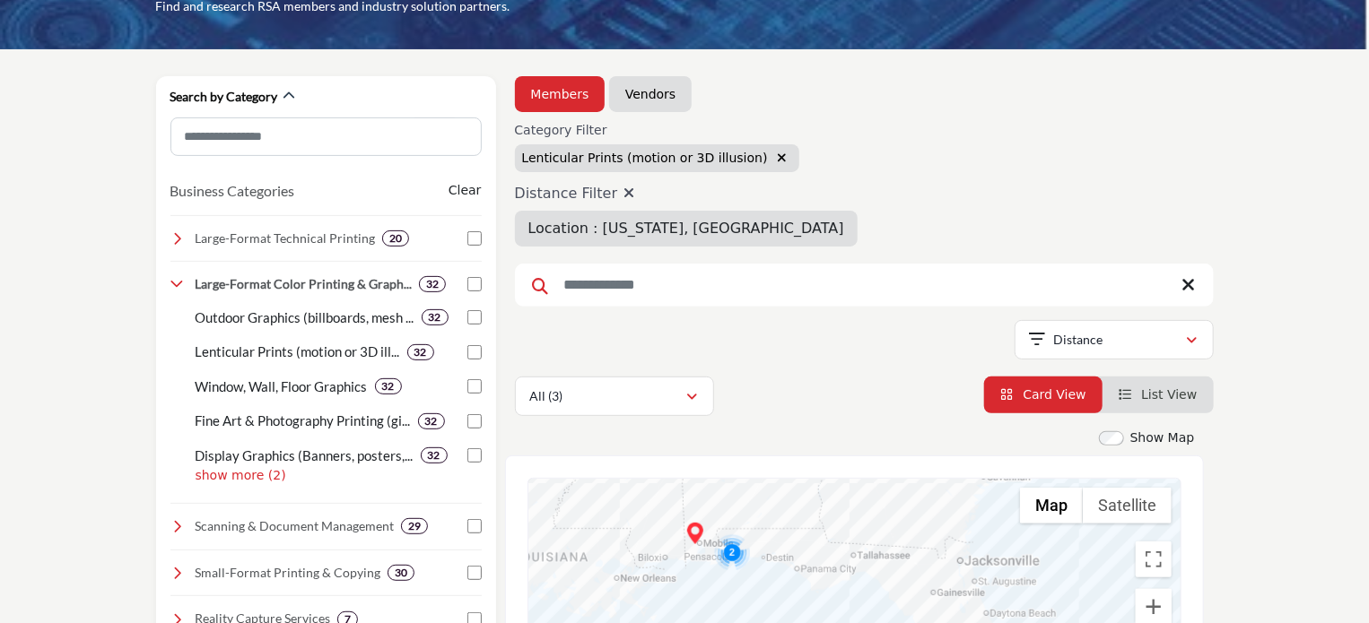
scroll to position [147, 0]
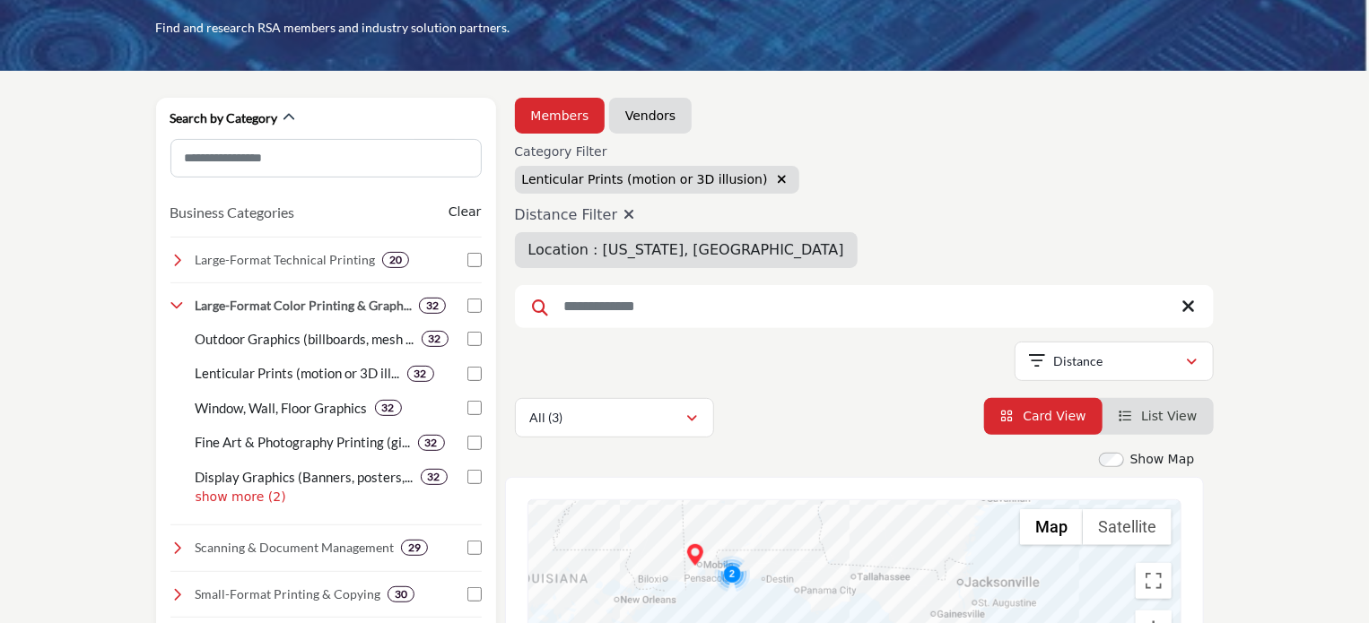
drag, startPoint x: 618, startPoint y: 208, endPoint x: 797, endPoint y: 344, distance: 224.1
click at [623, 208] on icon at bounding box center [628, 214] width 11 height 14
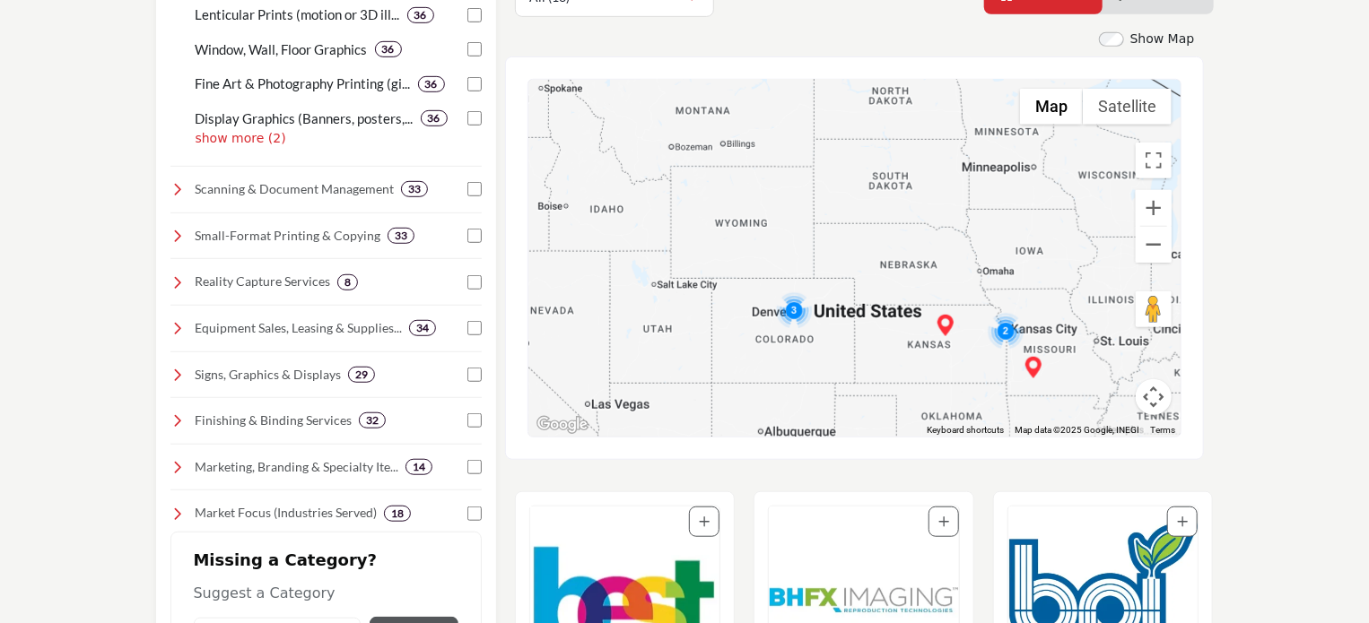
scroll to position [578, 0]
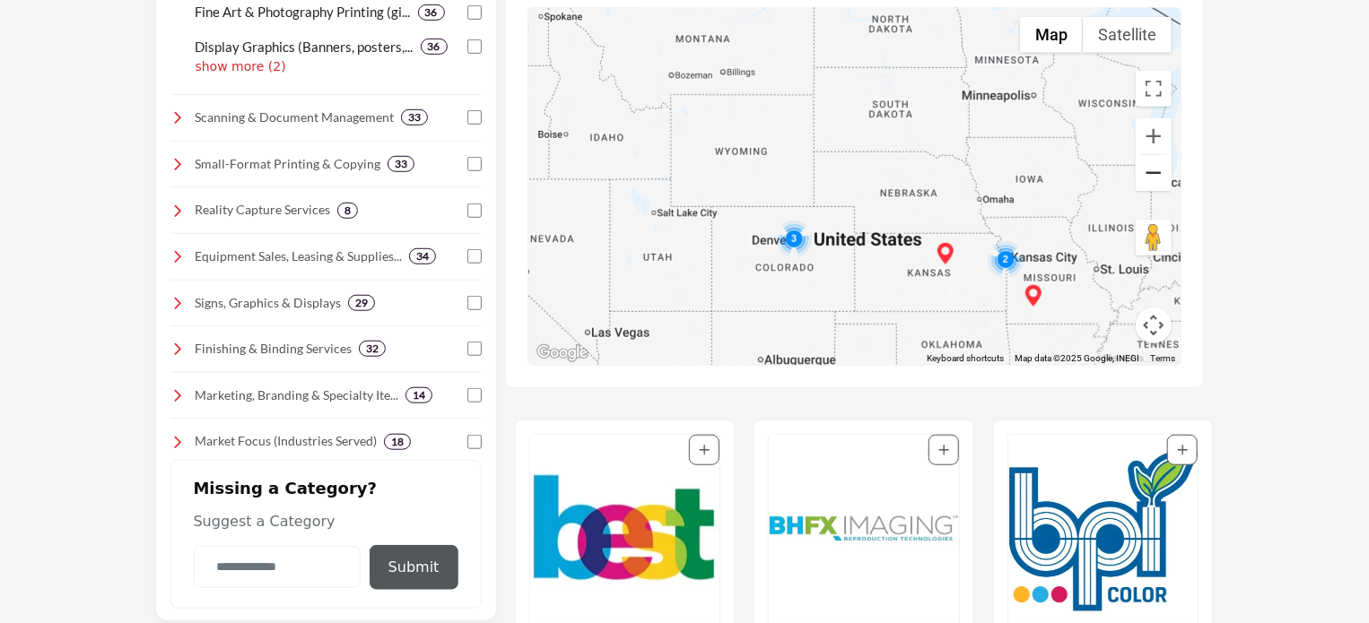
click at [1160, 172] on button "Zoom out" at bounding box center [1154, 173] width 36 height 36
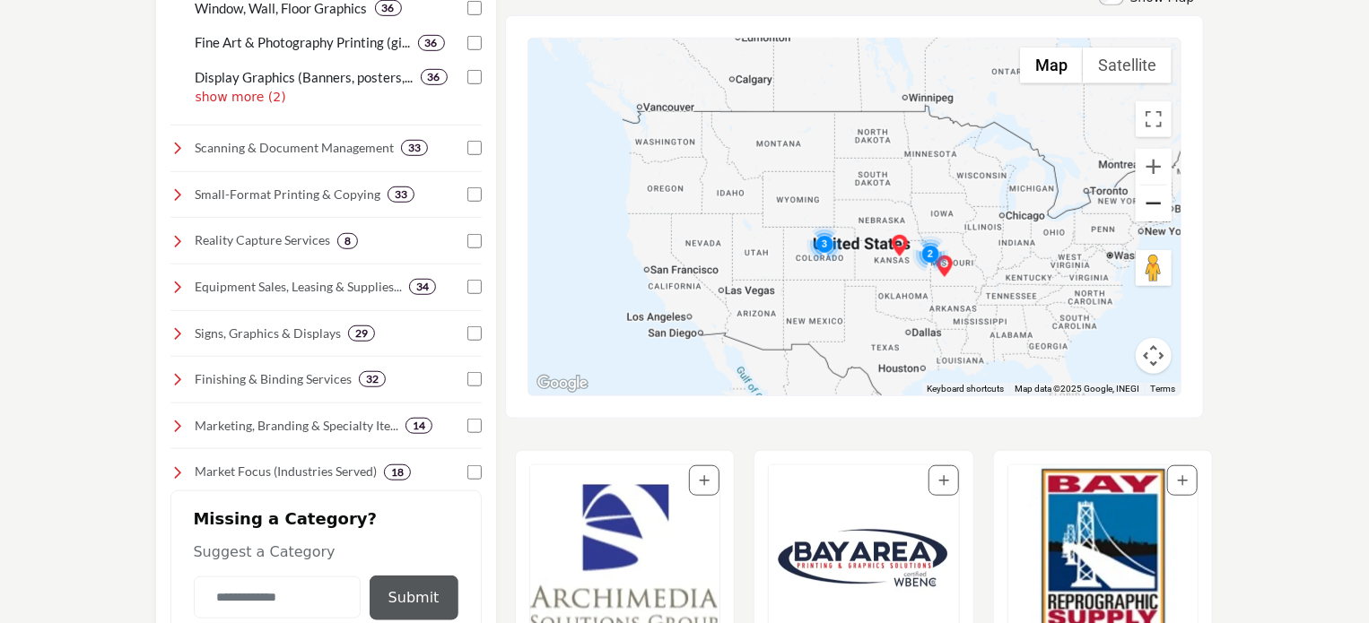
scroll to position [606, 0]
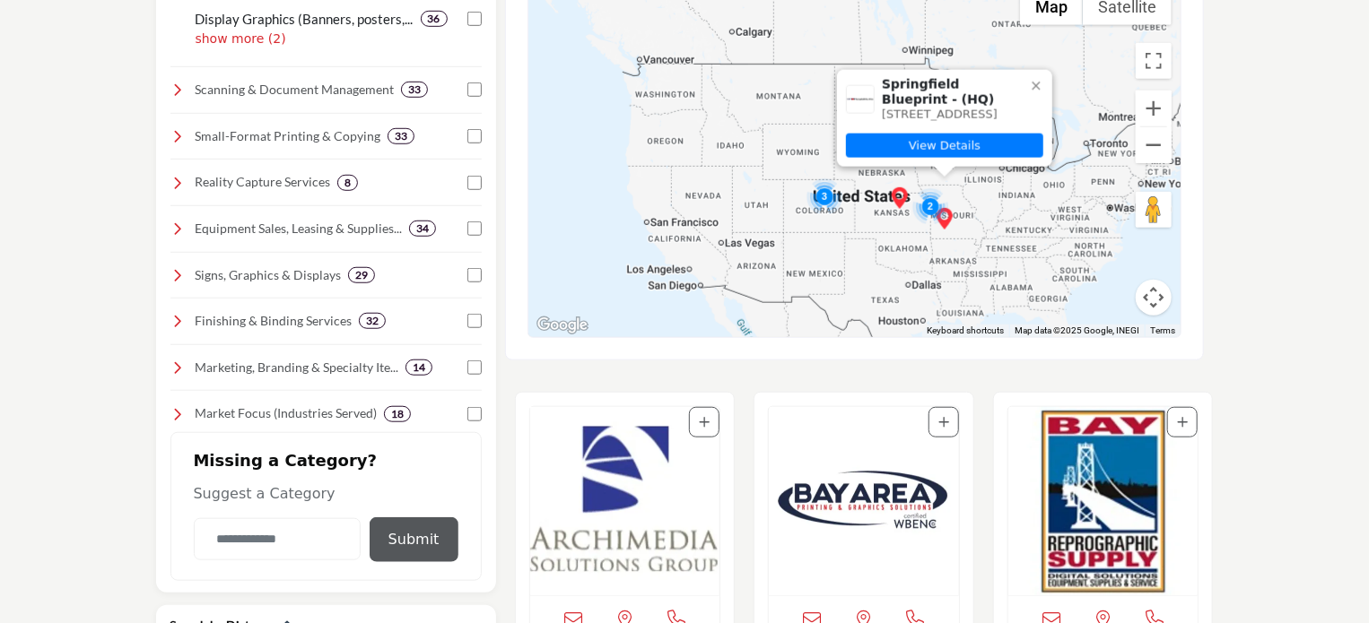
click at [867, 202] on div "Springfield Blueprint - (HQ) [STREET_ADDRESS] View Details" at bounding box center [854, 158] width 652 height 357
click at [840, 204] on img "Cluster of 3 locations (1 HQ, 2 Branches)\aClick to view companies" at bounding box center [824, 197] width 36 height 36
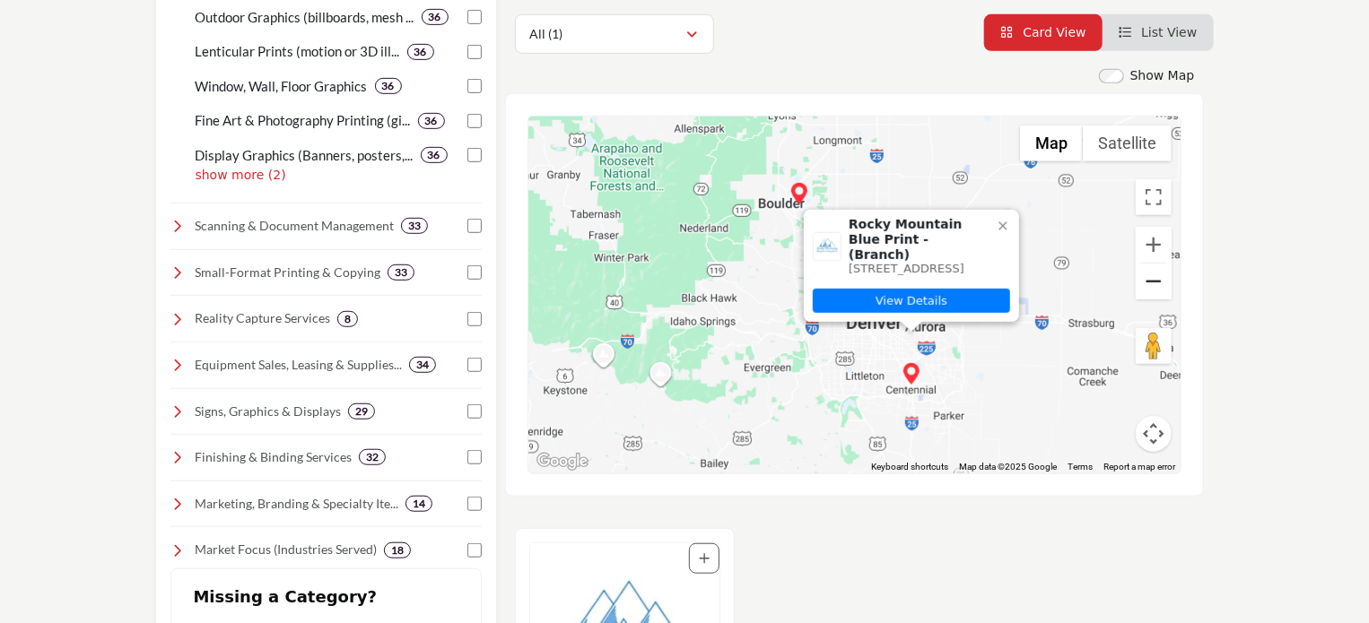
scroll to position [520, 0]
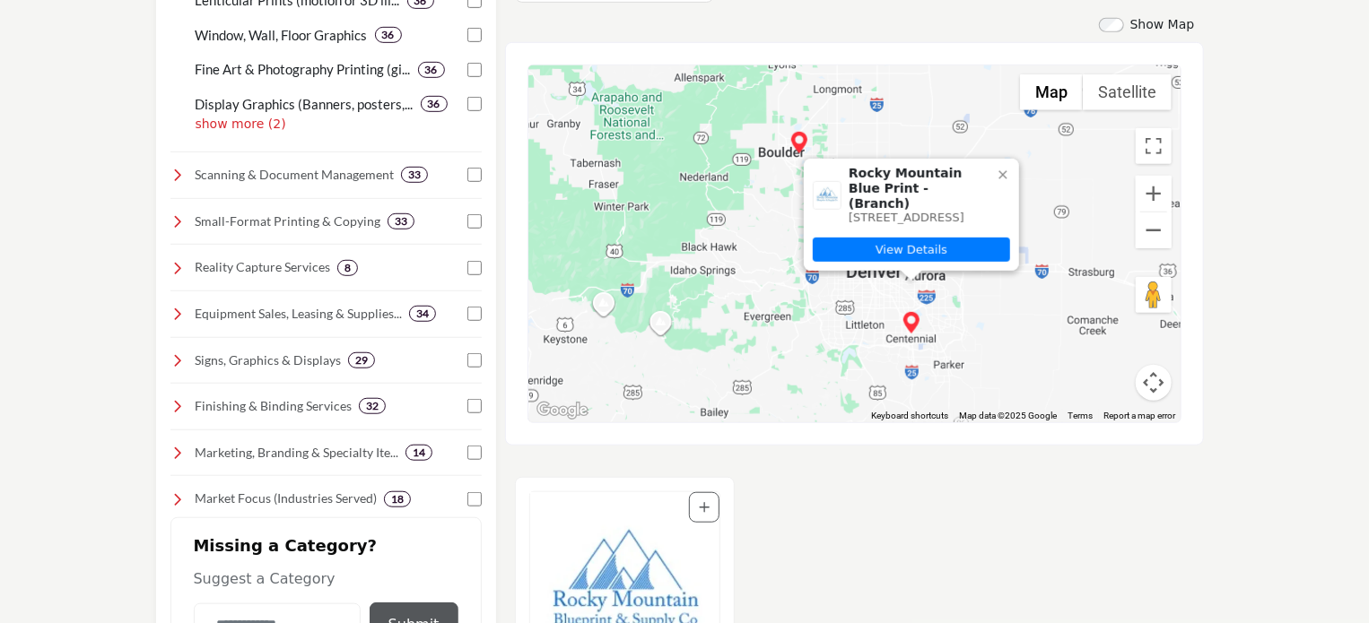
click at [1002, 168] on icon at bounding box center [1003, 175] width 14 height 14
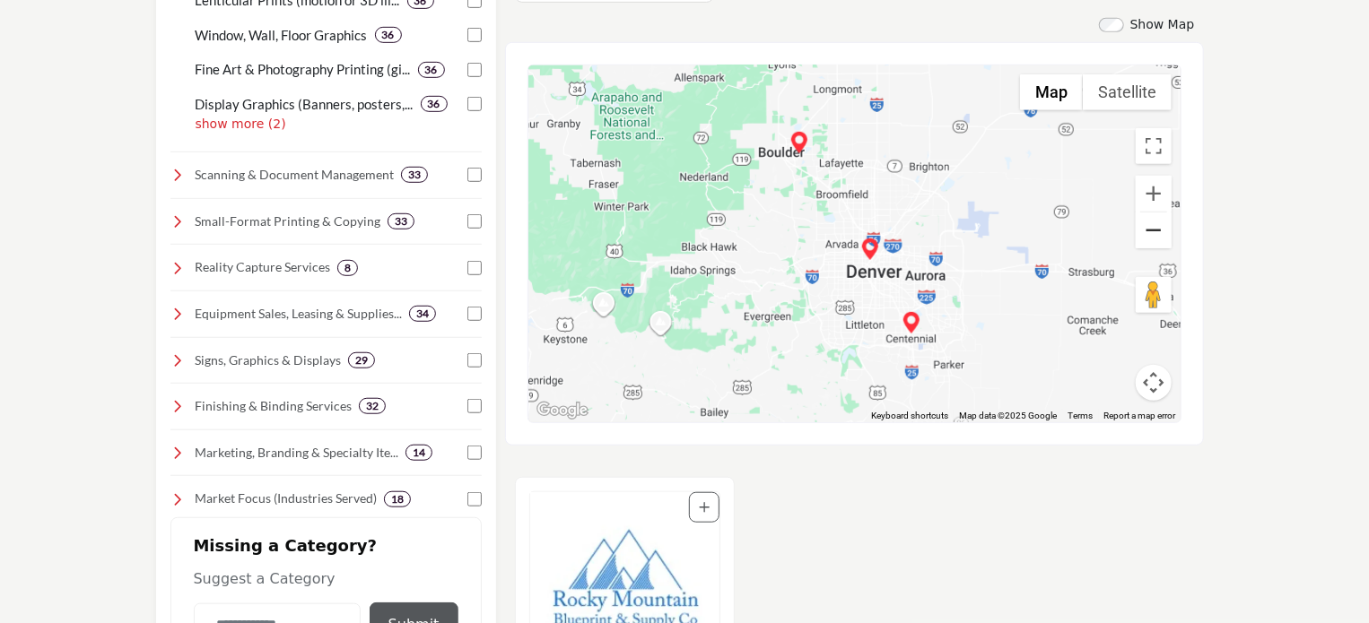
click at [1154, 232] on button "Zoom out" at bounding box center [1154, 231] width 36 height 36
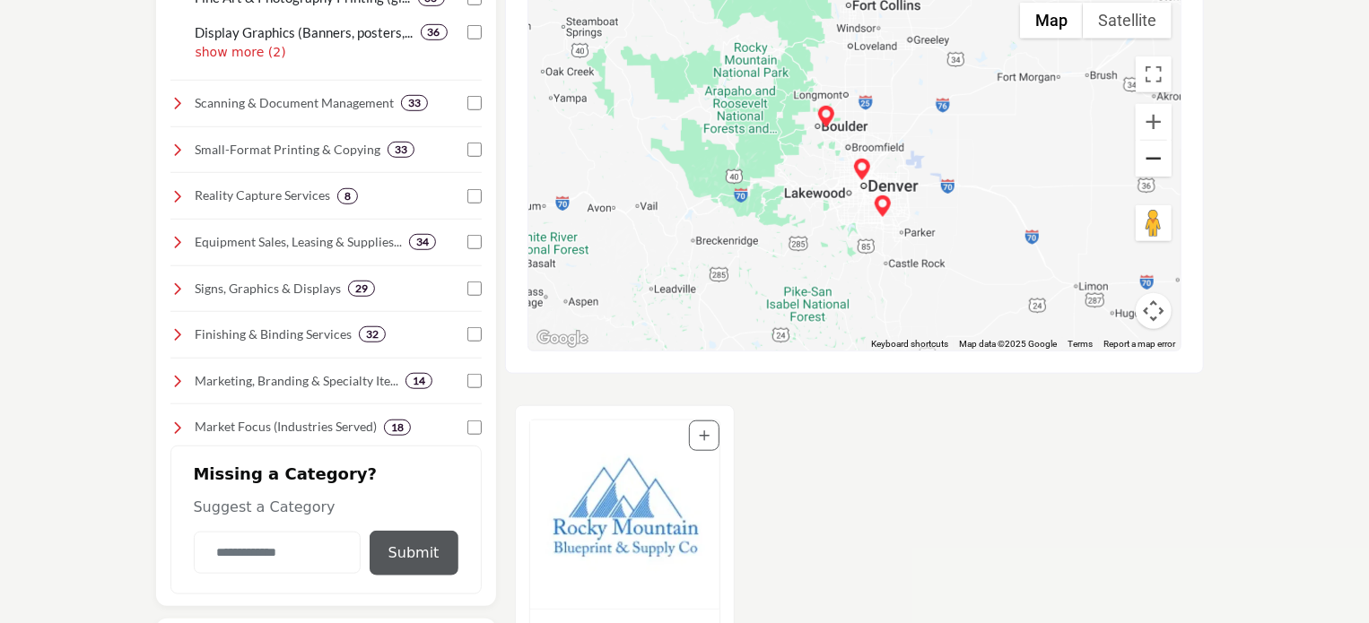
scroll to position [579, 0]
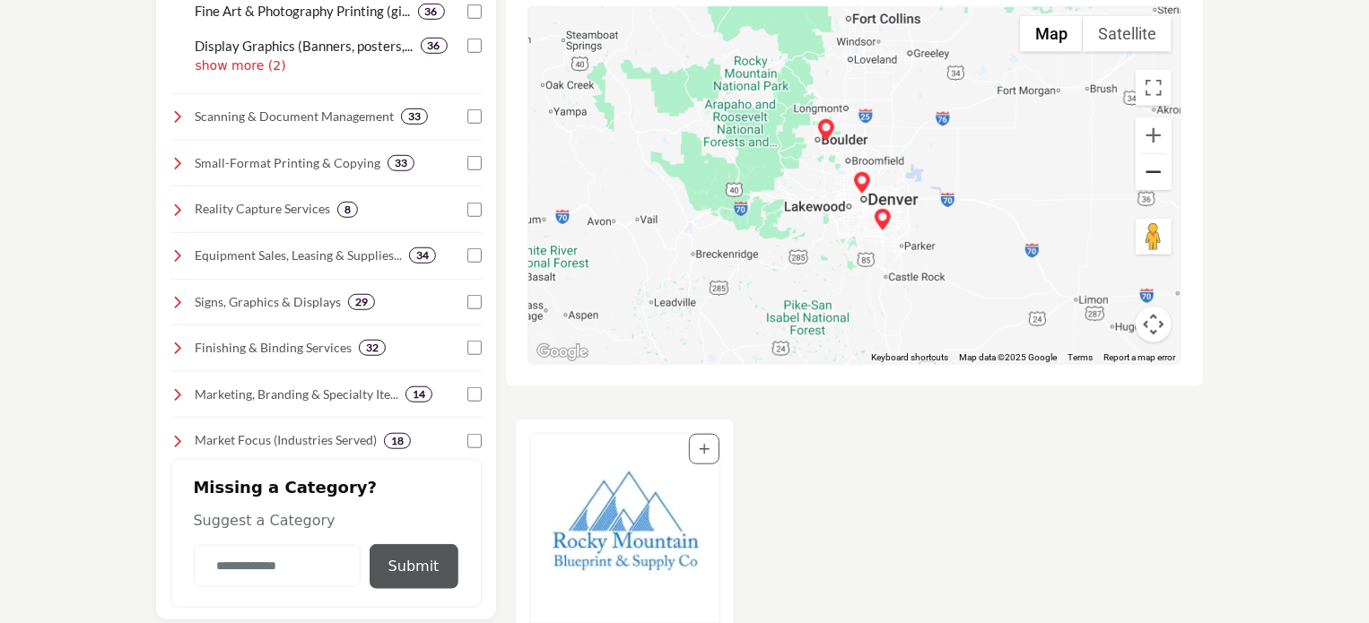
click at [1152, 167] on button "Zoom out" at bounding box center [1154, 172] width 36 height 36
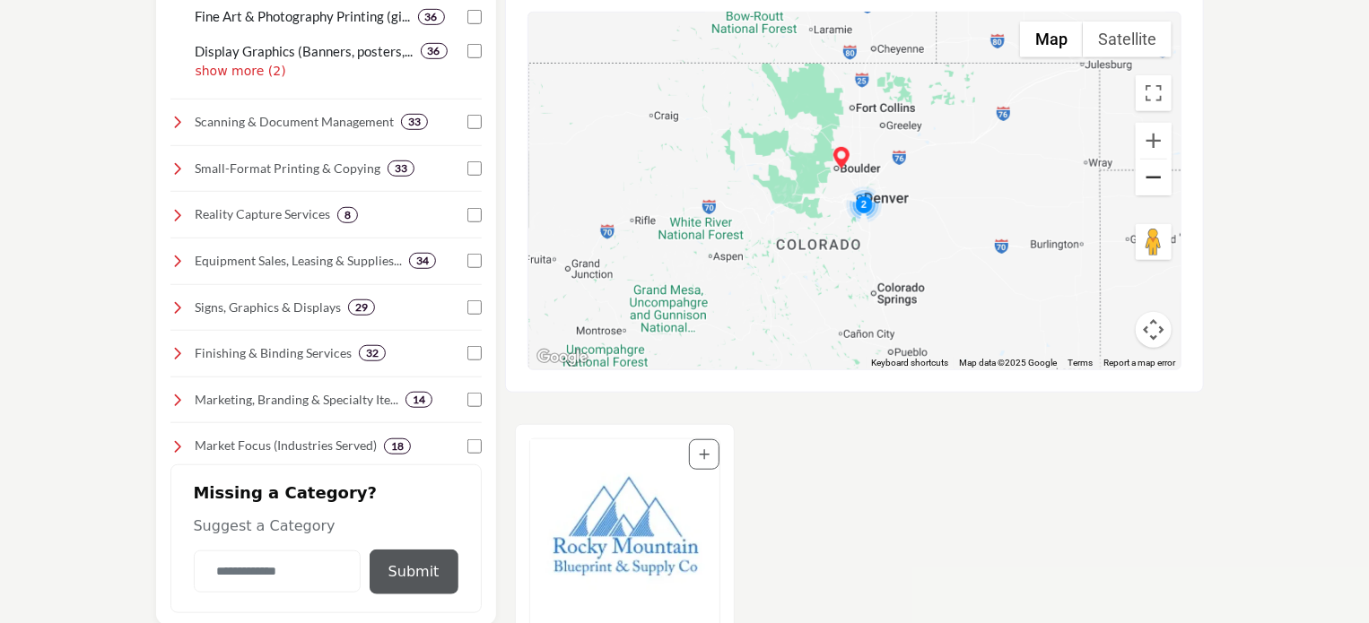
click at [1152, 167] on button "Zoom out" at bounding box center [1154, 178] width 36 height 36
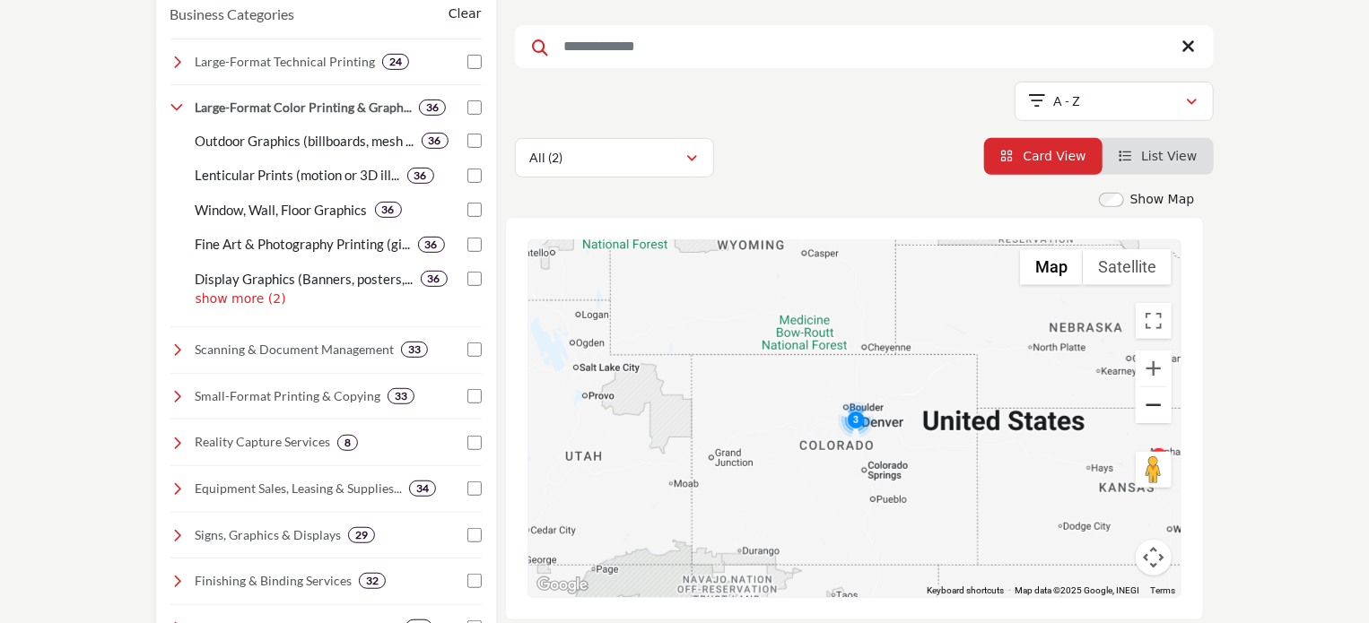
scroll to position [469, 0]
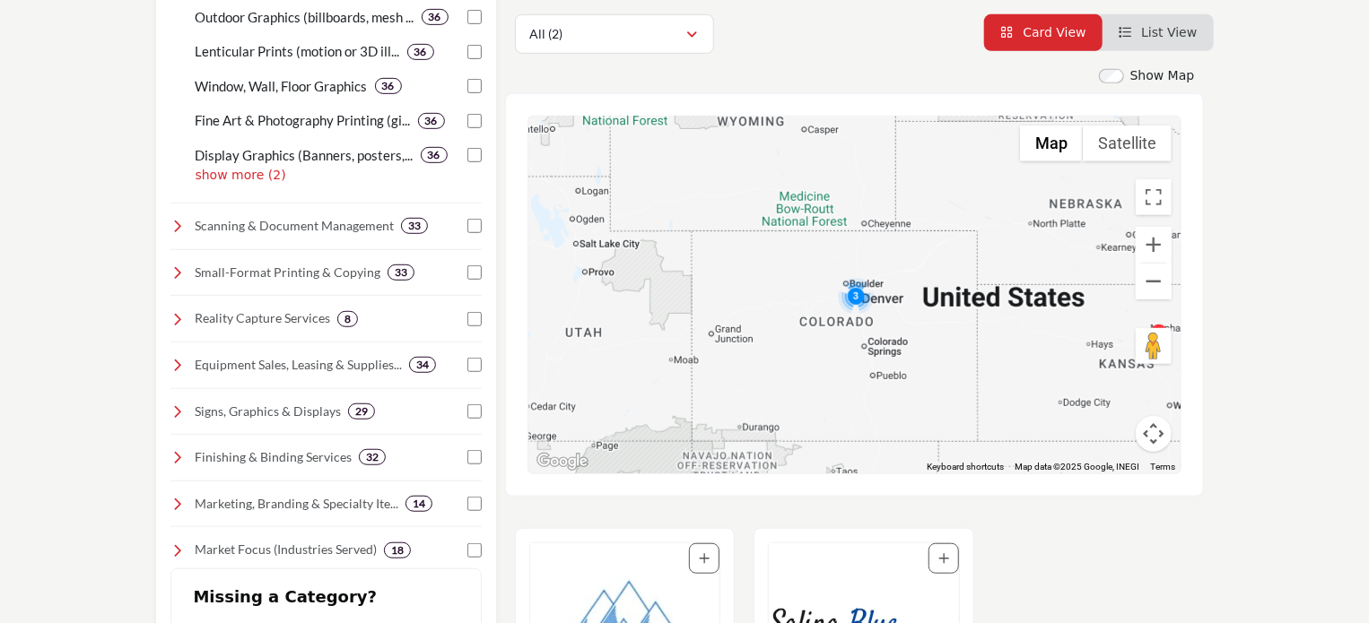
click at [995, 302] on div "To navigate, press the arrow keys." at bounding box center [854, 295] width 652 height 357
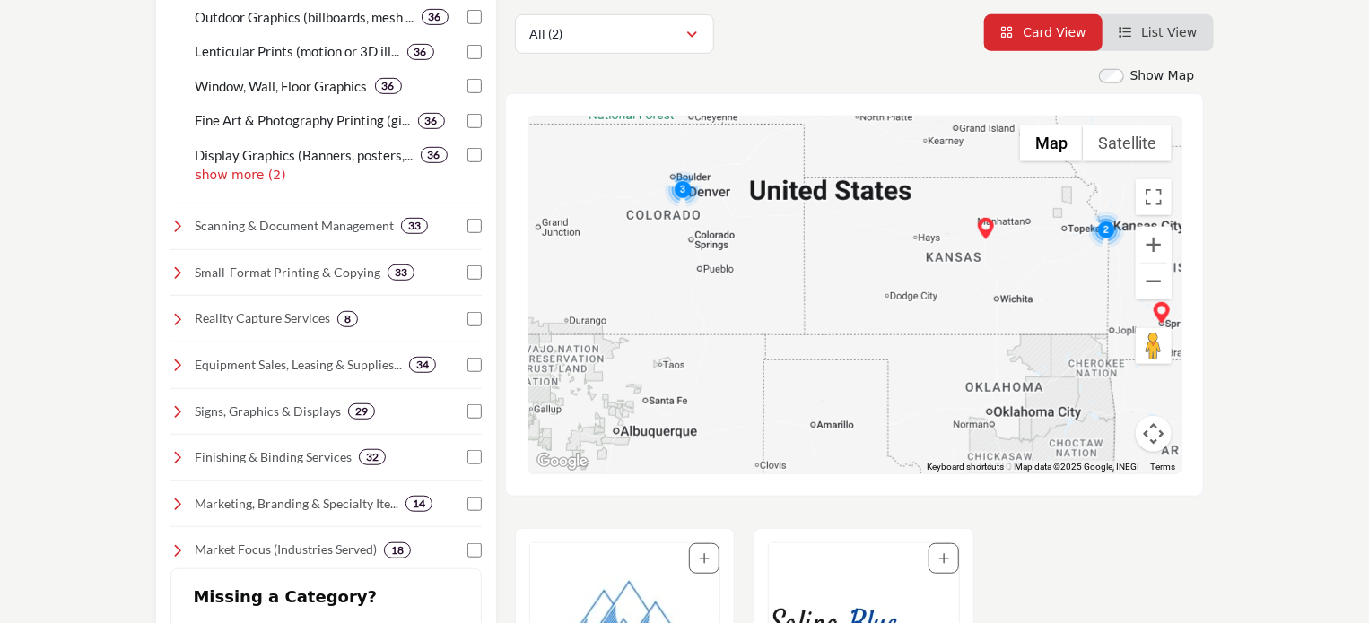
drag, startPoint x: 995, startPoint y: 302, endPoint x: 819, endPoint y: 194, distance: 206.6
click at [819, 194] on div "To navigate, press the arrow keys." at bounding box center [854, 295] width 652 height 357
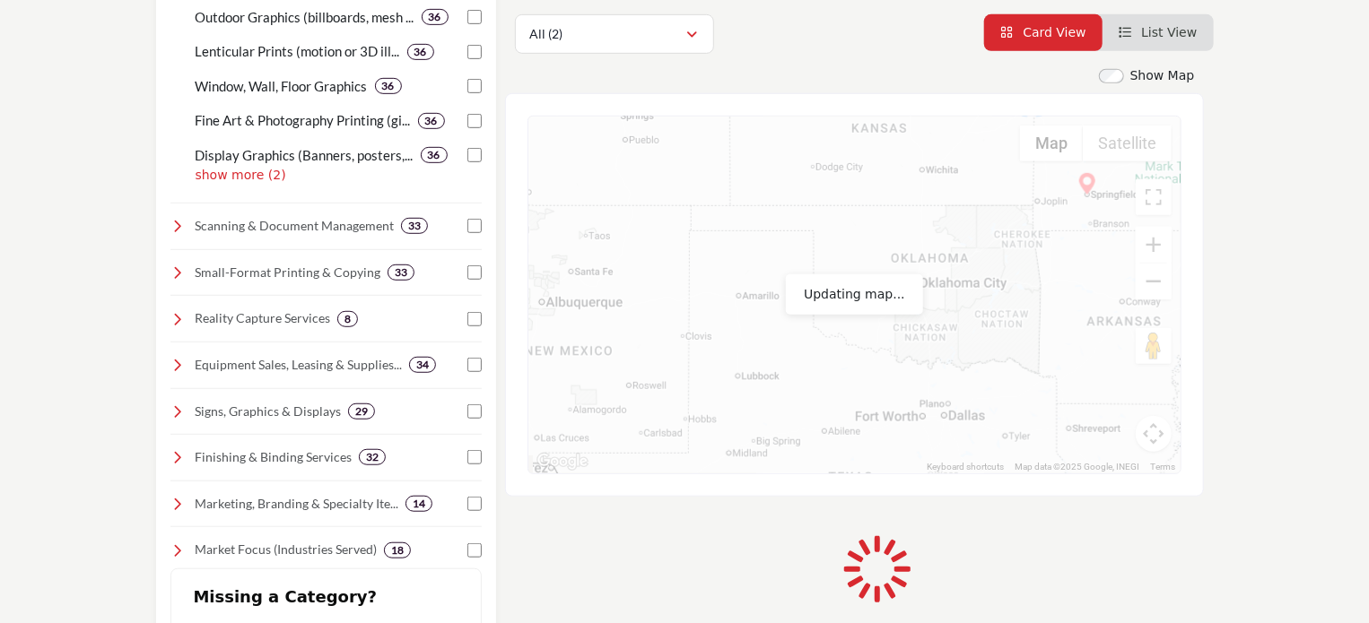
drag, startPoint x: 990, startPoint y: 398, endPoint x: 895, endPoint y: 199, distance: 220.7
click at [895, 199] on div "To navigate, press the arrow keys." at bounding box center [854, 295] width 652 height 357
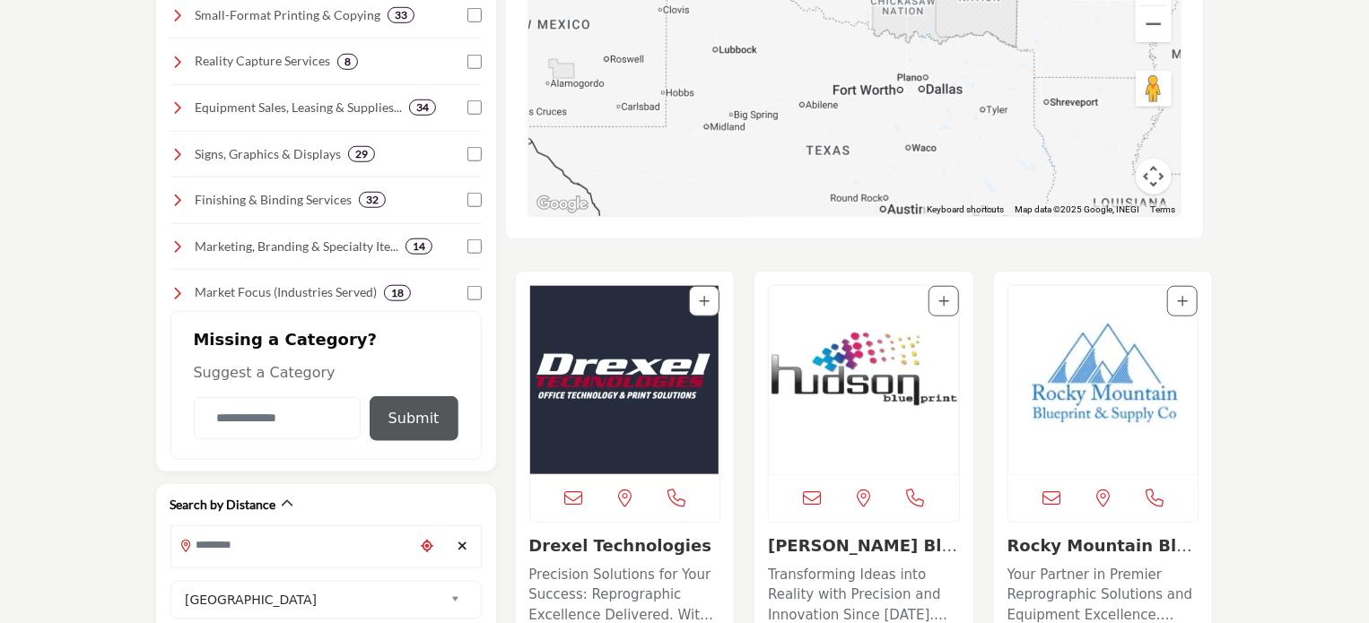
scroll to position [657, 0]
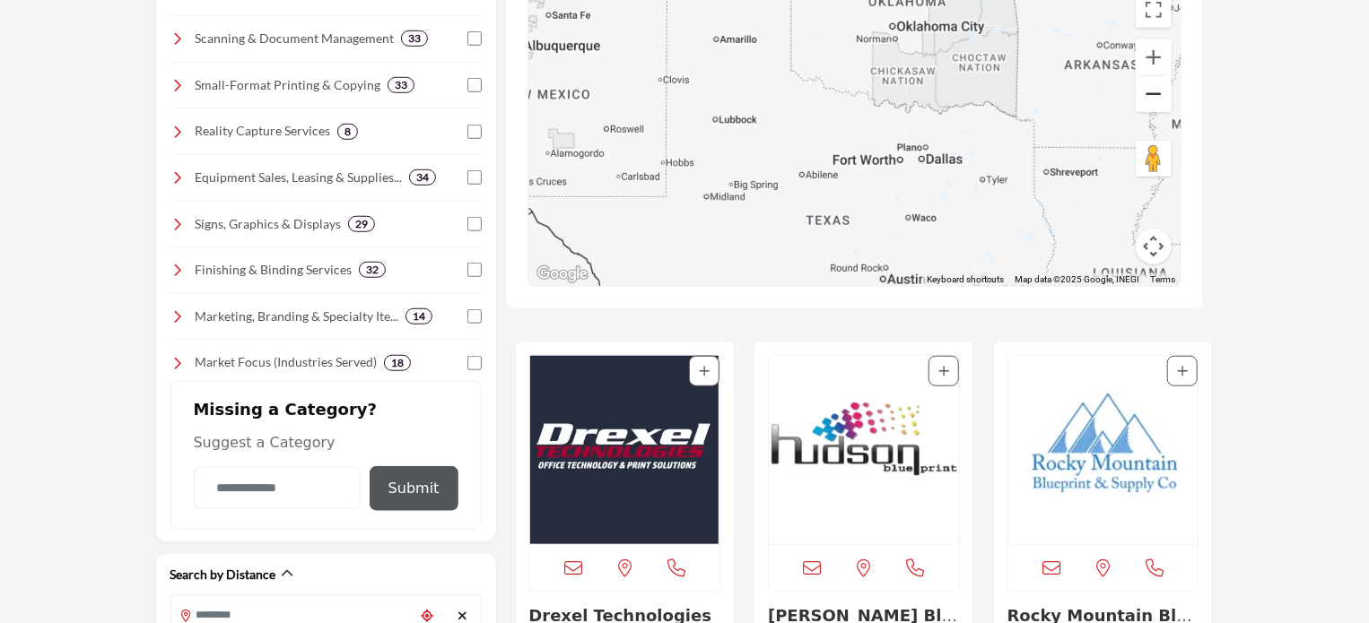
click at [1152, 89] on button "Zoom out" at bounding box center [1154, 94] width 36 height 36
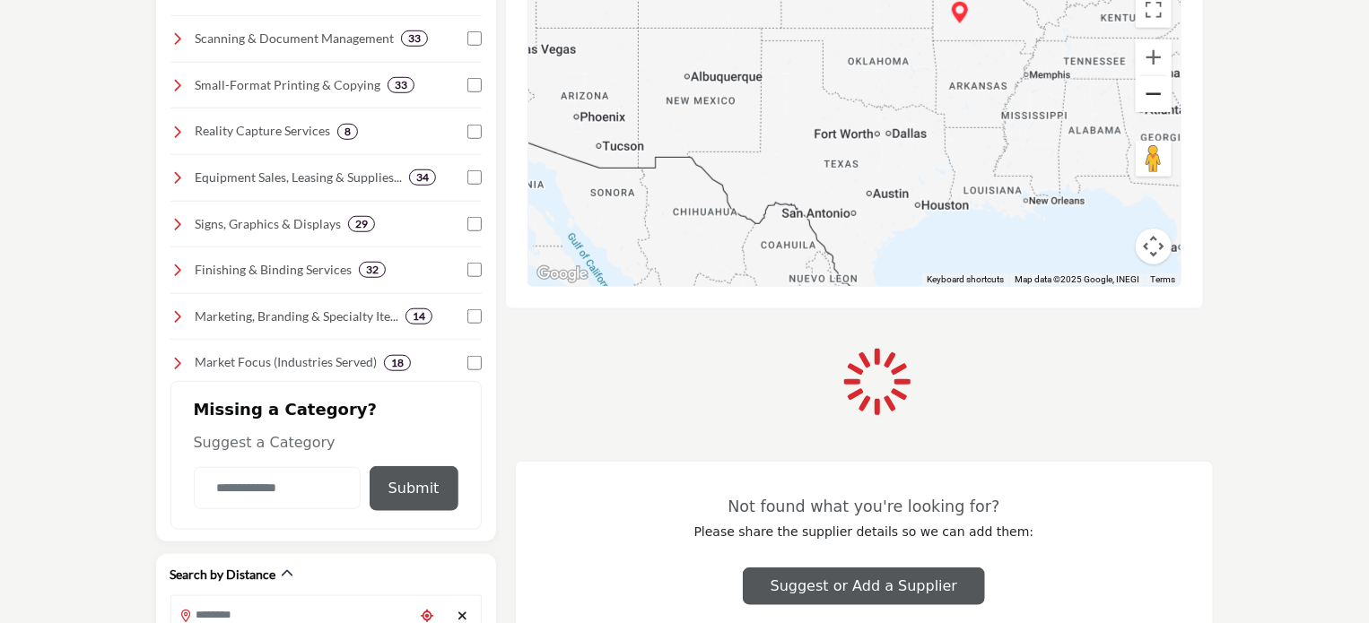
click at [1152, 89] on button "Zoom out" at bounding box center [1154, 94] width 36 height 36
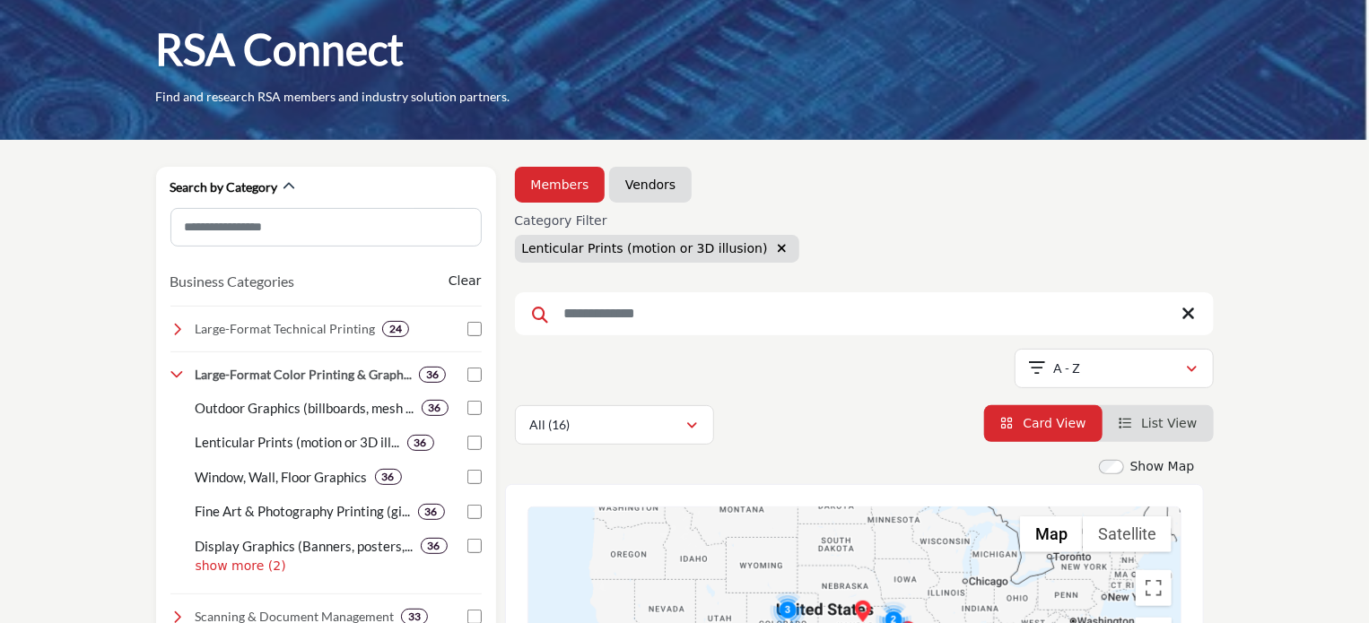
scroll to position [0, 0]
